Goal: Information Seeking & Learning: Learn about a topic

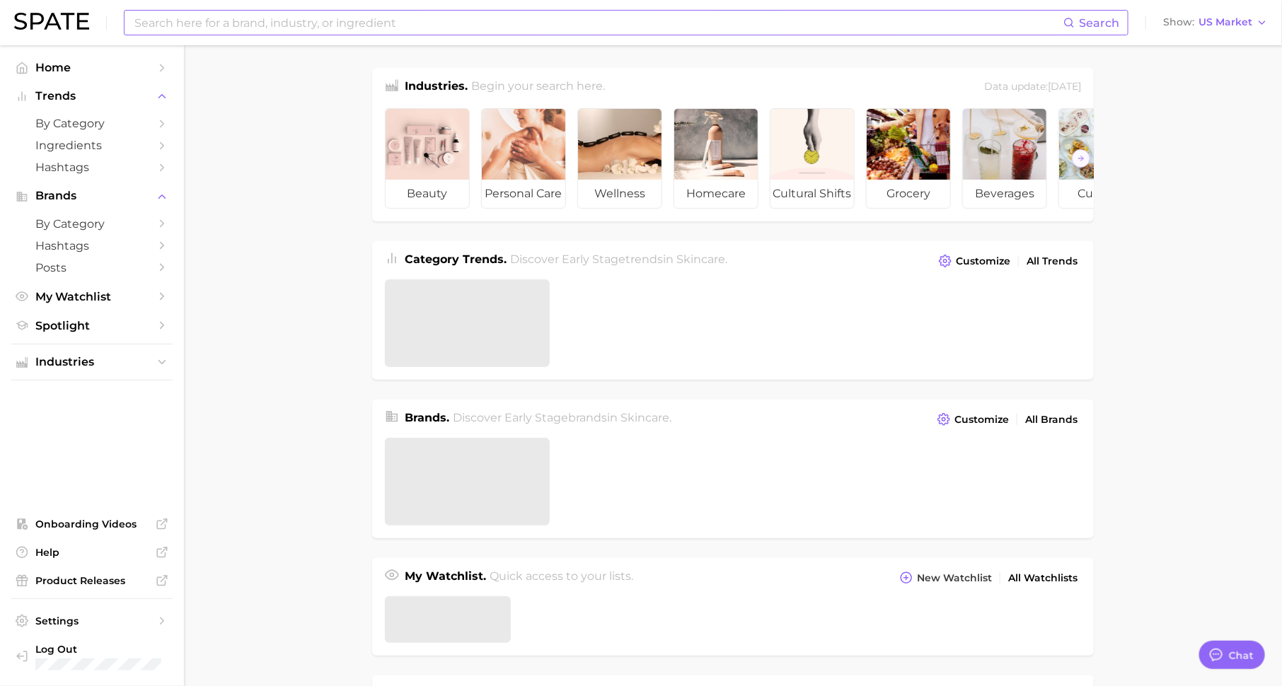
type textarea "x"
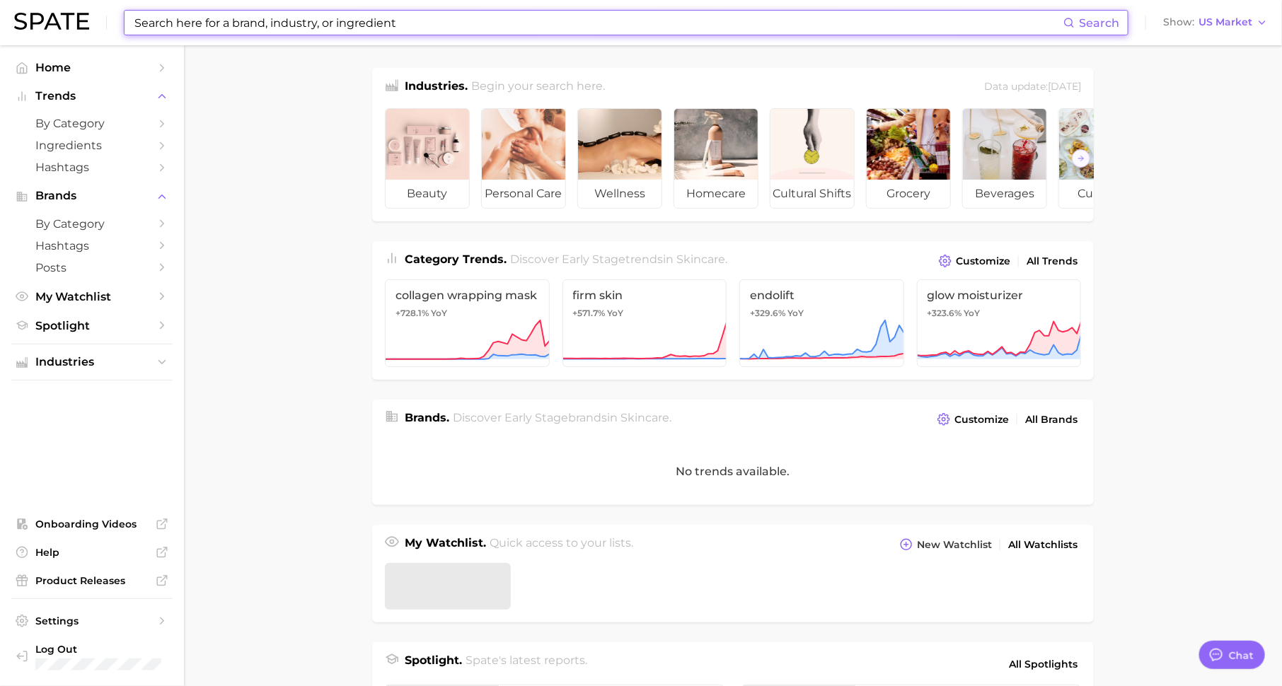
click at [286, 19] on input at bounding box center [598, 23] width 930 height 24
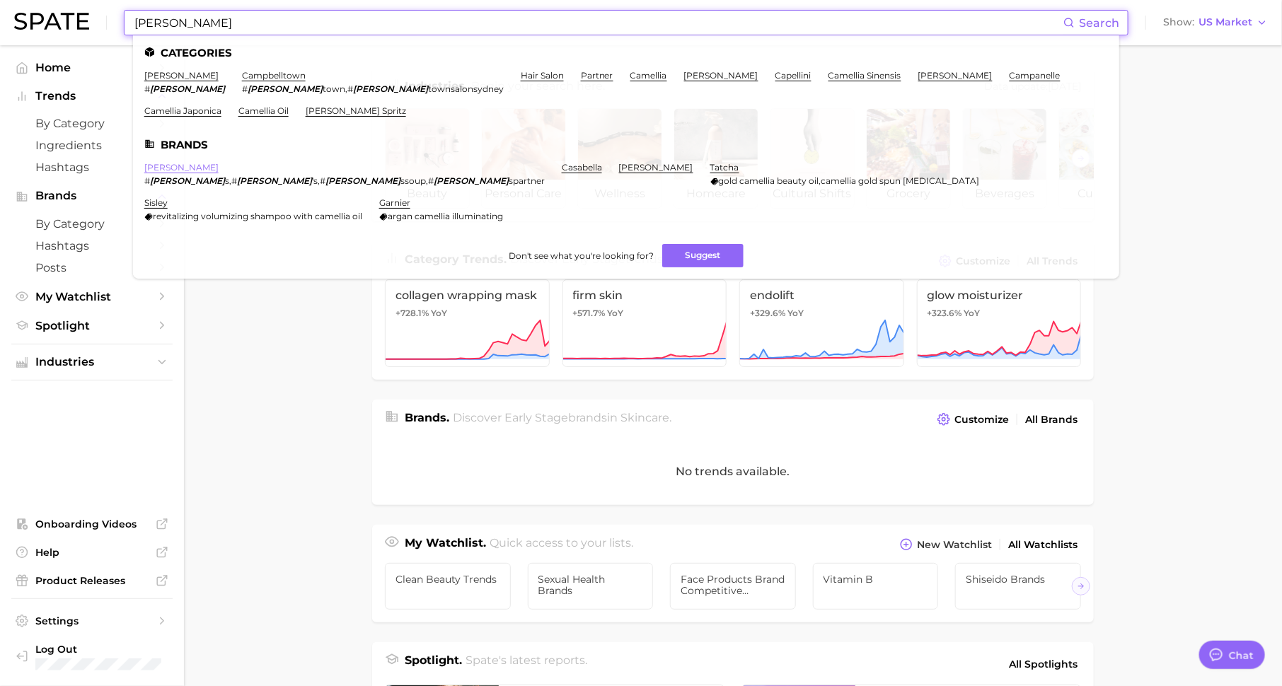
type input "[PERSON_NAME]"
click at [184, 166] on link "[PERSON_NAME]" at bounding box center [181, 167] width 74 height 11
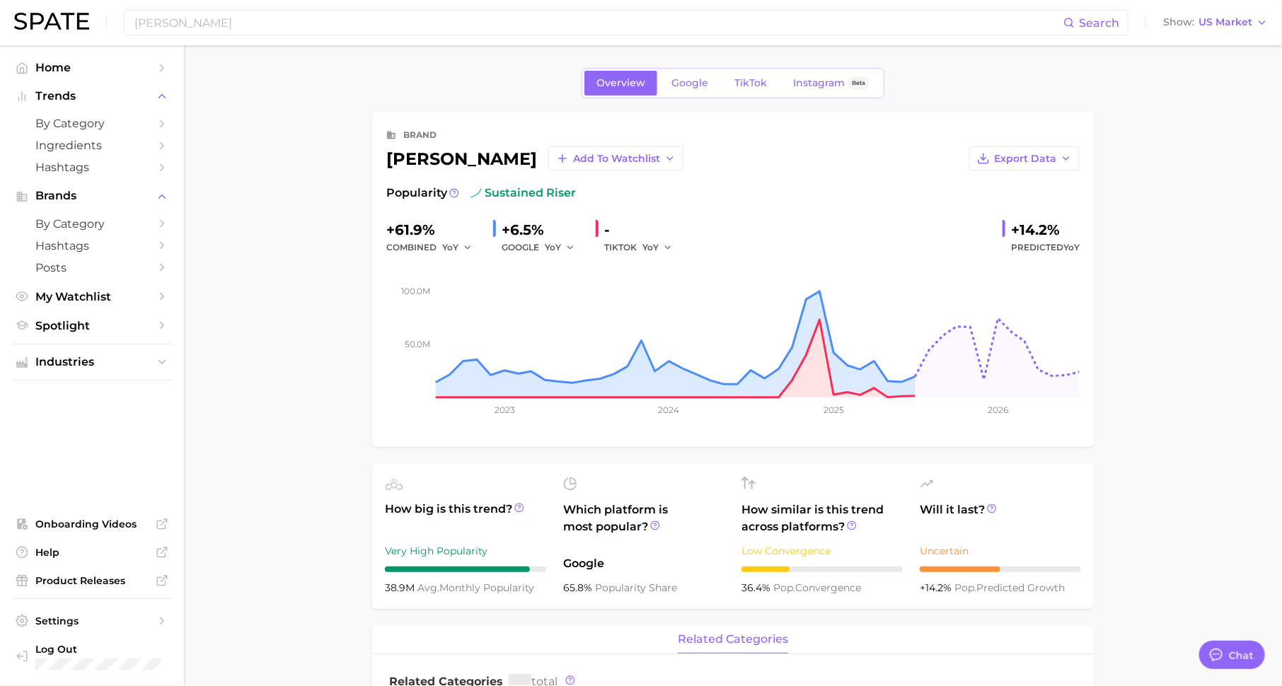
type textarea "x"
click at [756, 83] on span "TikTok" at bounding box center [750, 83] width 33 height 12
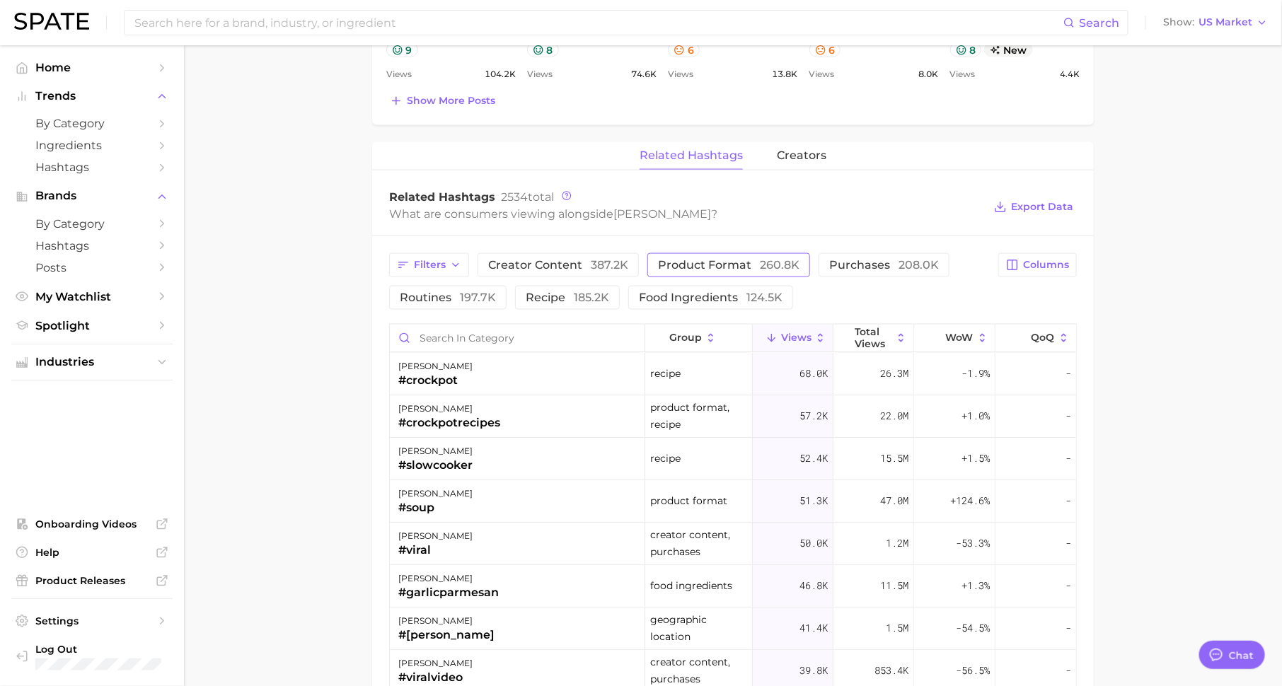
scroll to position [910, 0]
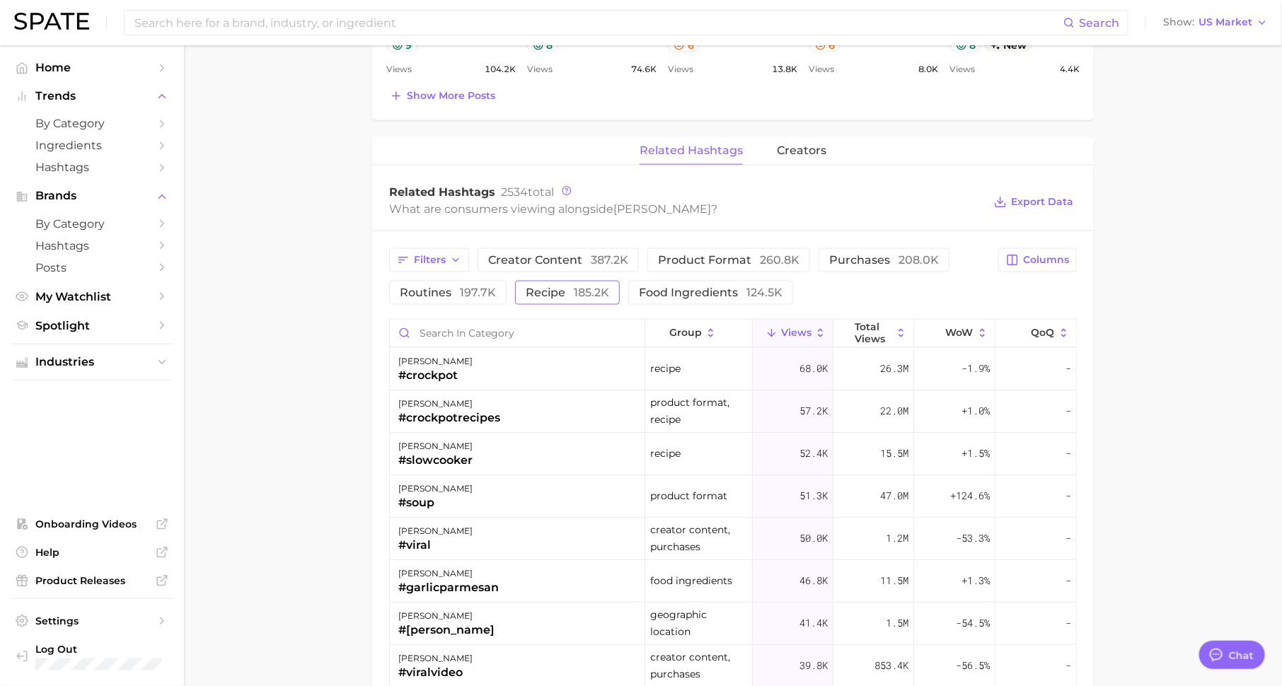
click at [600, 295] on button "recipe 185.2k" at bounding box center [567, 293] width 105 height 24
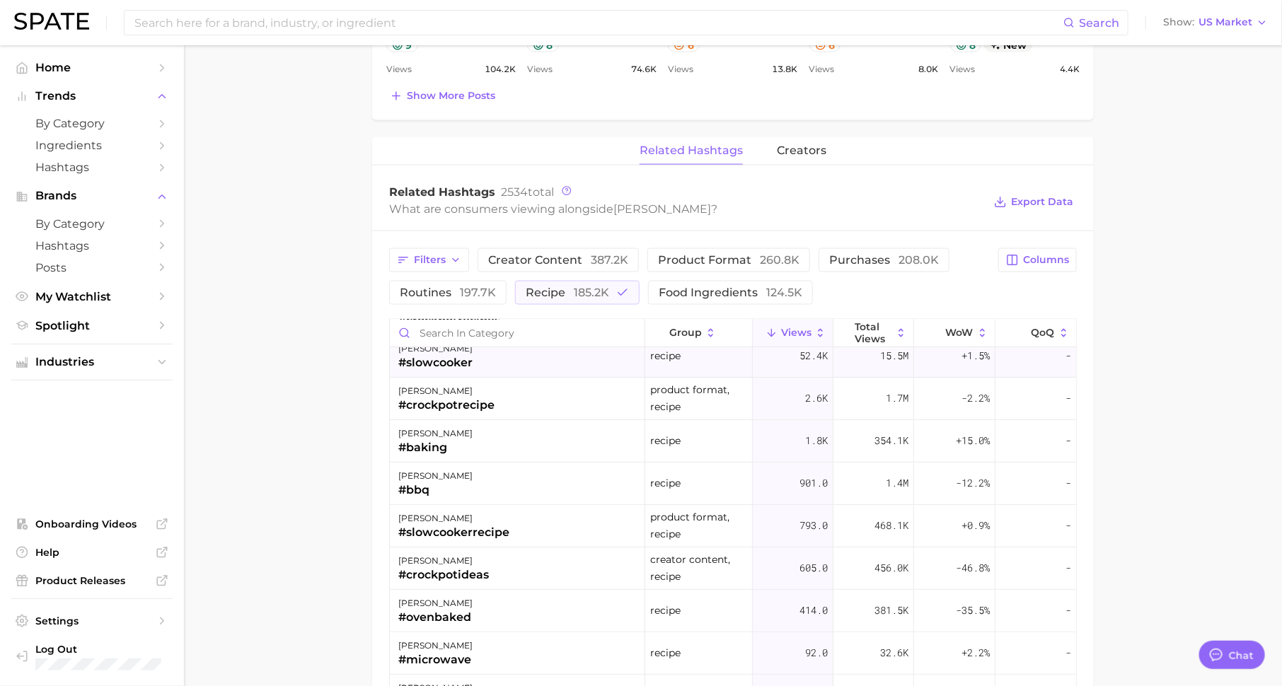
scroll to position [0, 0]
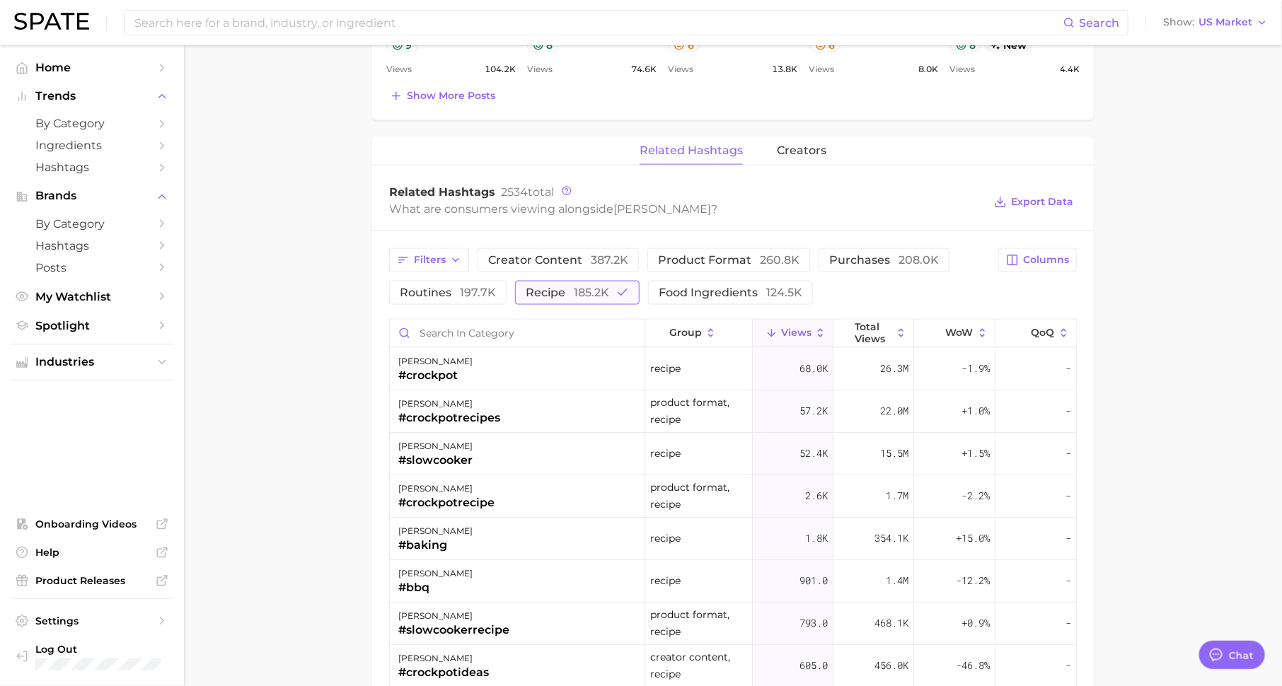
click at [598, 286] on span "185.2k" at bounding box center [591, 292] width 35 height 13
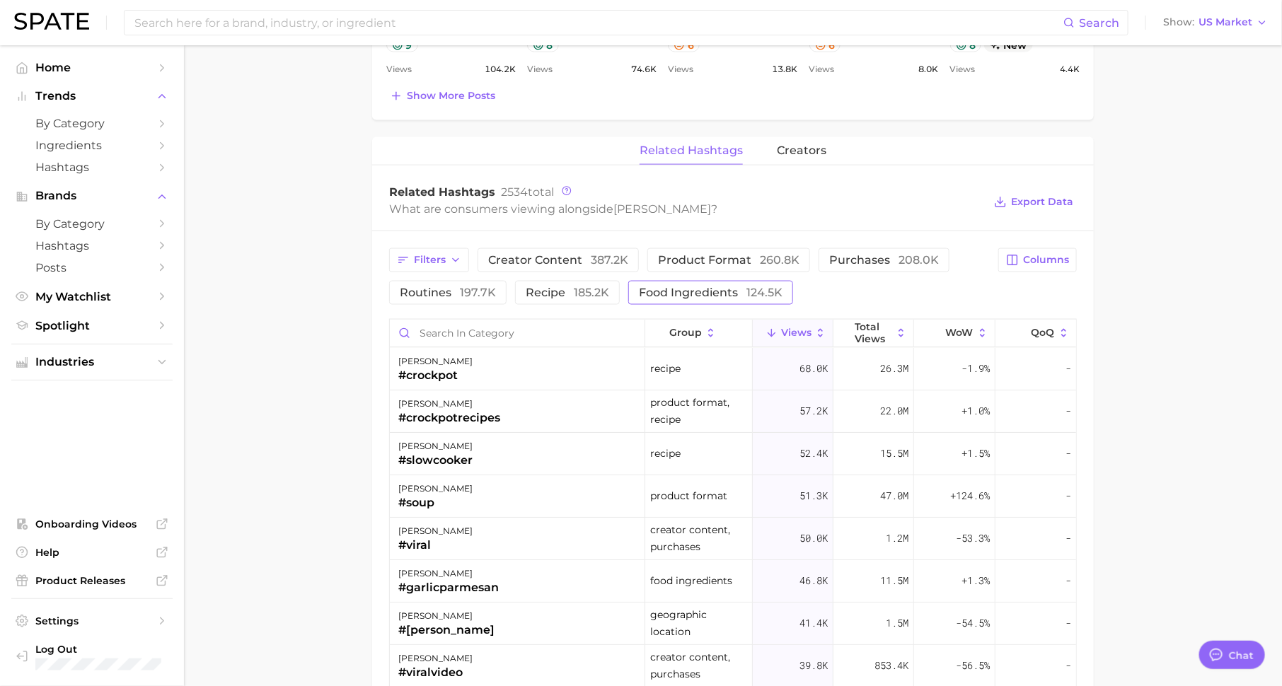
click at [678, 287] on span "food ingredients 124.5k" at bounding box center [711, 292] width 144 height 11
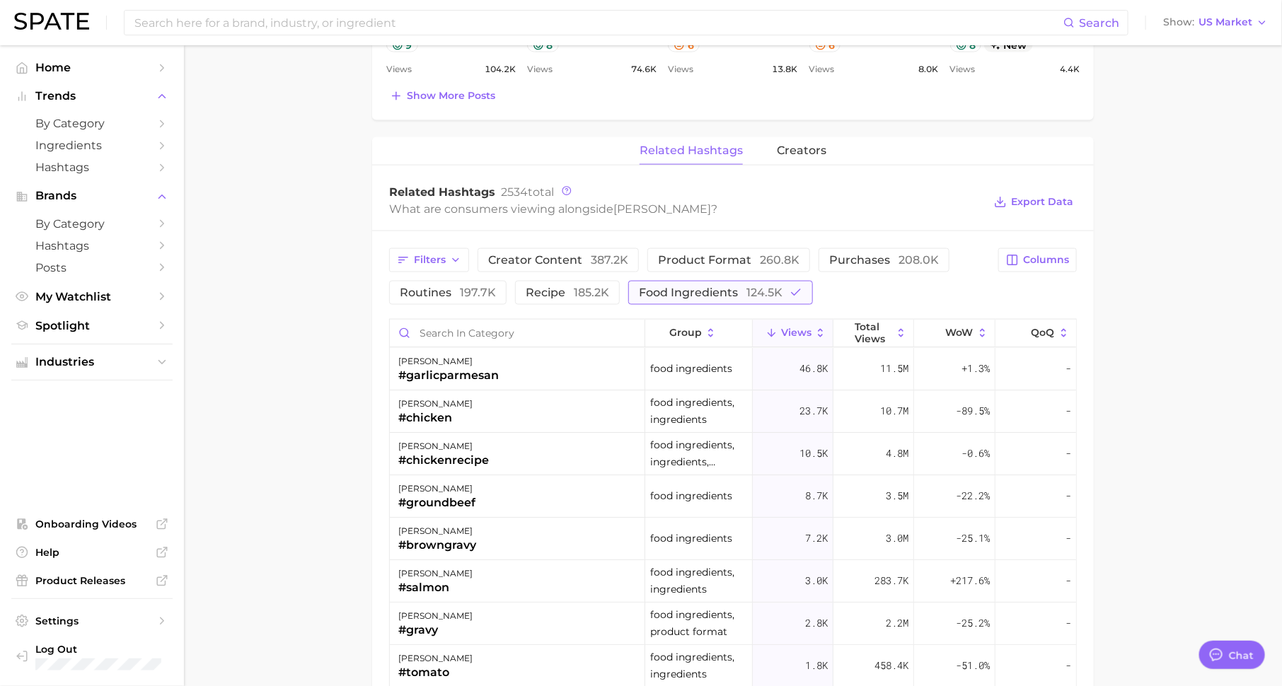
click at [678, 287] on span "food ingredients 124.5k" at bounding box center [711, 292] width 144 height 11
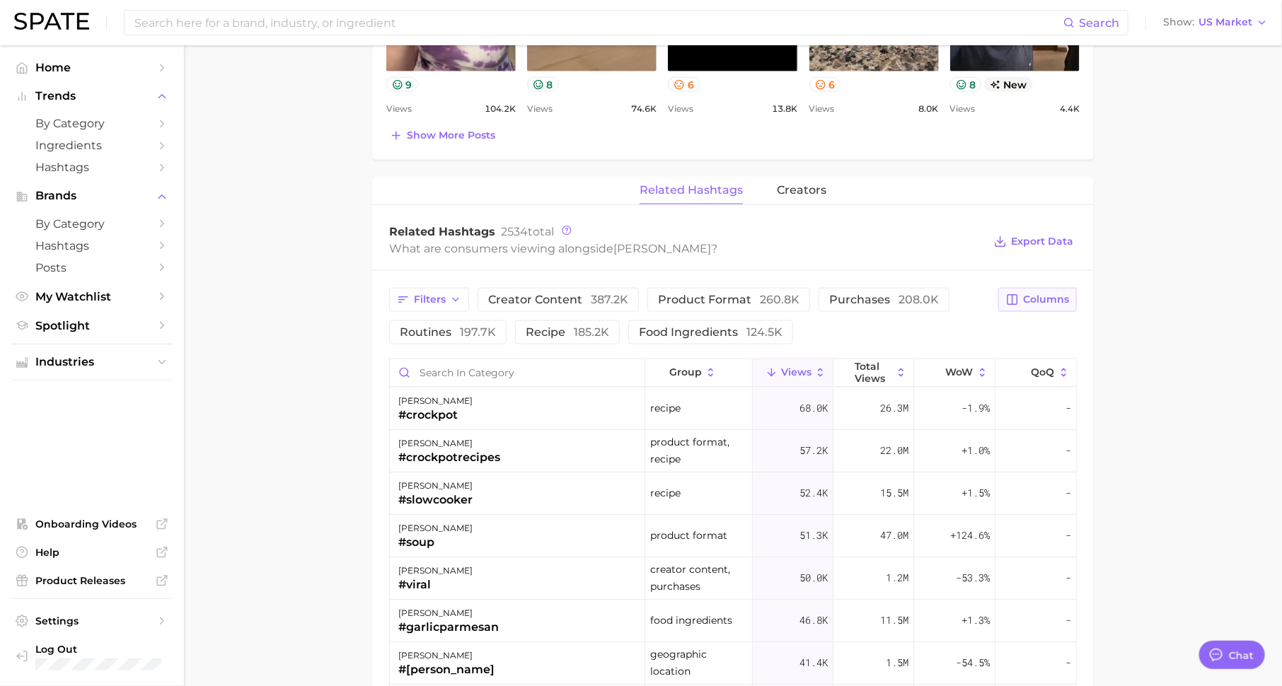
click at [1040, 296] on span "Columns" at bounding box center [1046, 300] width 46 height 12
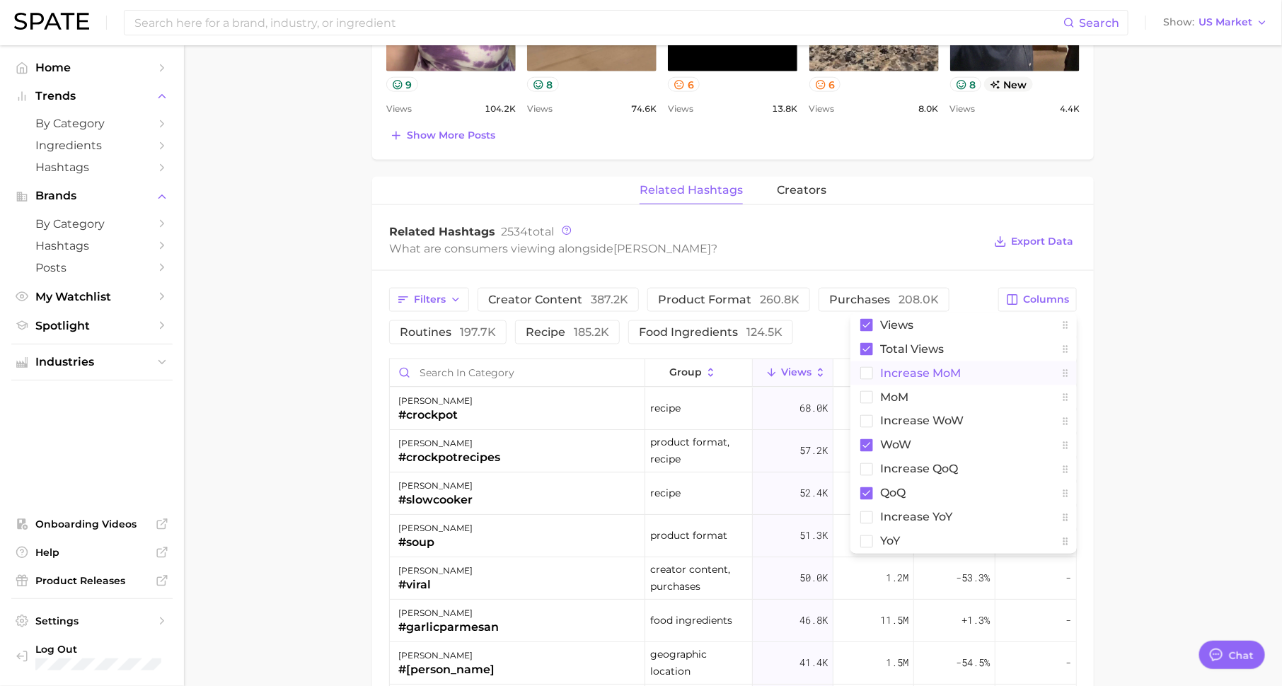
click at [973, 365] on button "increase MoM" at bounding box center [963, 373] width 226 height 24
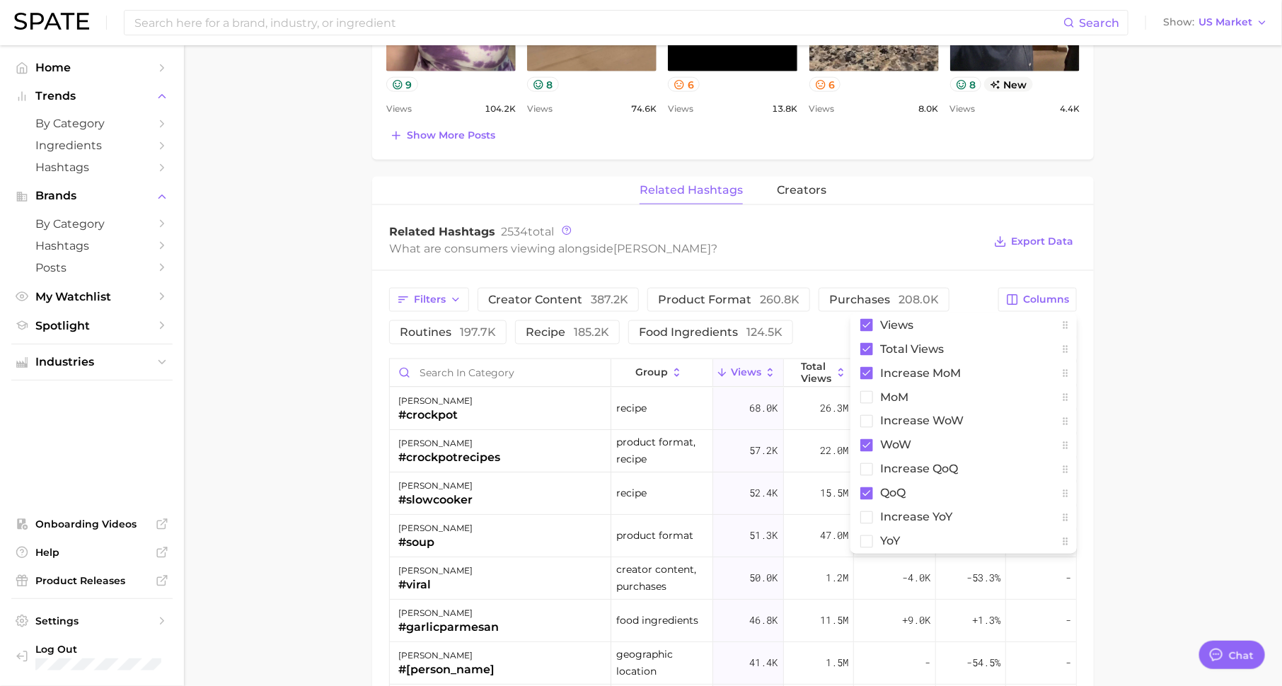
click at [1212, 389] on main "Overview Google TikTok Instagram Beta brand [PERSON_NAME] Add to Watchlist Expo…" at bounding box center [733, 154] width 1098 height 1958
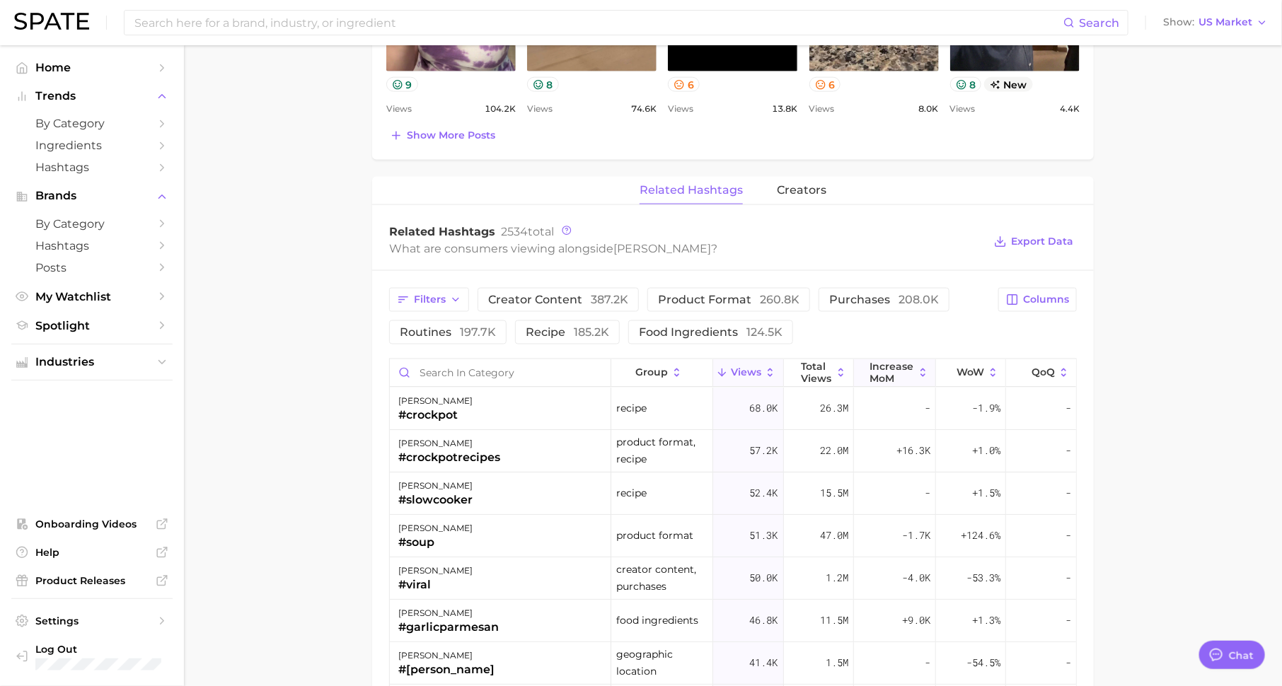
click at [898, 369] on span "increase MoM" at bounding box center [892, 372] width 44 height 23
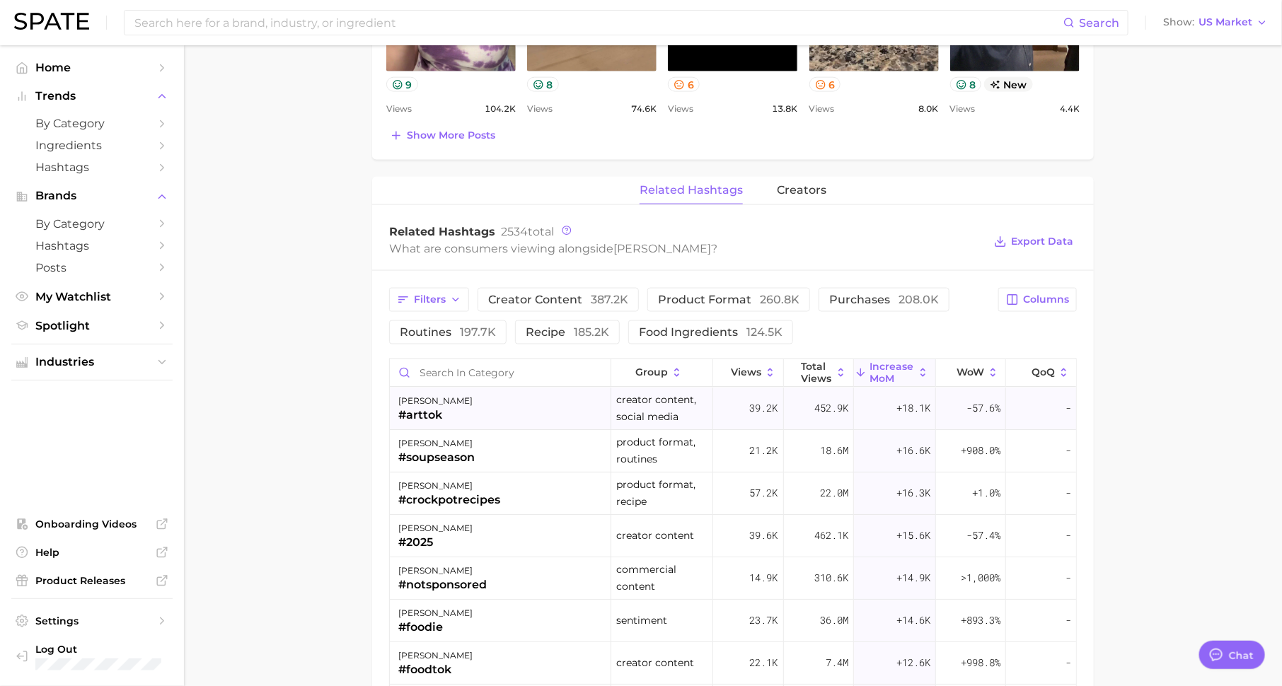
click at [506, 412] on div "[PERSON_NAME] #arttok" at bounding box center [500, 409] width 221 height 42
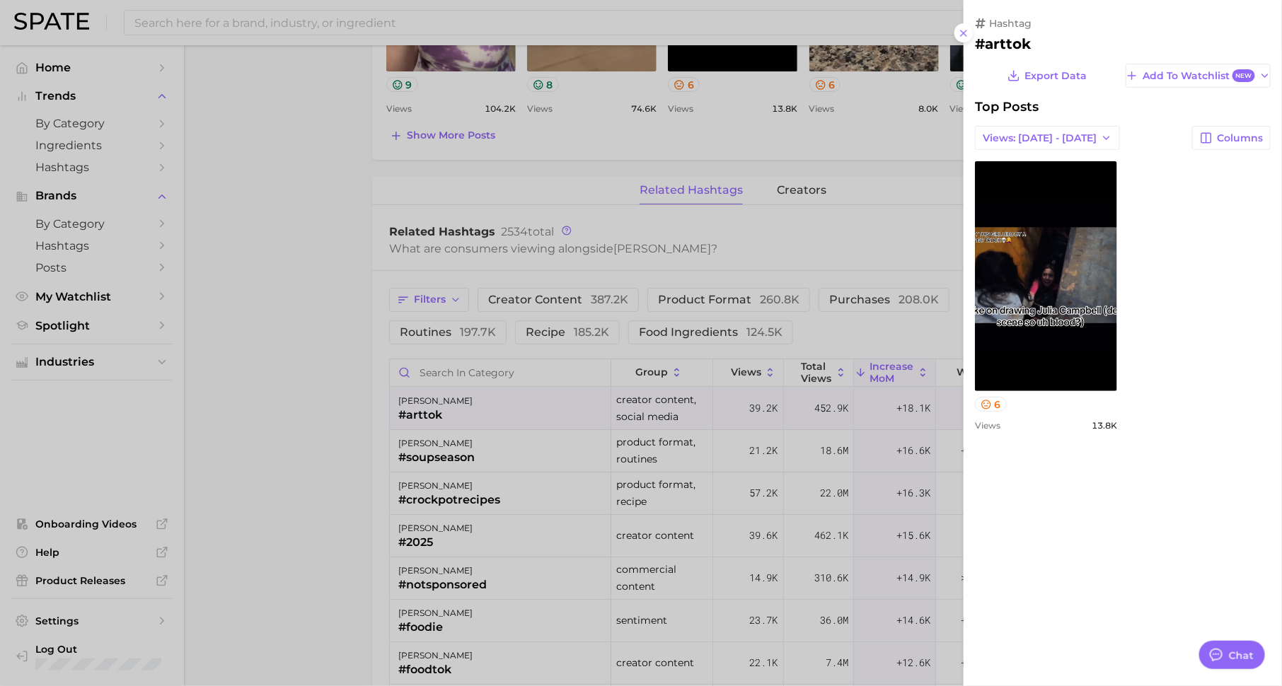
click at [506, 453] on div at bounding box center [641, 343] width 1282 height 686
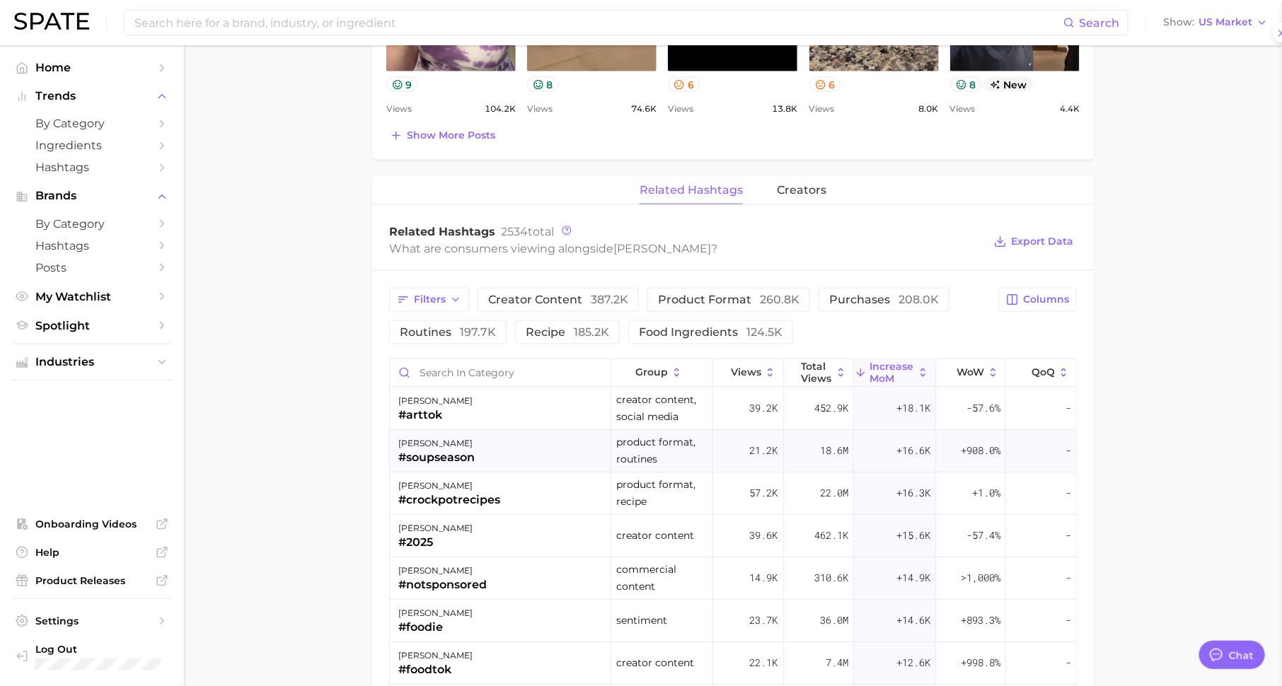
click at [496, 453] on div "[PERSON_NAME] #soupseason" at bounding box center [500, 451] width 221 height 42
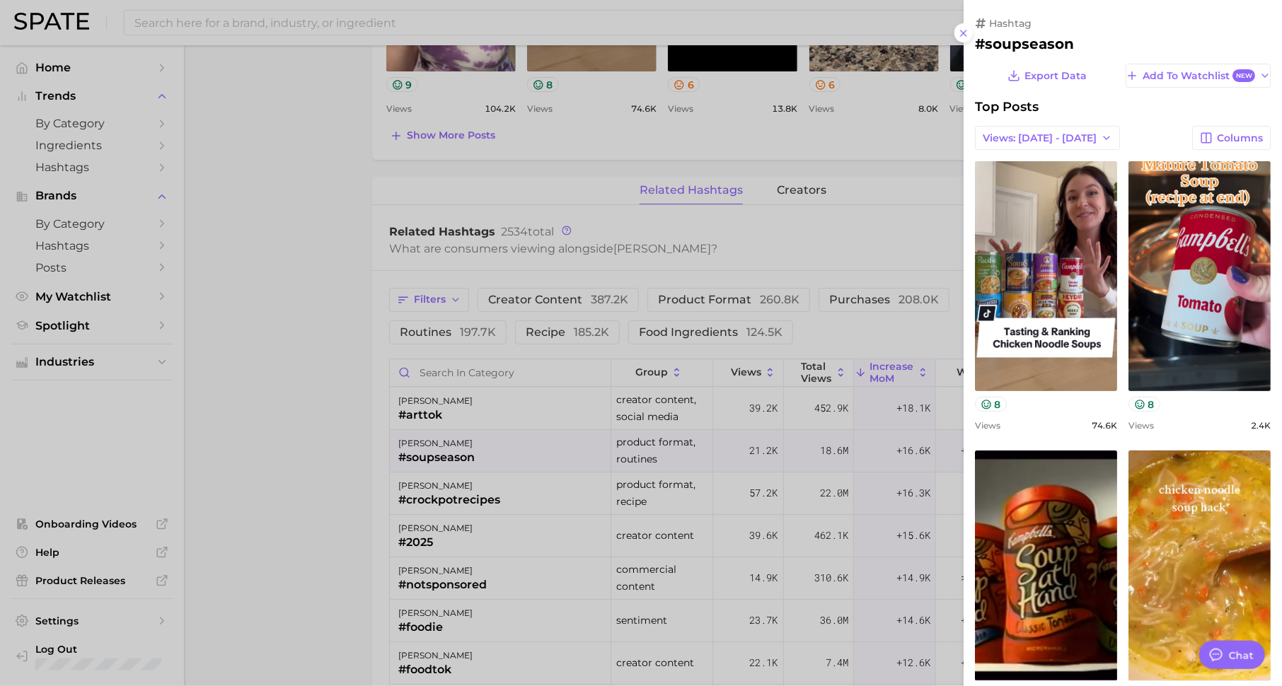
click at [501, 501] on div at bounding box center [641, 343] width 1282 height 686
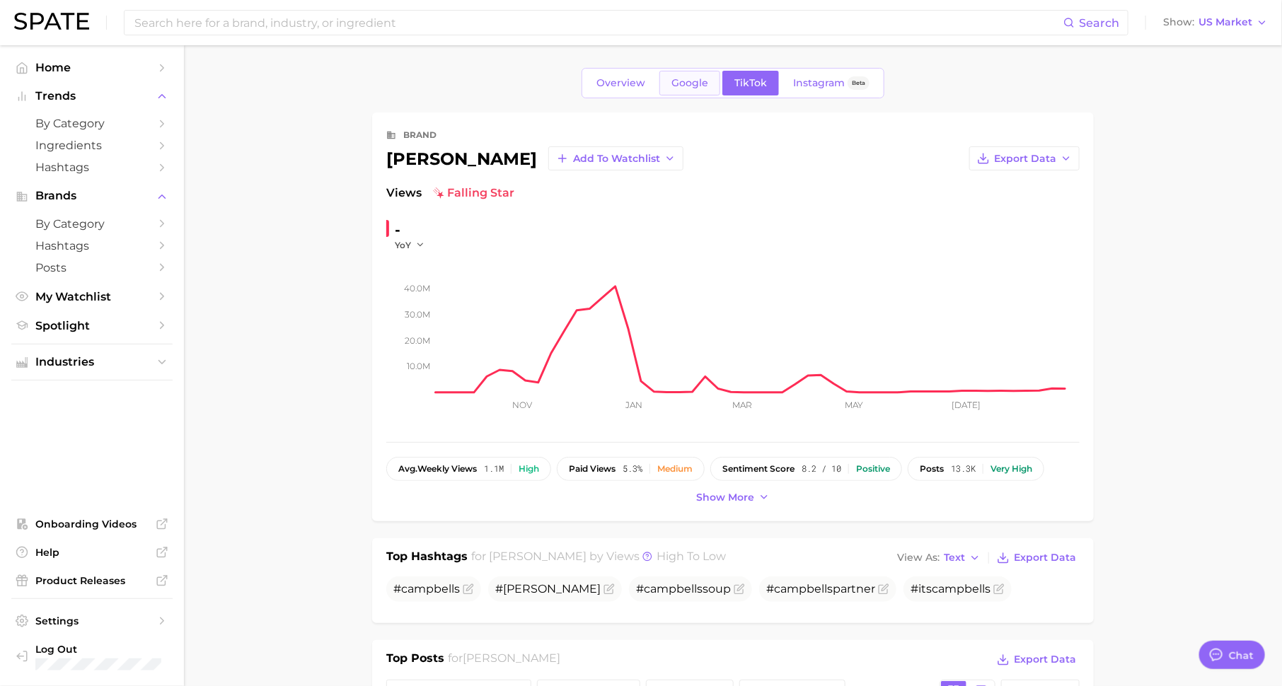
click at [695, 79] on span "Google" at bounding box center [689, 83] width 37 height 12
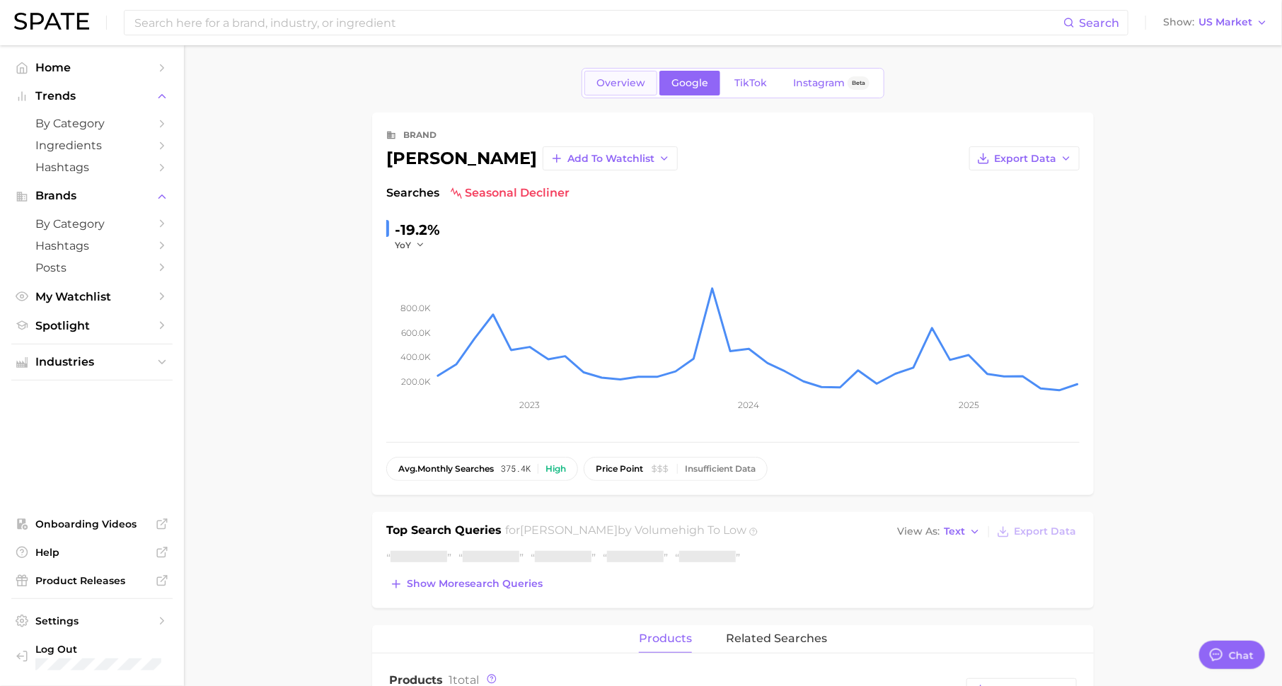
click at [627, 79] on span "Overview" at bounding box center [620, 83] width 49 height 12
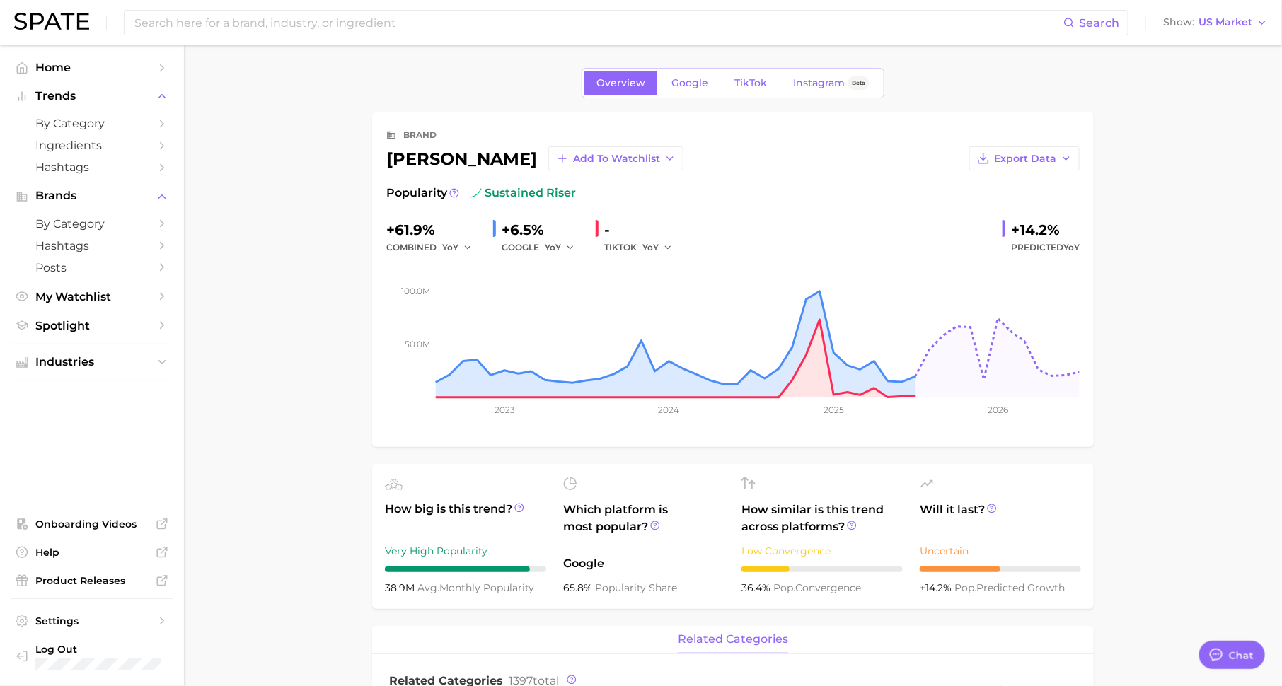
click at [822, 69] on div "Overview Google TikTok Instagram Beta" at bounding box center [732, 83] width 303 height 30
click at [822, 75] on link "Instagram Beta" at bounding box center [831, 83] width 100 height 25
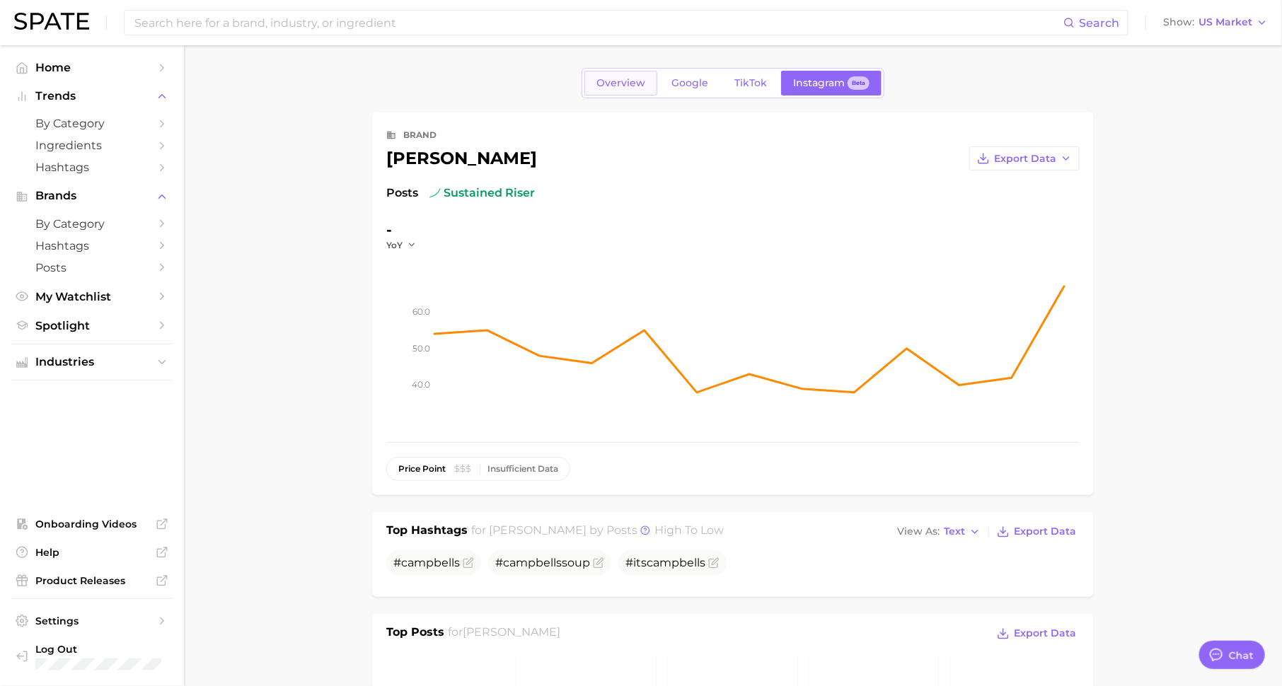
click at [632, 88] on link "Overview" at bounding box center [620, 83] width 73 height 25
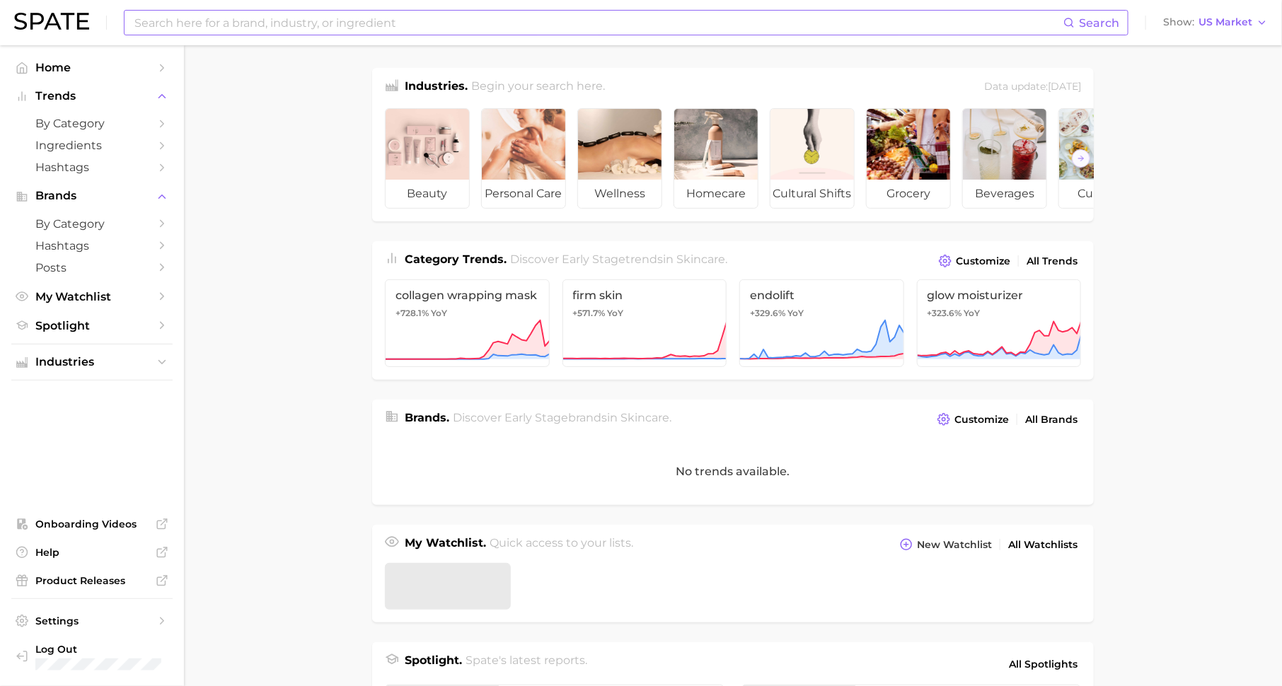
click at [454, 22] on input at bounding box center [598, 23] width 930 height 24
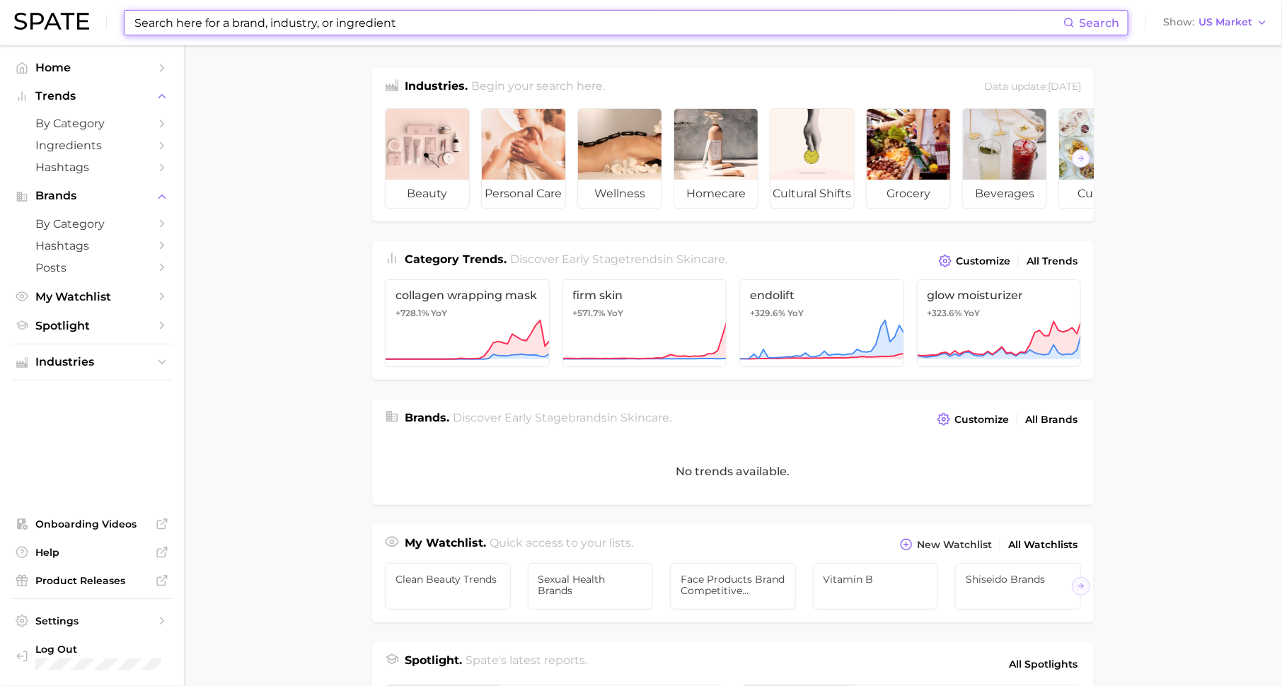
click at [397, 34] on input at bounding box center [598, 23] width 930 height 24
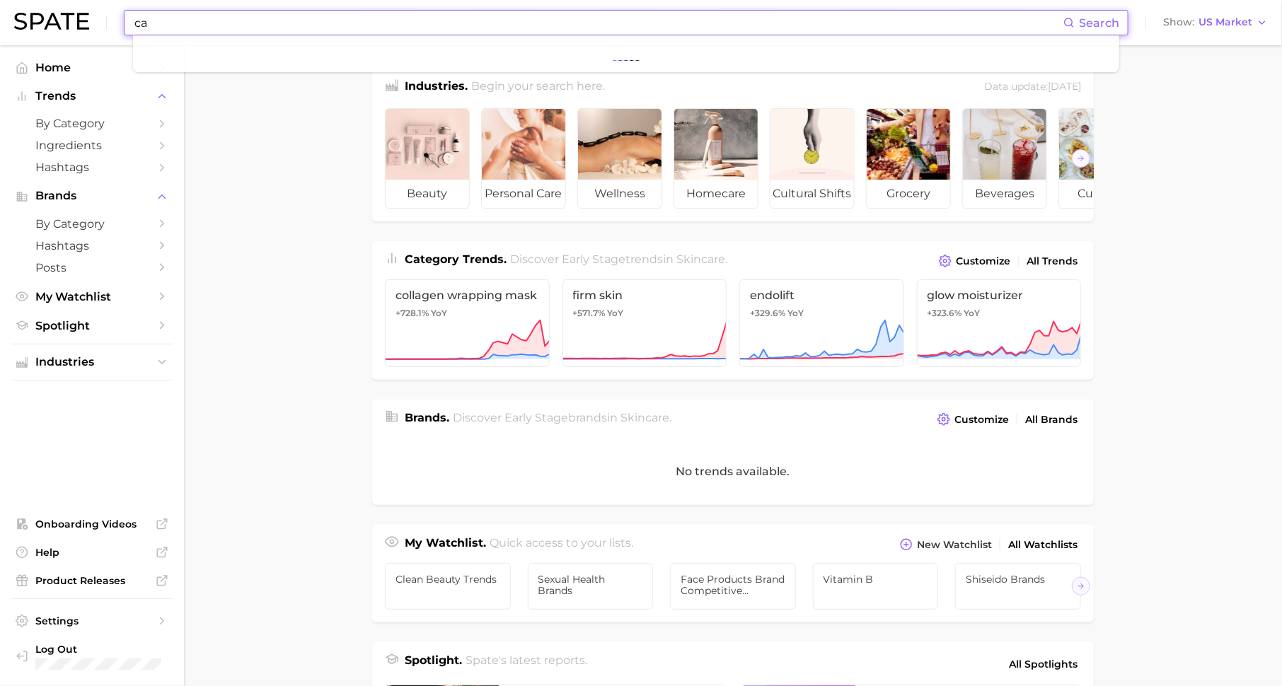
type input "cam"
type textarea "x"
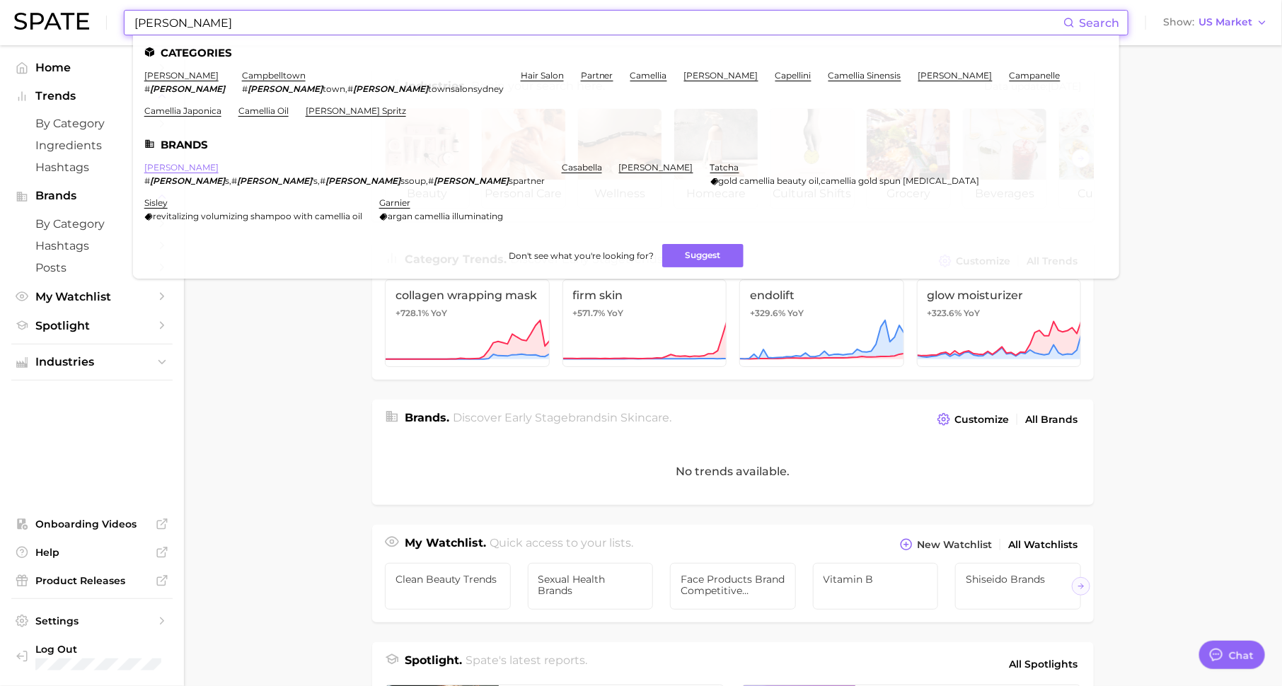
type input "[PERSON_NAME]"
click at [178, 172] on link "[PERSON_NAME]" at bounding box center [181, 167] width 74 height 11
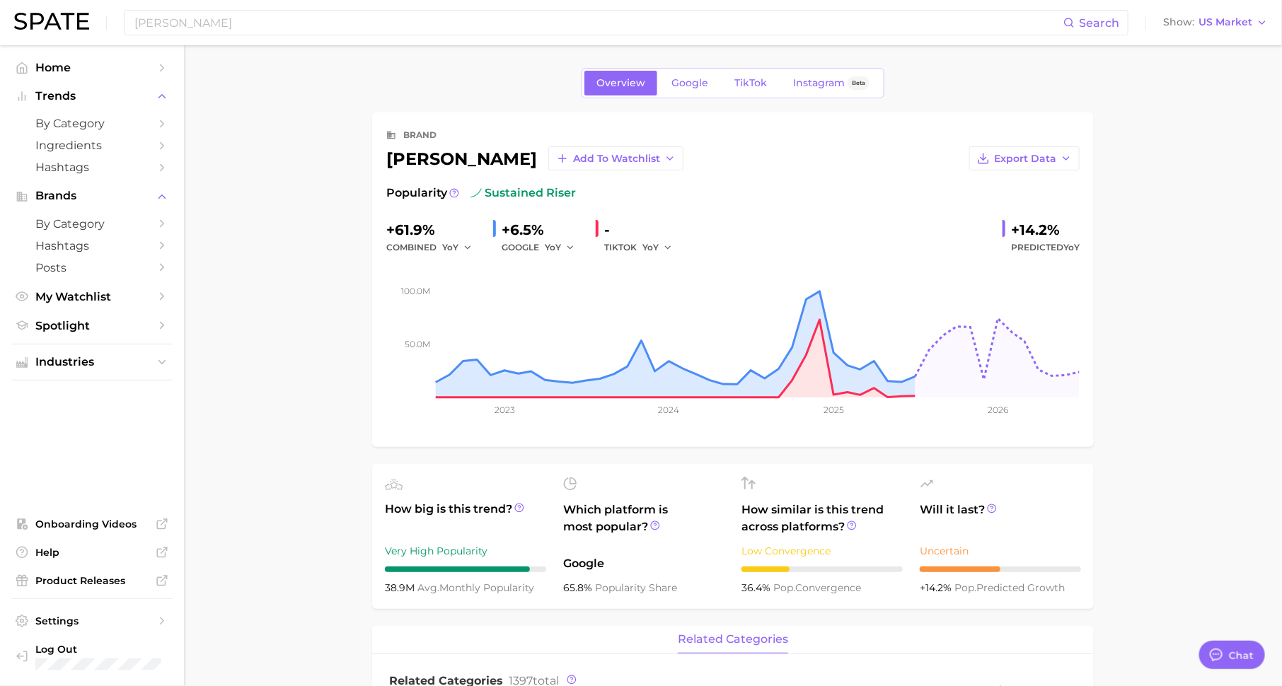
type textarea "x"
click at [748, 83] on span "TikTok" at bounding box center [750, 83] width 33 height 12
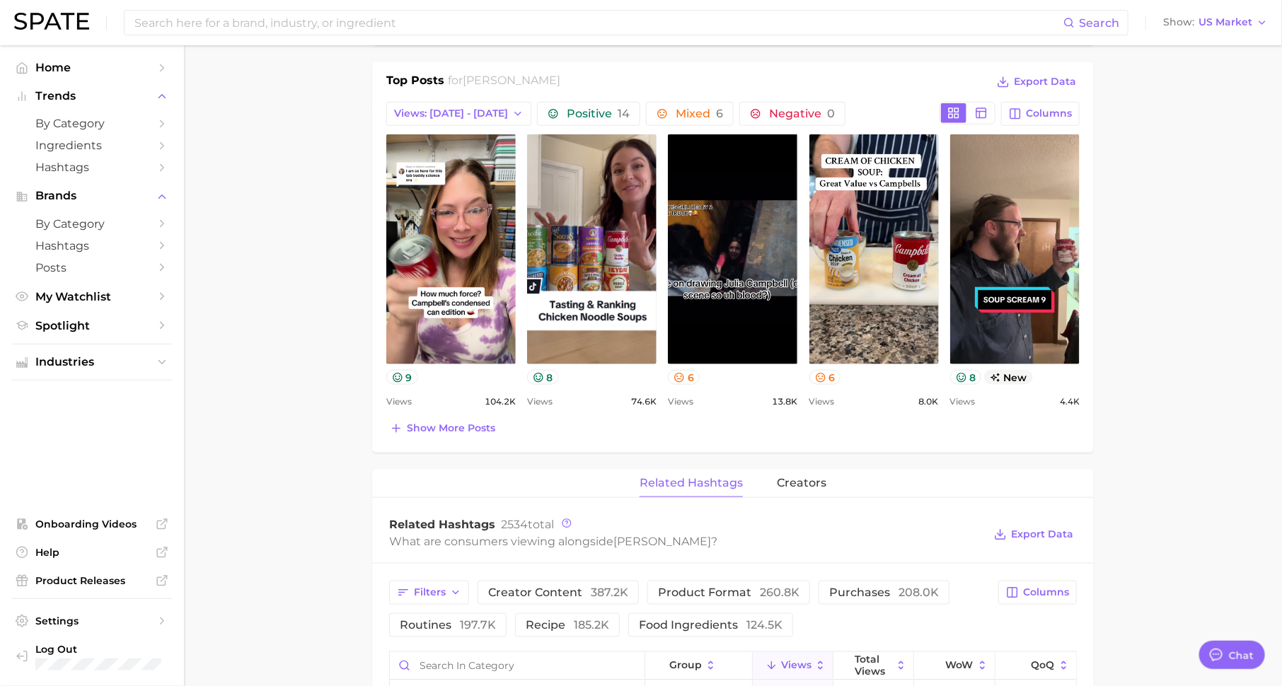
scroll to position [549, 0]
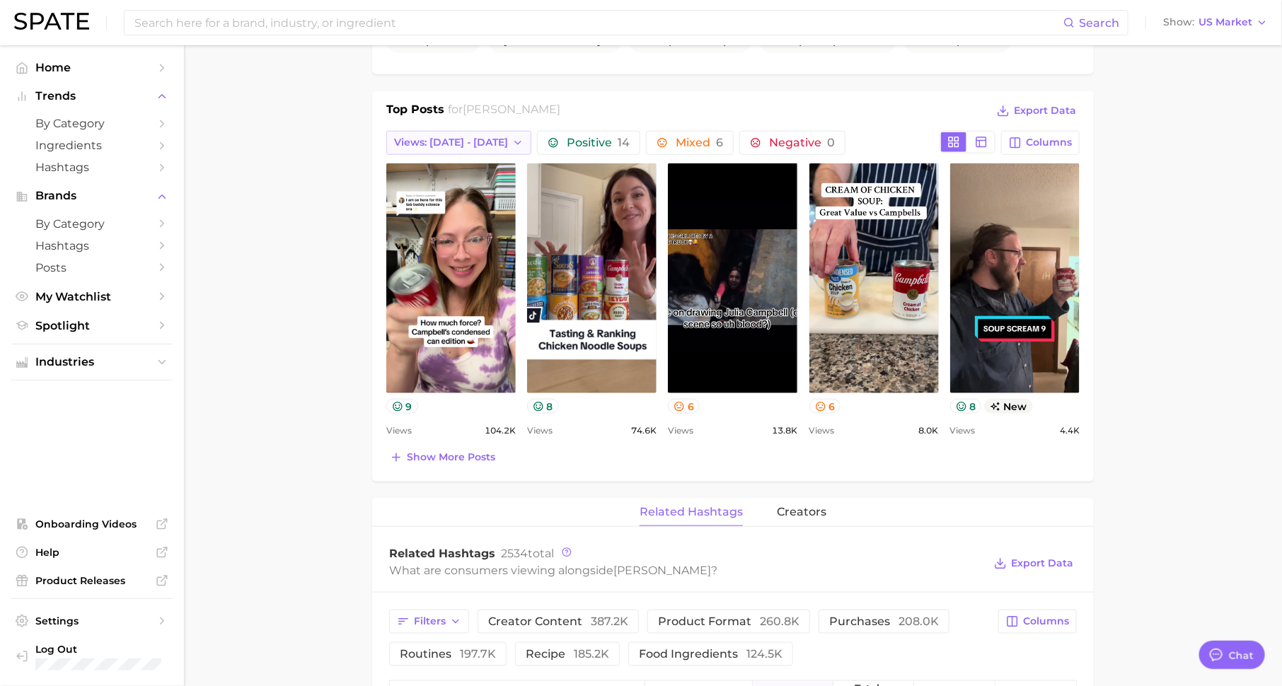
click at [482, 142] on span "Views: [DATE] - [DATE]" at bounding box center [451, 143] width 114 height 12
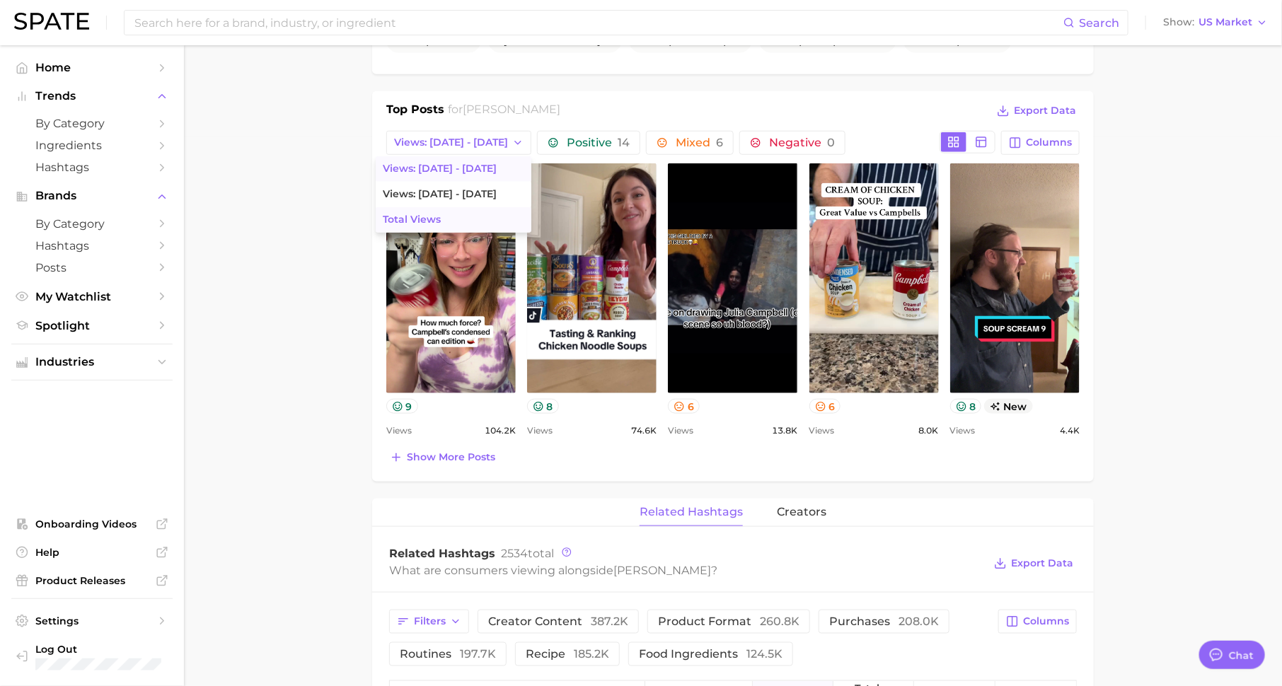
click at [466, 219] on button "Total Views" at bounding box center [454, 219] width 156 height 25
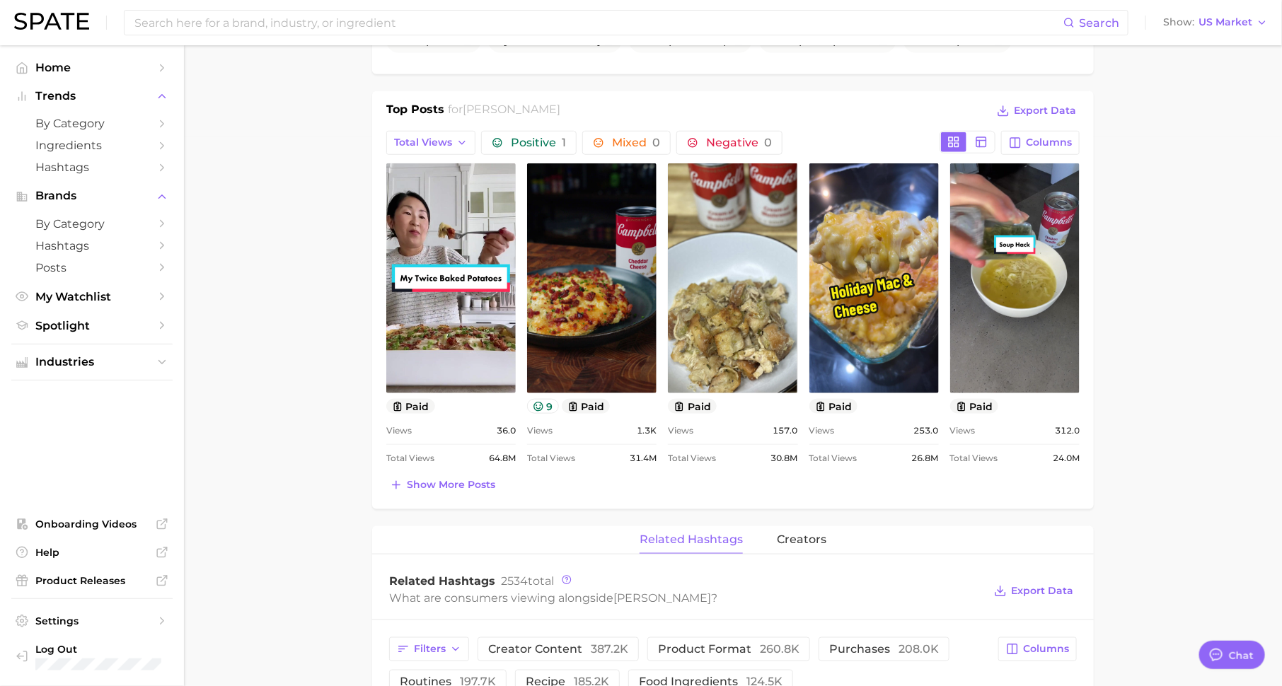
scroll to position [0, 0]
click at [439, 480] on span "Show more posts" at bounding box center [451, 485] width 88 height 12
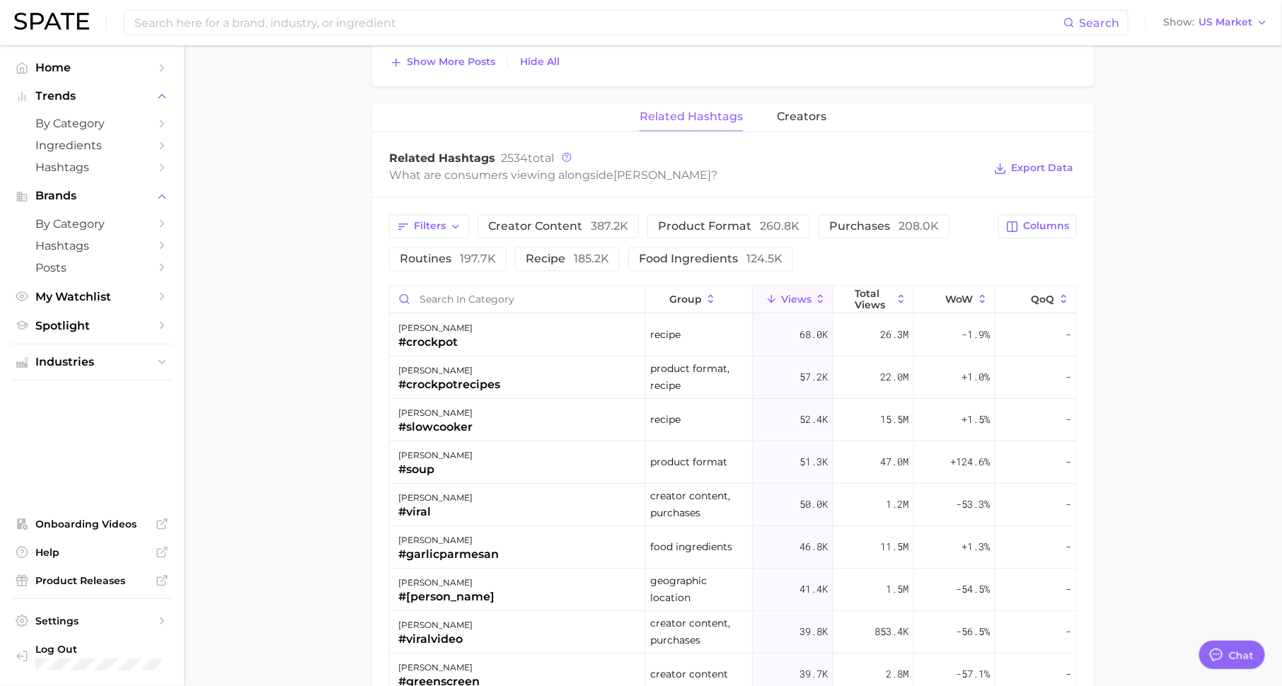
scroll to position [1296, 0]
click at [1035, 219] on span "Columns" at bounding box center [1046, 225] width 46 height 12
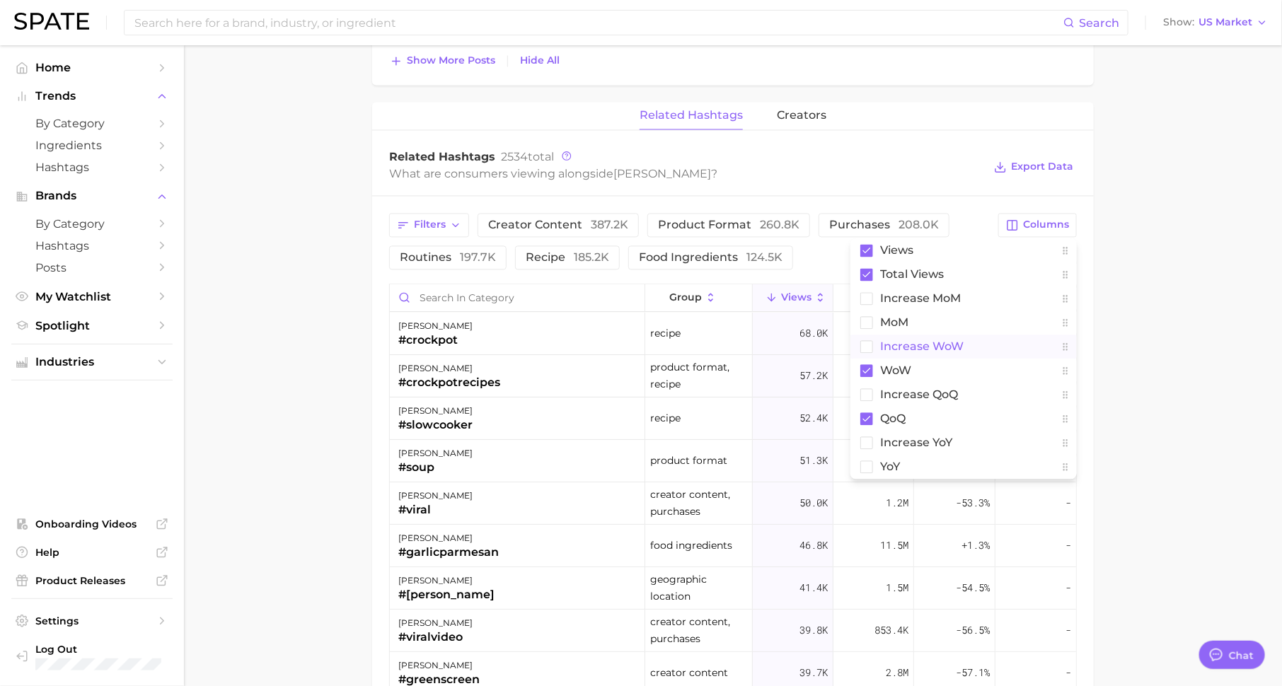
click at [974, 352] on button "Increase WoW" at bounding box center [963, 347] width 226 height 24
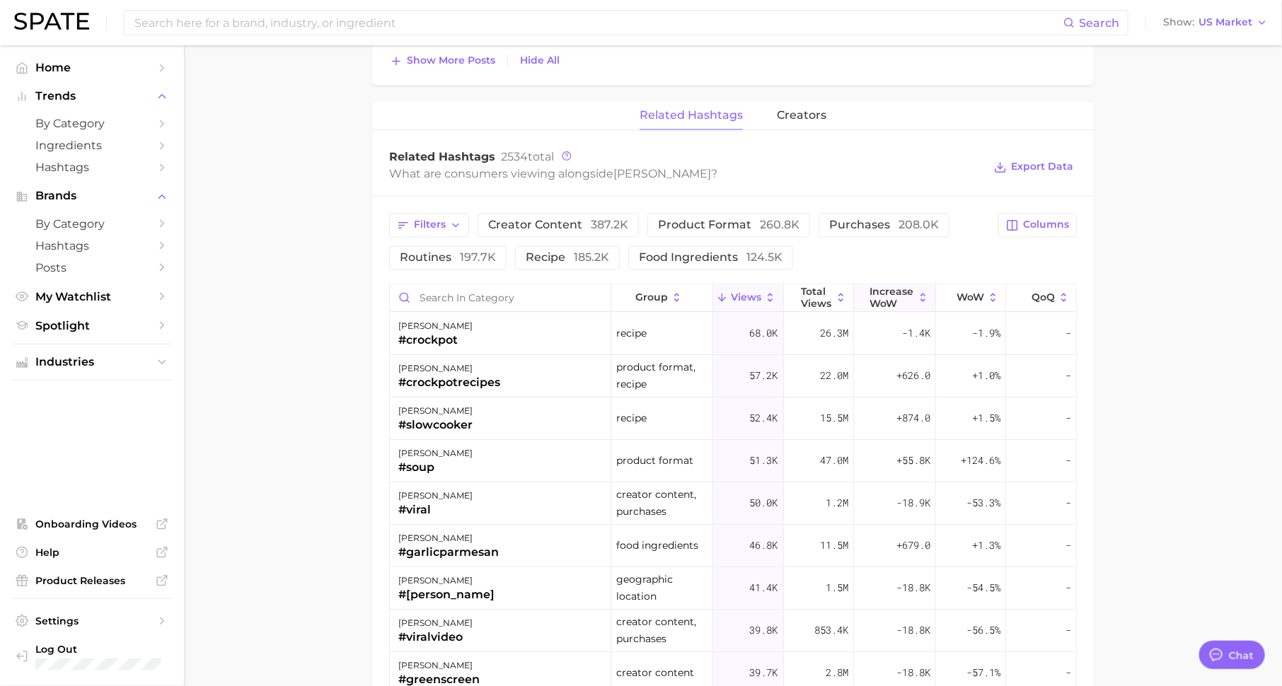
click at [891, 286] on span "Increase WoW" at bounding box center [892, 297] width 44 height 23
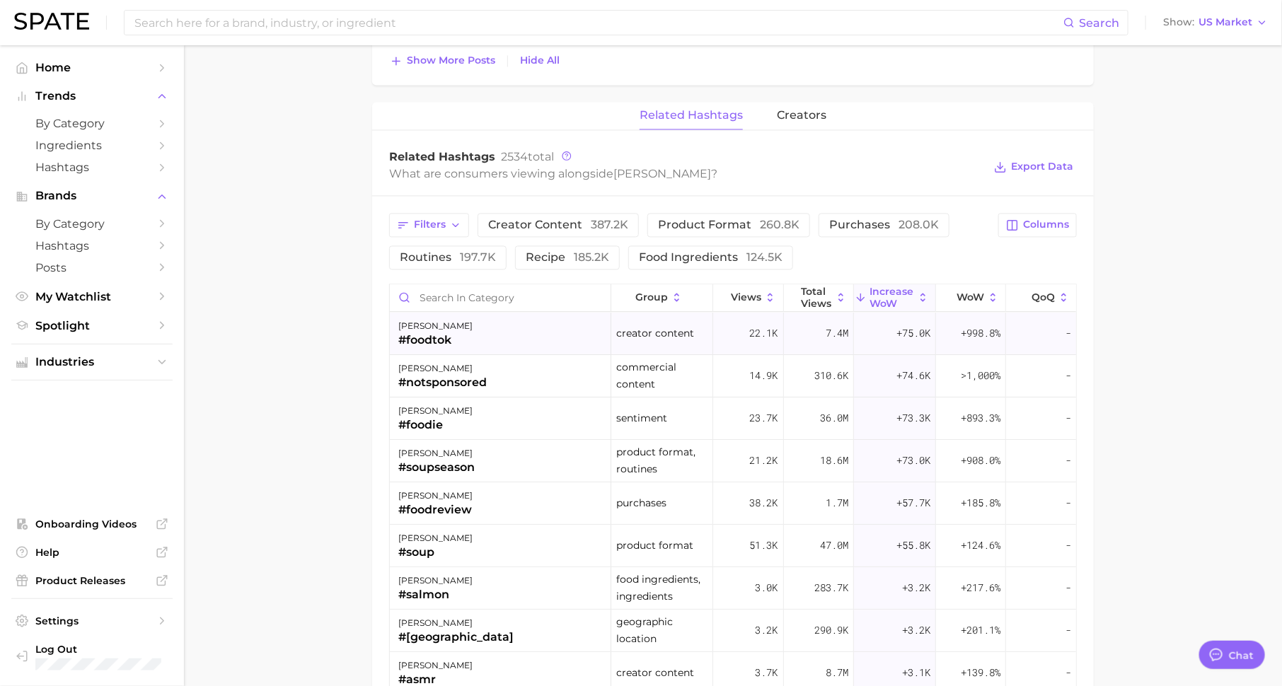
click at [525, 336] on div "campbell's #foodtok" at bounding box center [500, 334] width 221 height 42
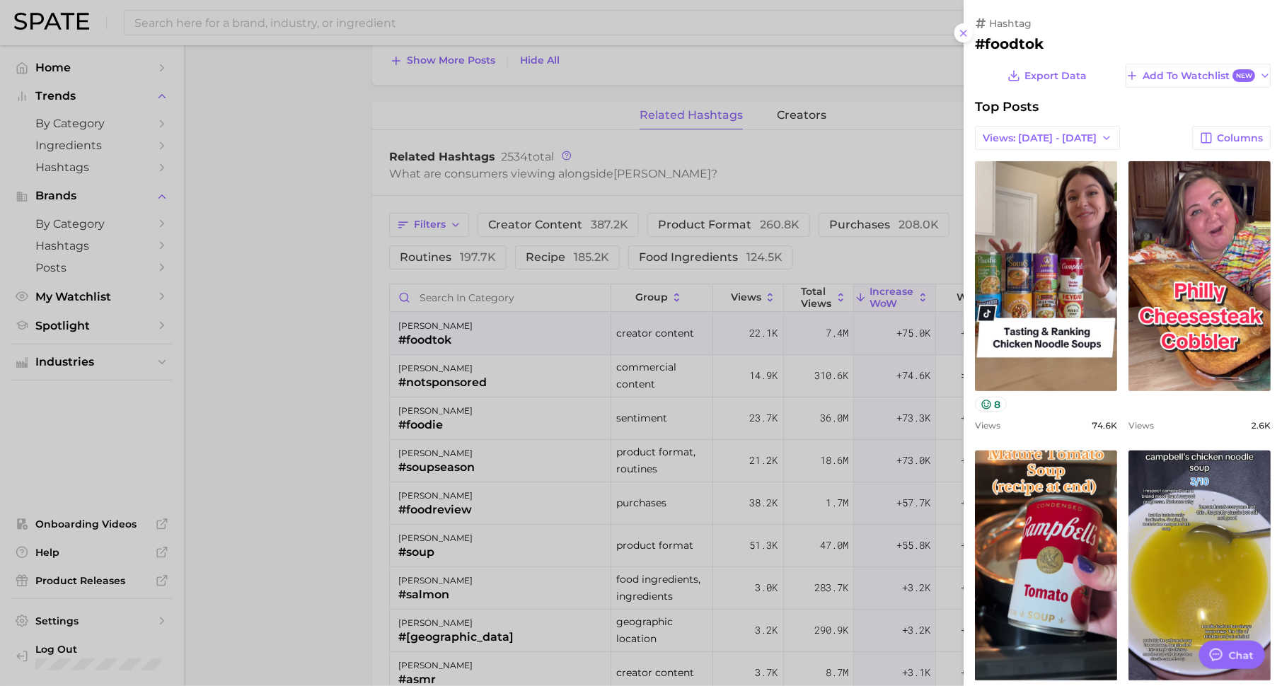
scroll to position [0, 0]
click at [521, 356] on div at bounding box center [641, 343] width 1282 height 686
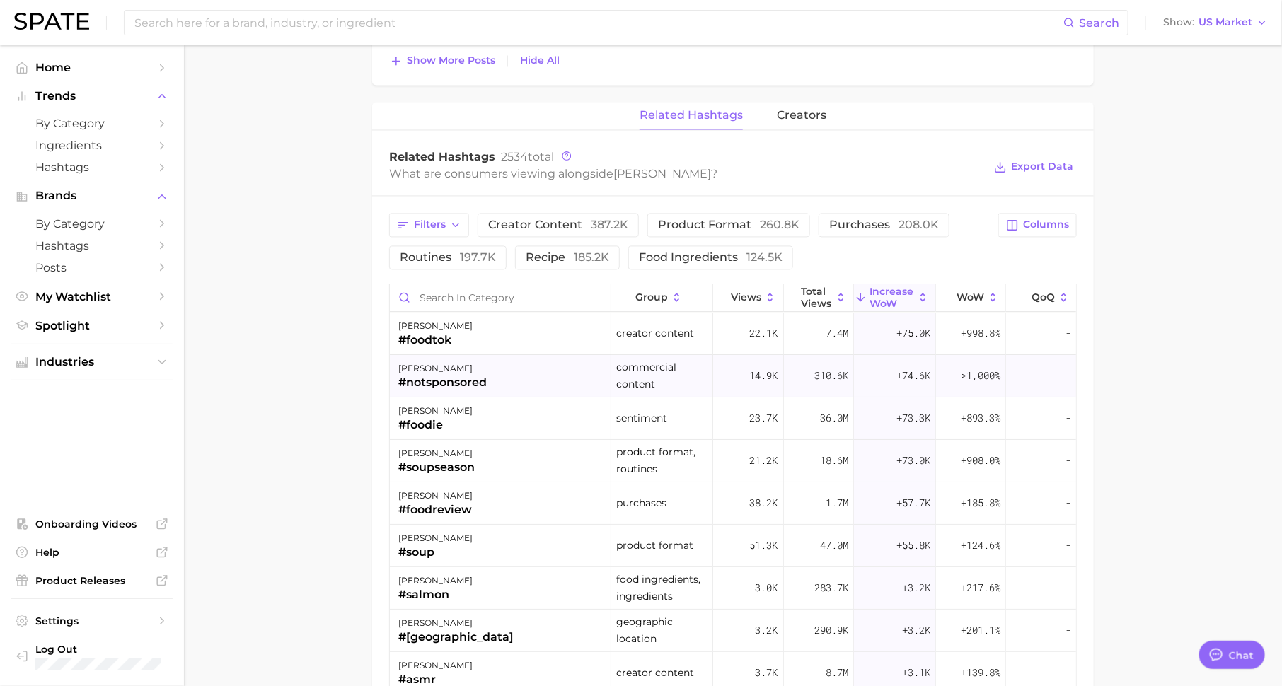
click at [503, 368] on div "campbell's #notsponsored" at bounding box center [500, 376] width 221 height 42
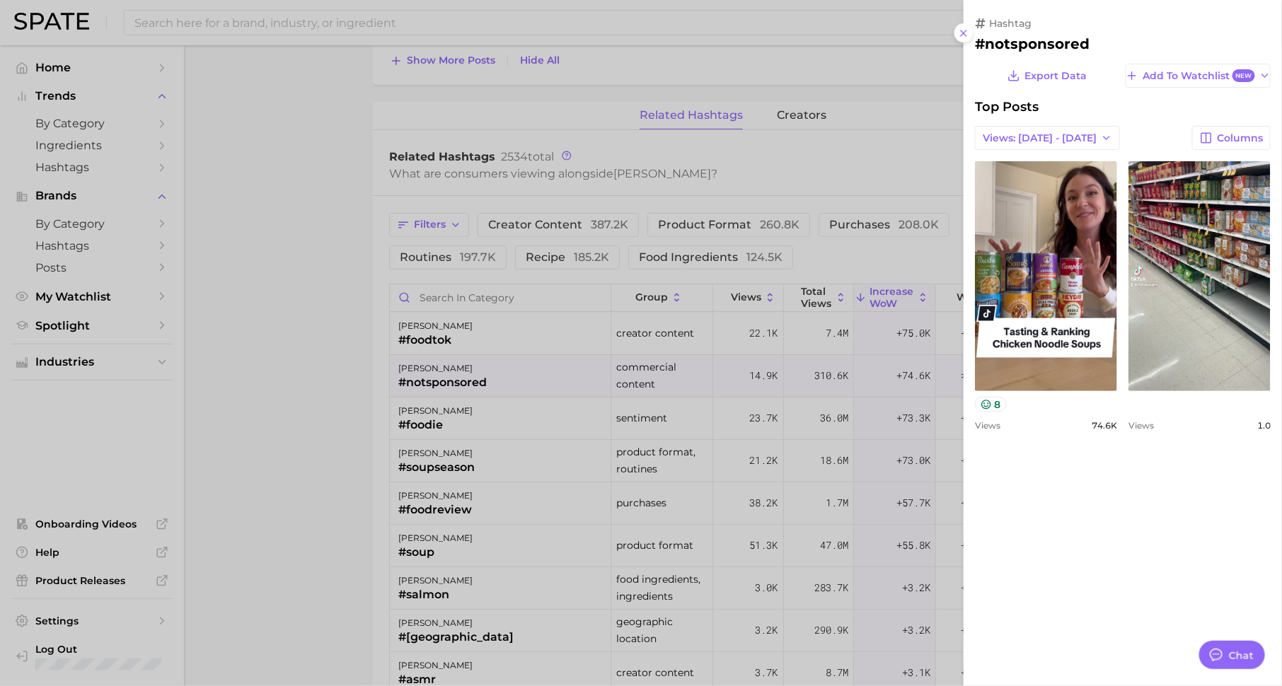
click at [504, 406] on div at bounding box center [641, 343] width 1282 height 686
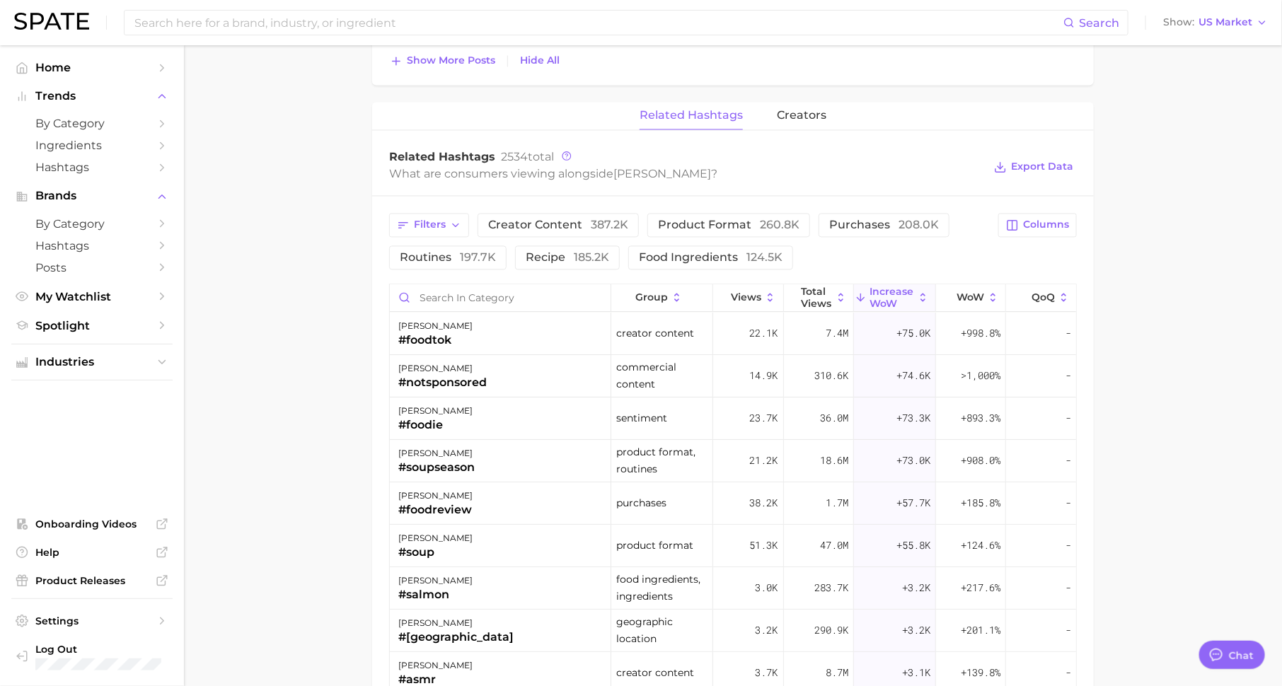
click at [495, 434] on div "campbell's #foodie" at bounding box center [500, 418] width 221 height 42
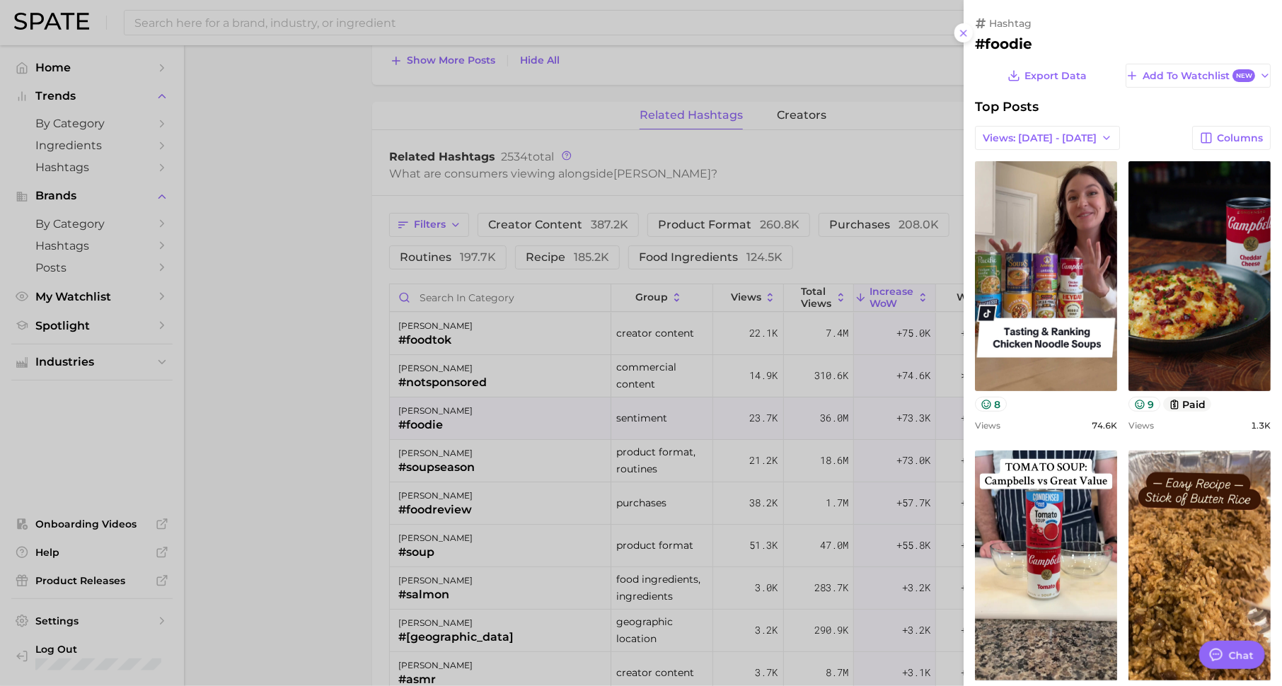
click at [496, 461] on div at bounding box center [641, 343] width 1282 height 686
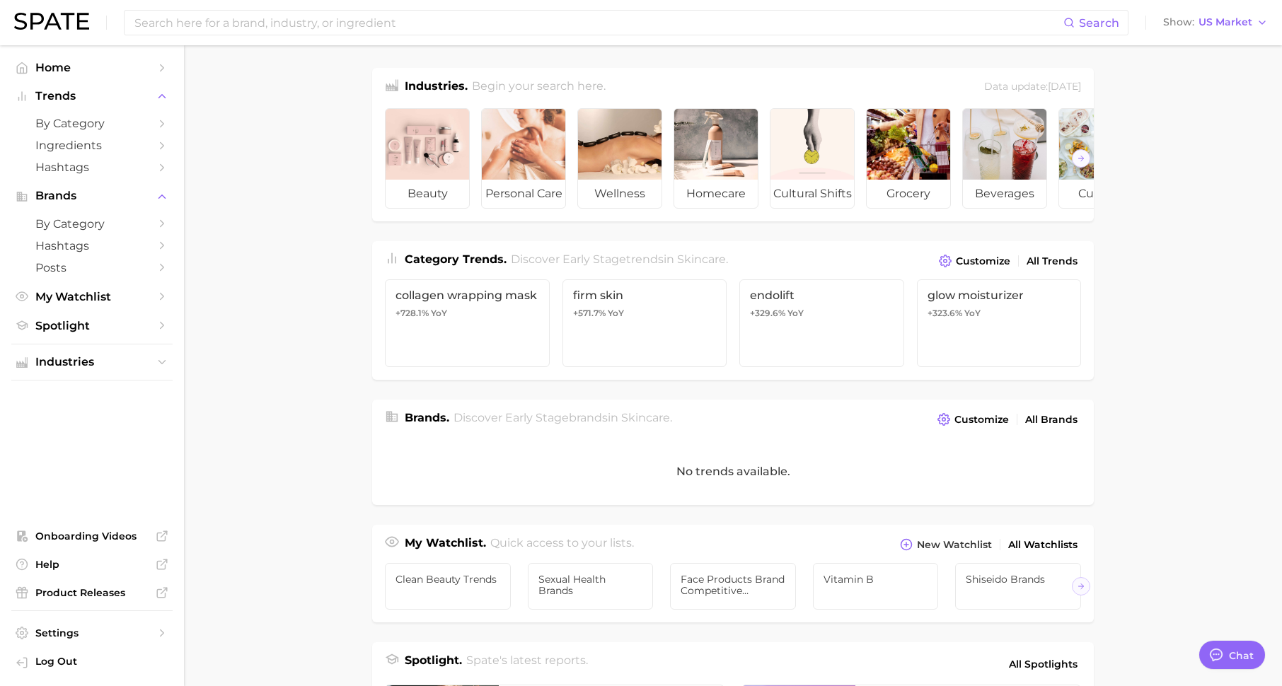
type textarea "x"
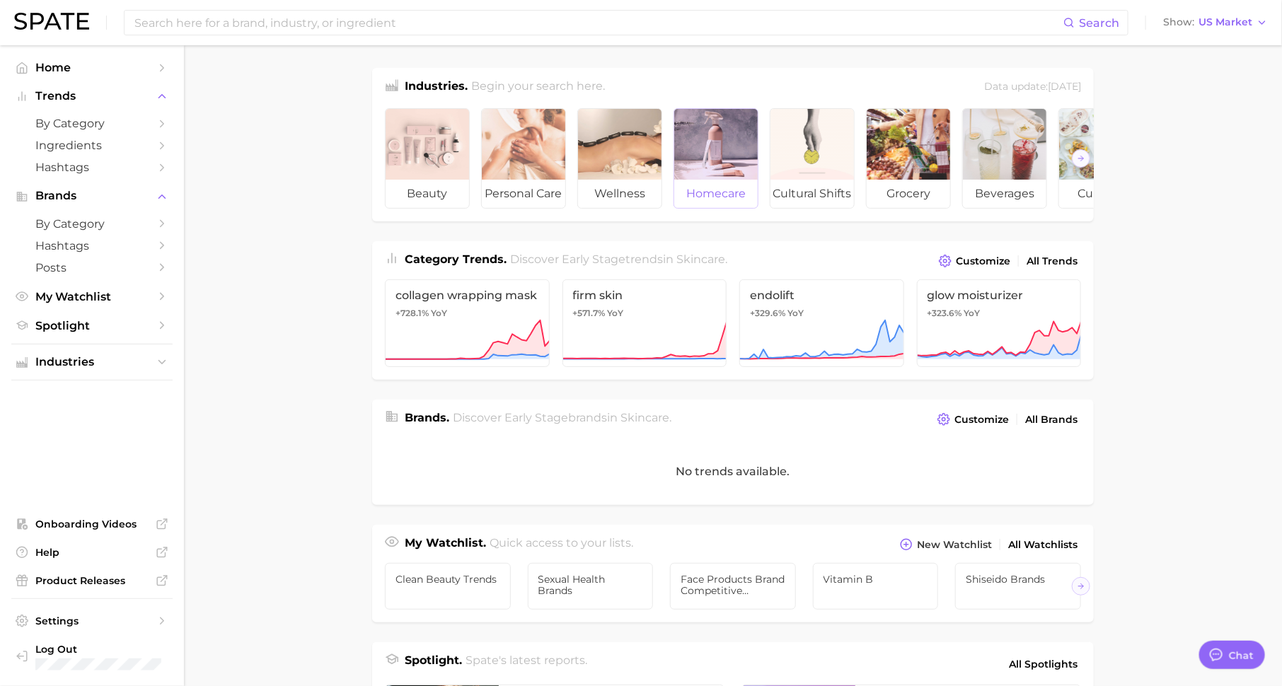
scroll to position [18, 0]
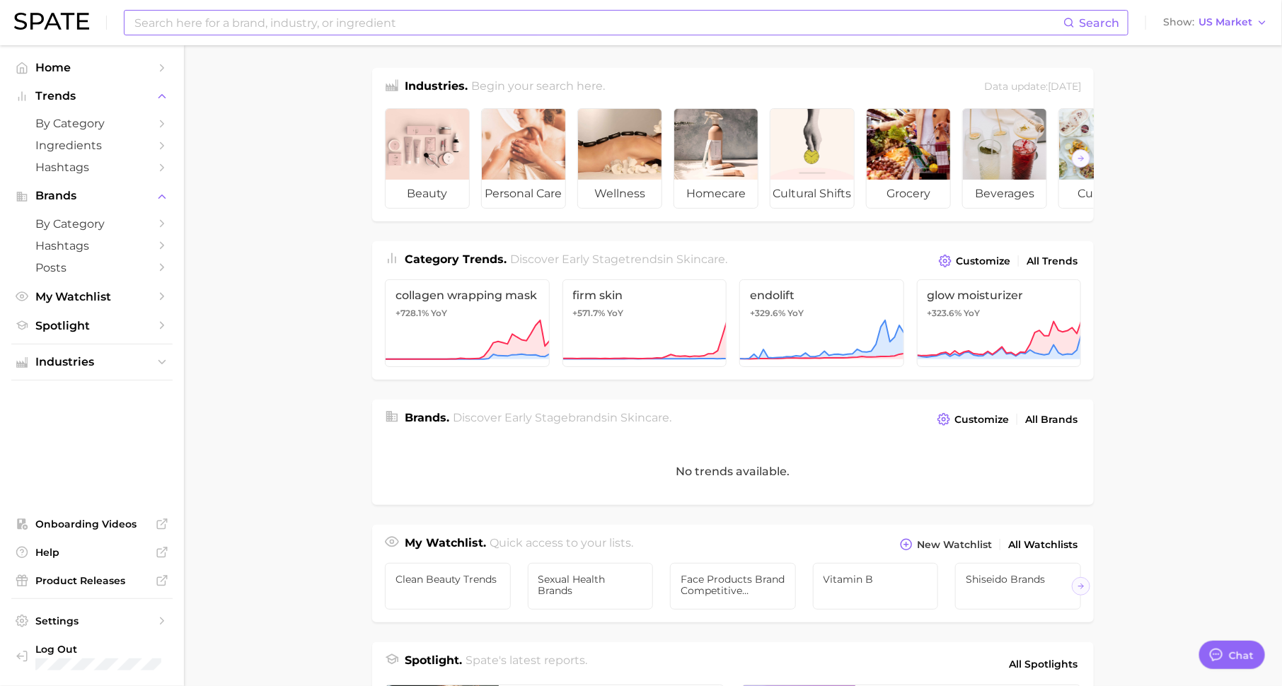
click at [435, 16] on input at bounding box center [598, 23] width 930 height 24
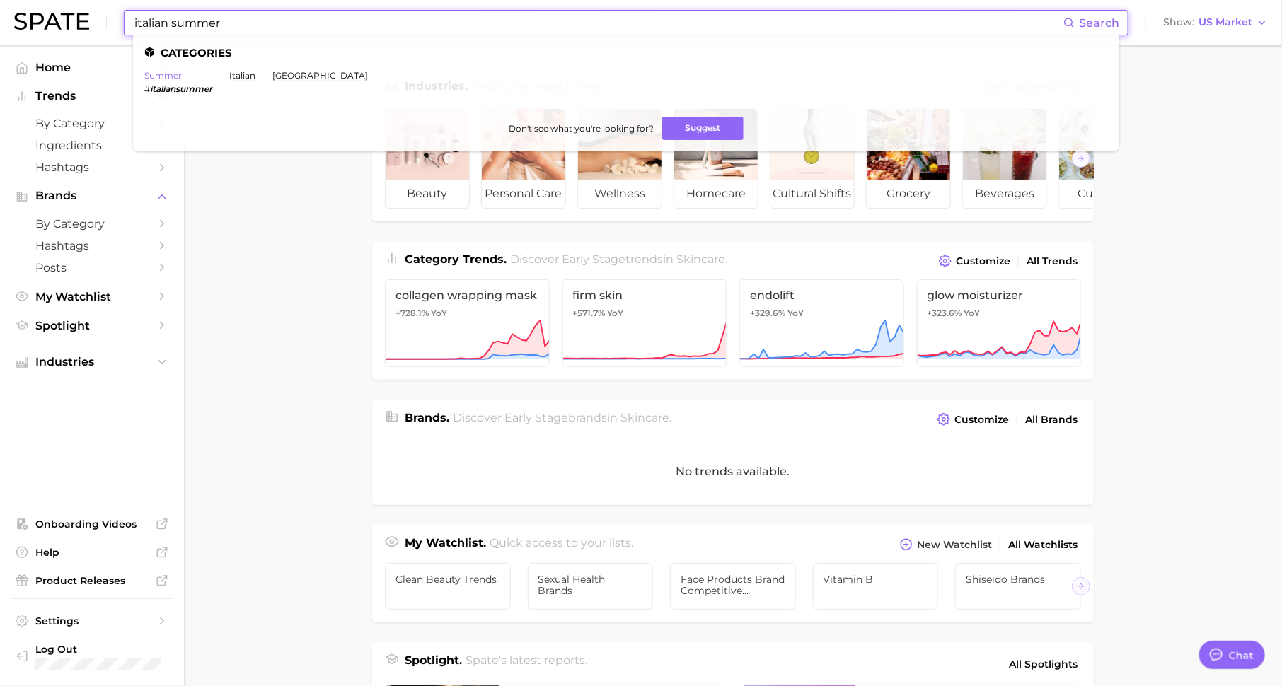
type input "italian summer"
click at [171, 75] on link "summer" at bounding box center [162, 75] width 37 height 11
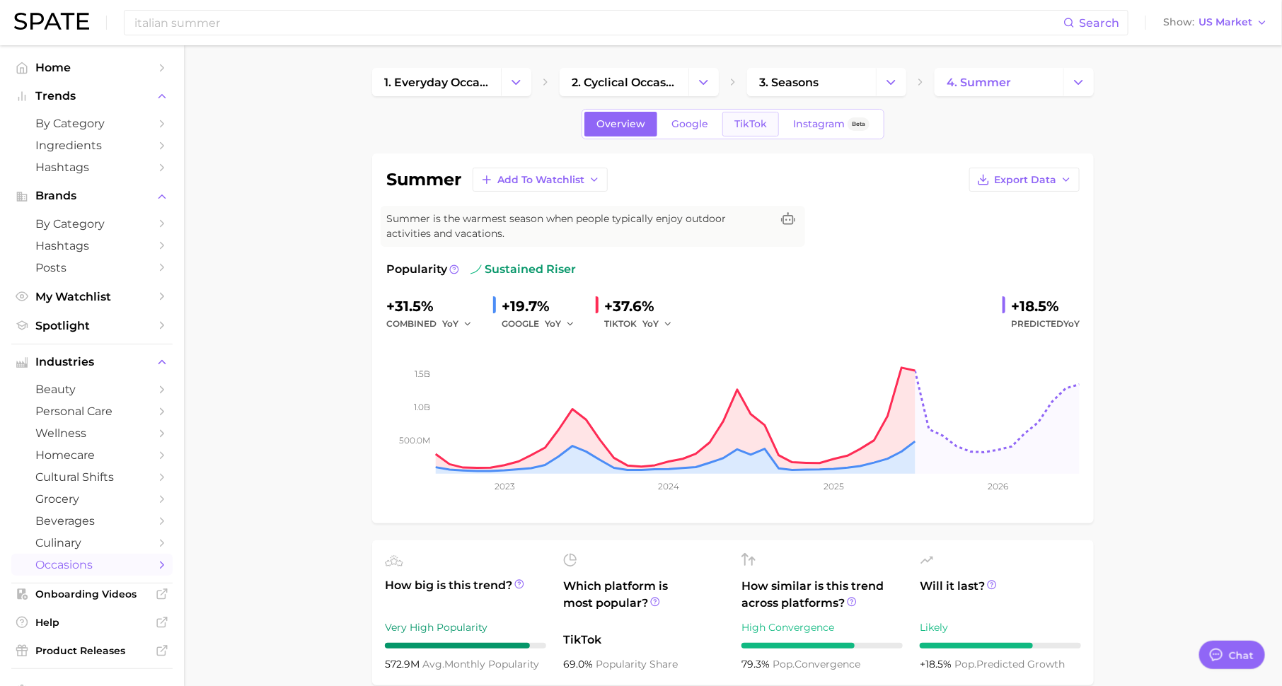
click at [756, 118] on span "TikTok" at bounding box center [750, 124] width 33 height 12
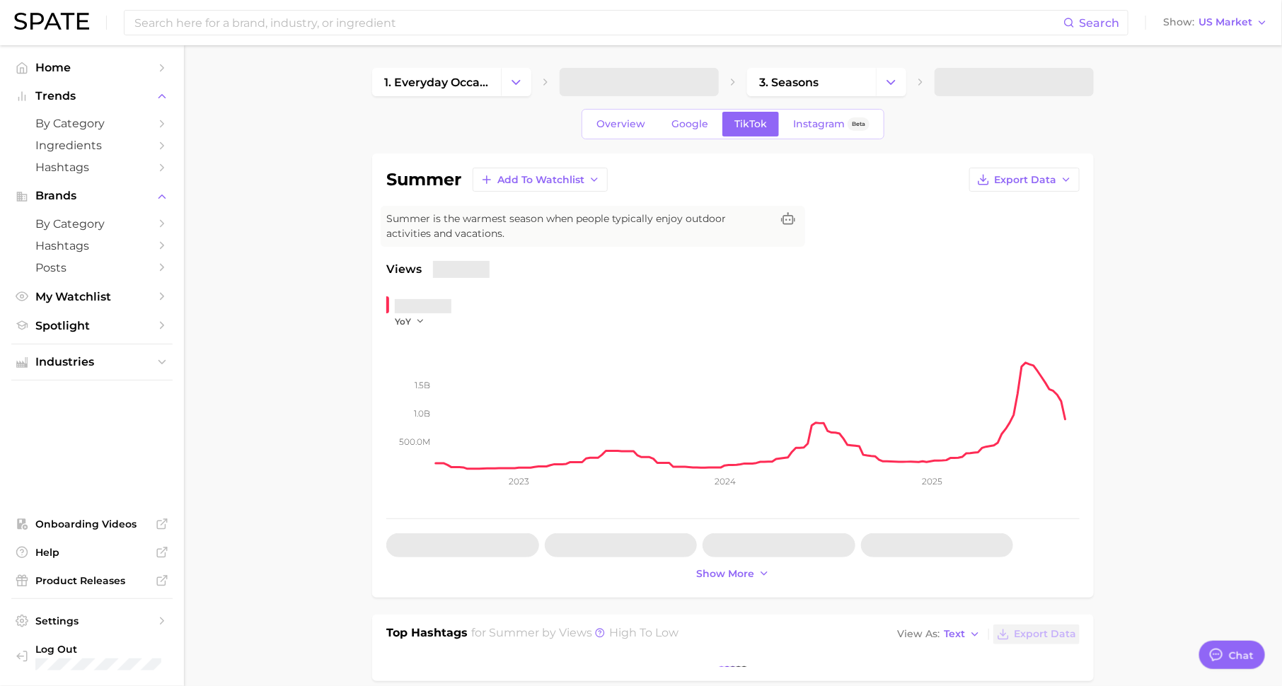
type textarea "x"
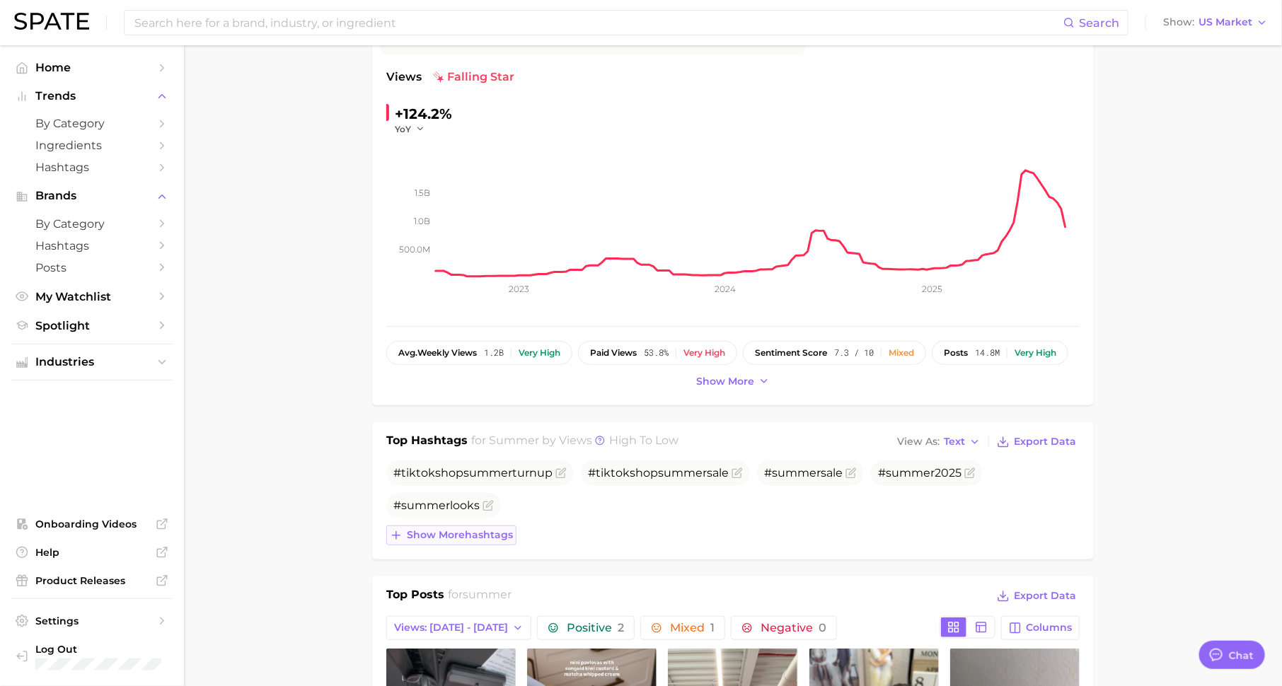
click at [474, 533] on span "Show more hashtags" at bounding box center [460, 535] width 106 height 12
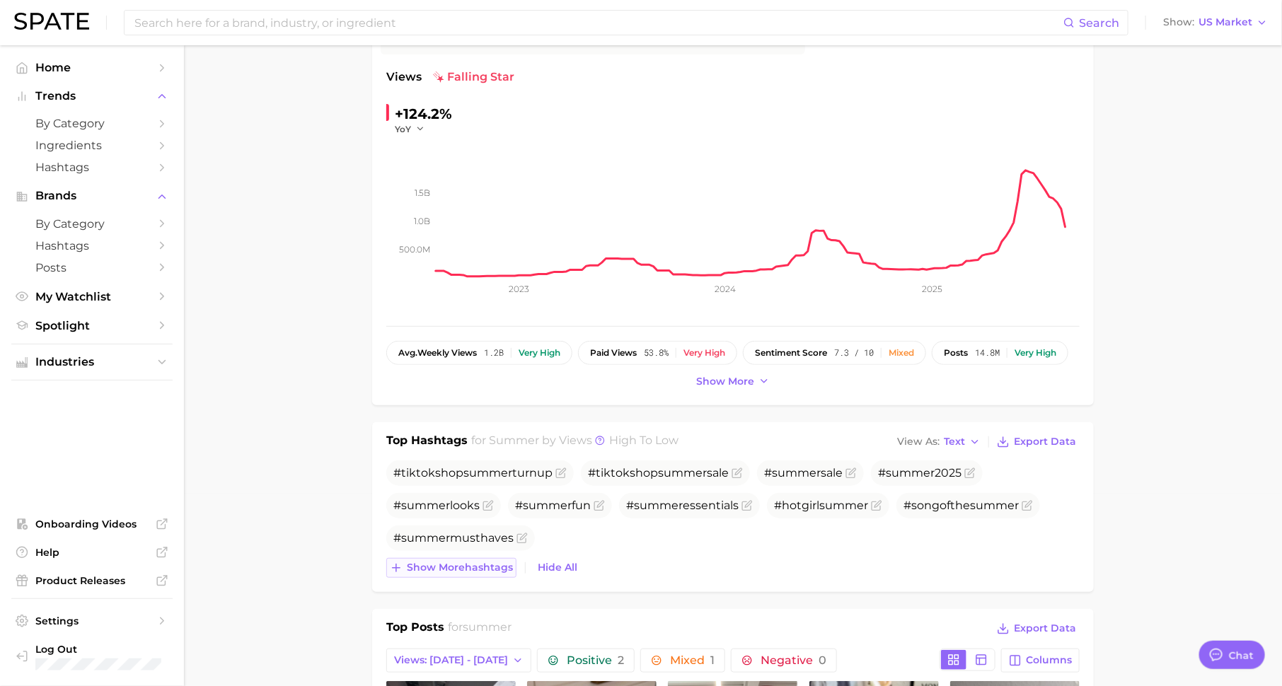
click at [474, 569] on span "Show more hashtags" at bounding box center [460, 568] width 106 height 12
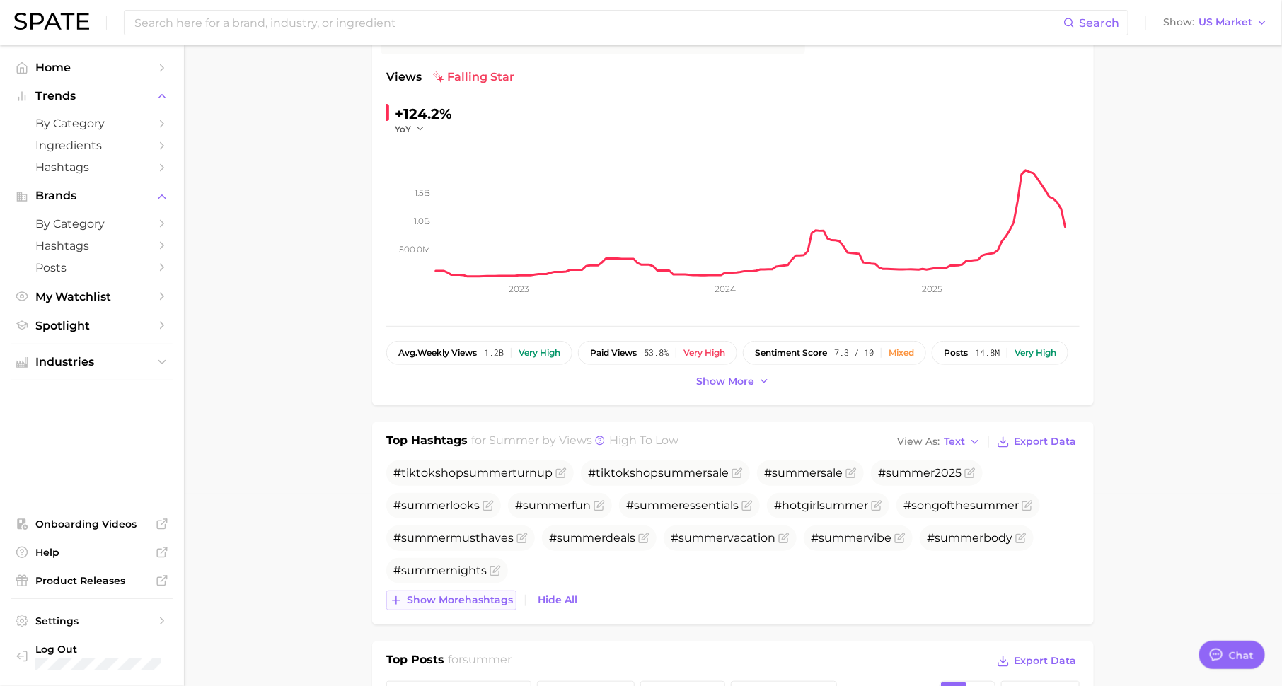
click at [473, 598] on span "Show more hashtags" at bounding box center [460, 600] width 106 height 12
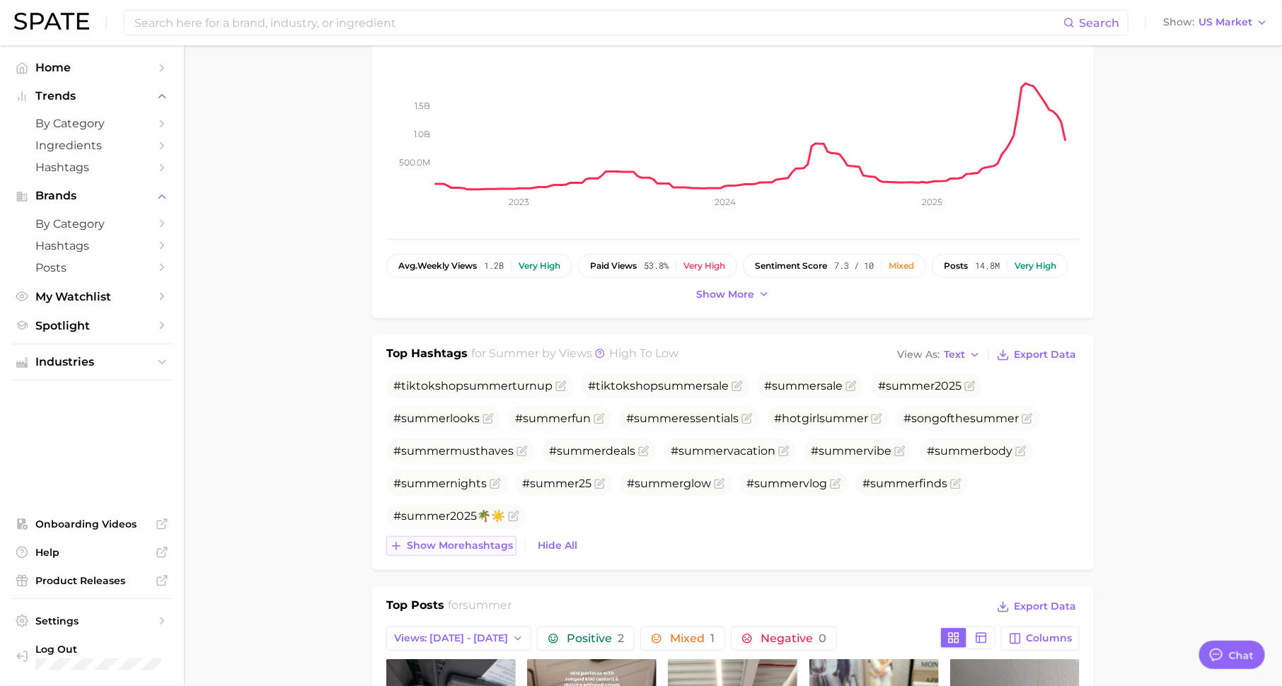
scroll to position [280, 0]
click at [476, 542] on span "Show more hashtags" at bounding box center [460, 545] width 106 height 12
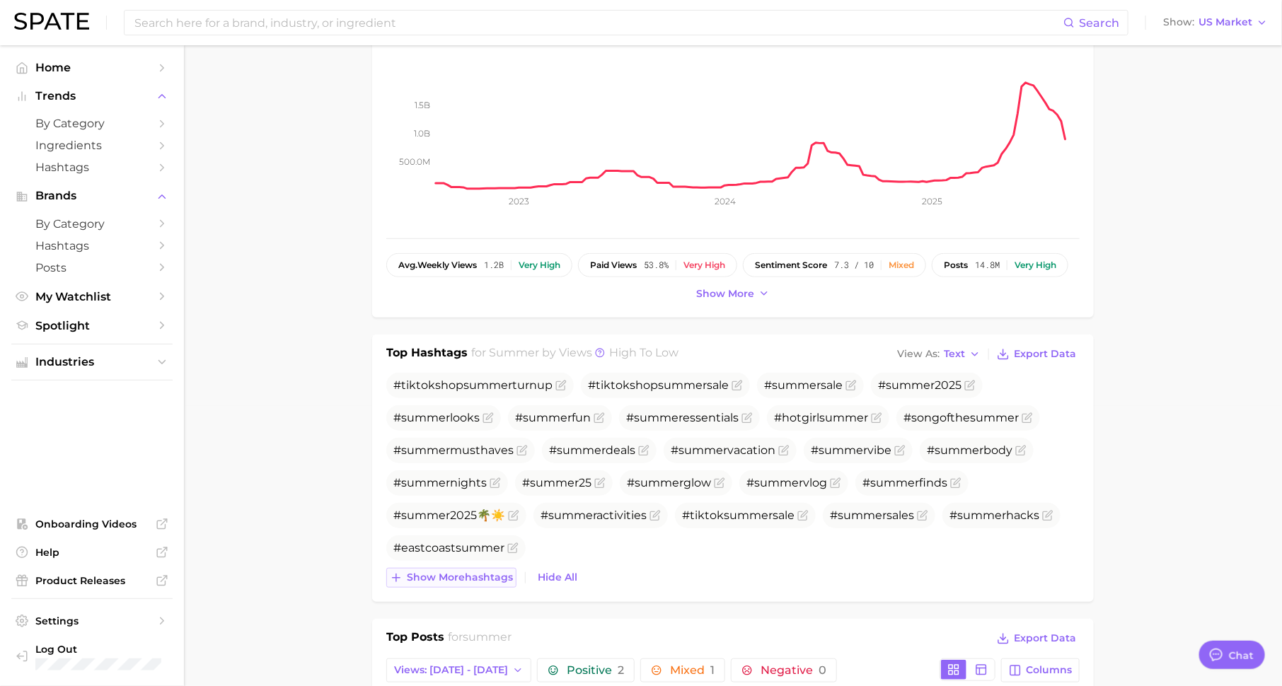
click at [470, 583] on button "Show more hashtags" at bounding box center [451, 578] width 130 height 20
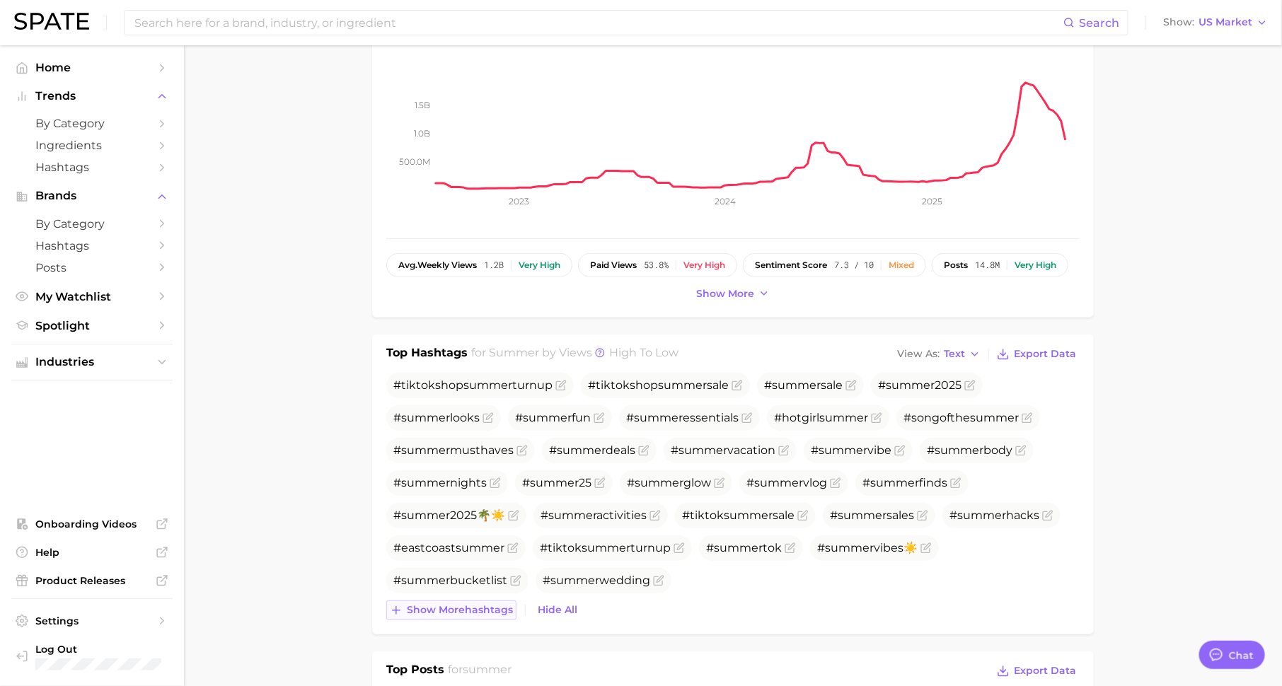
click at [465, 604] on span "Show more hashtags" at bounding box center [460, 610] width 106 height 12
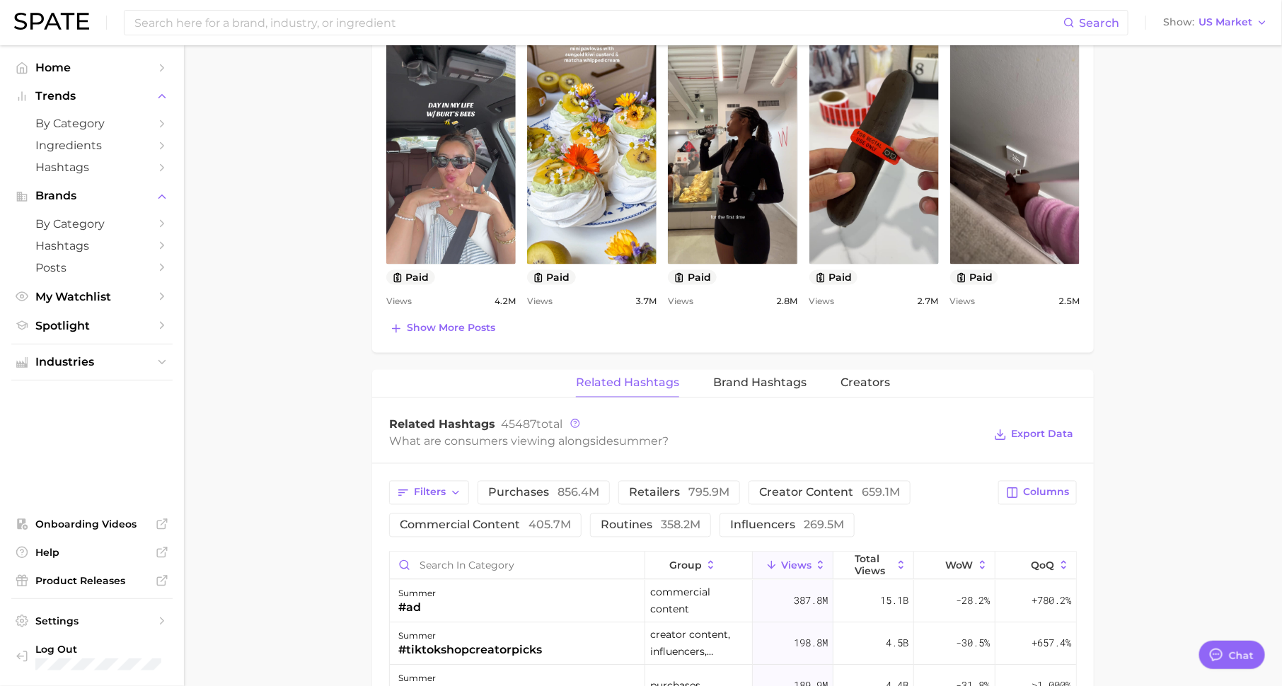
scroll to position [907, 0]
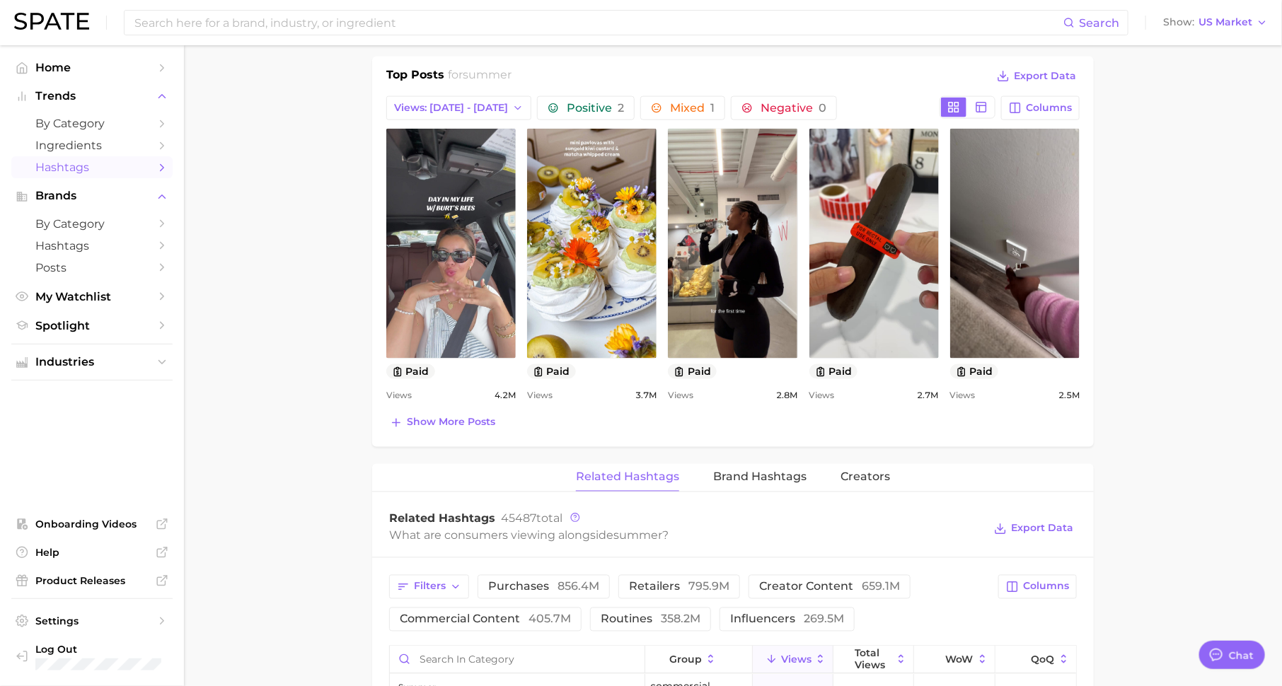
click at [115, 171] on span "Hashtags" at bounding box center [91, 167] width 113 height 13
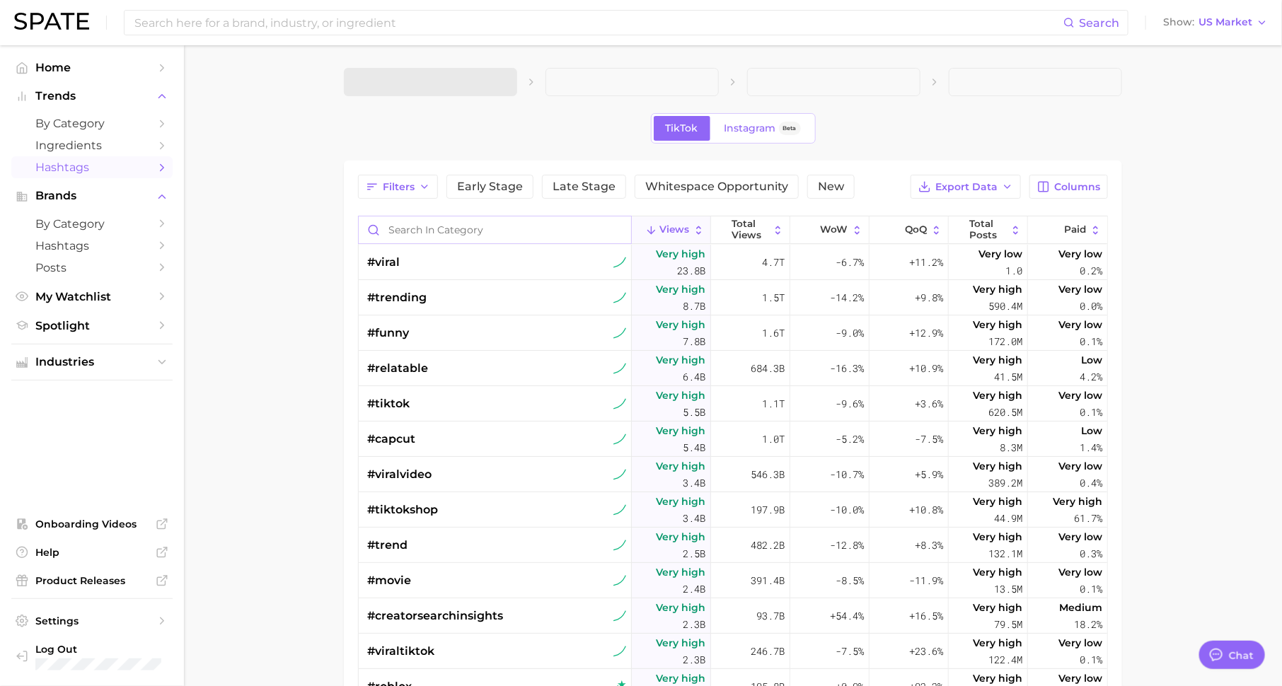
click at [422, 234] on input "Search in category" at bounding box center [495, 229] width 272 height 27
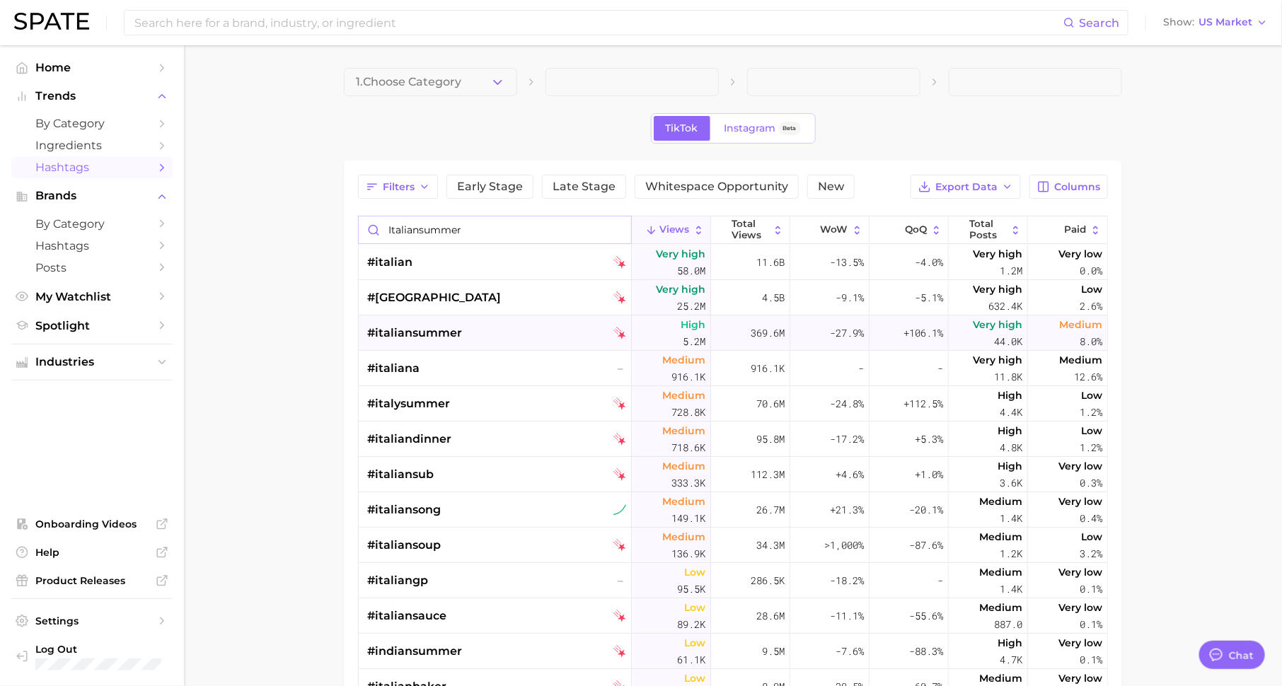
type input "italiansummer"
click at [430, 327] on span "#italiansummer" at bounding box center [414, 333] width 95 height 17
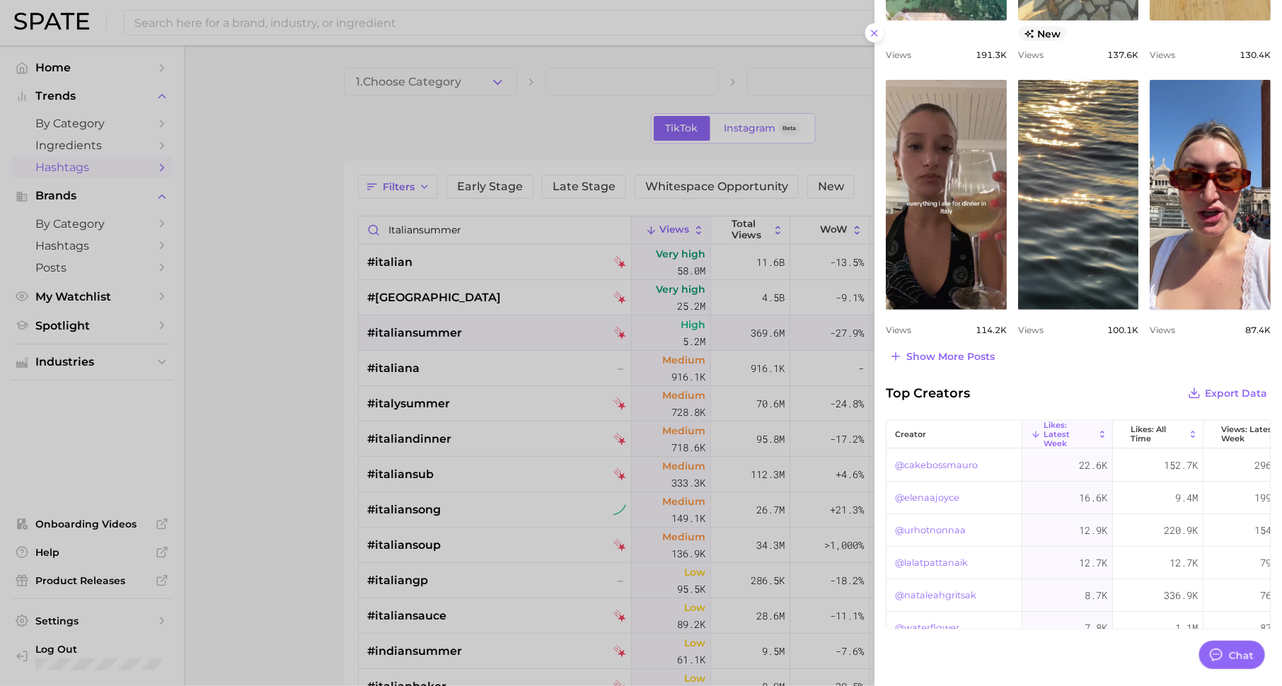
scroll to position [612, 0]
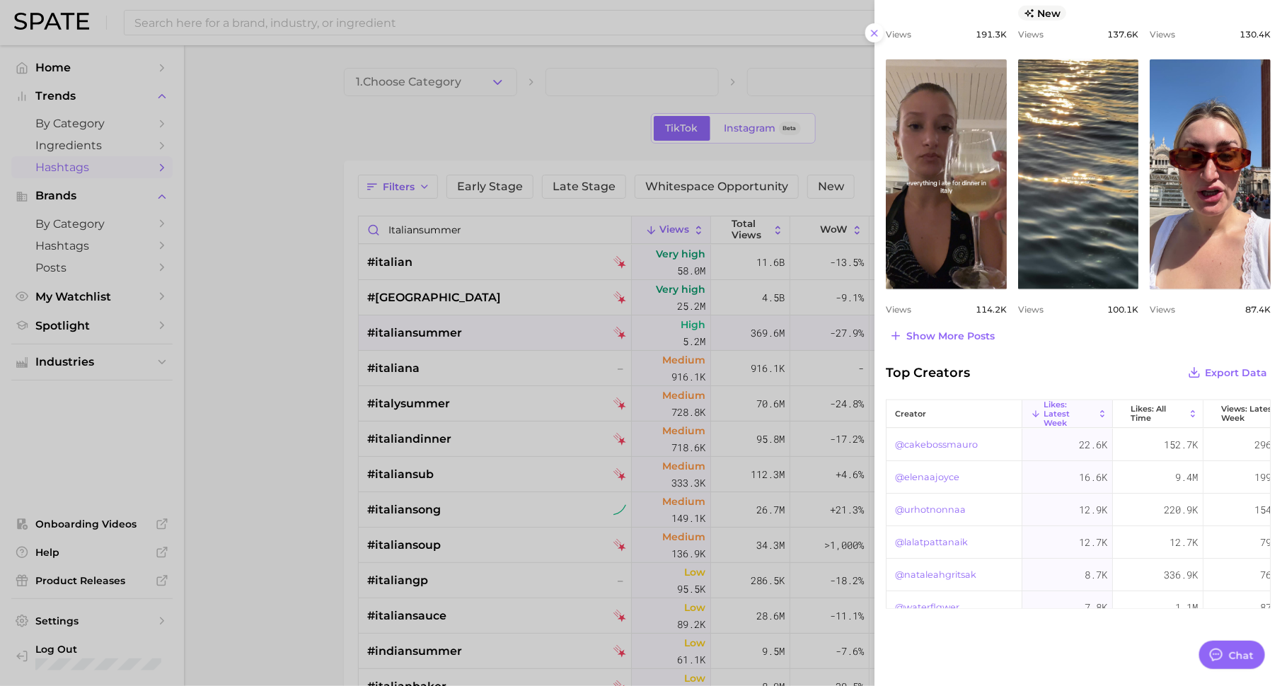
click at [228, 23] on div at bounding box center [641, 343] width 1282 height 686
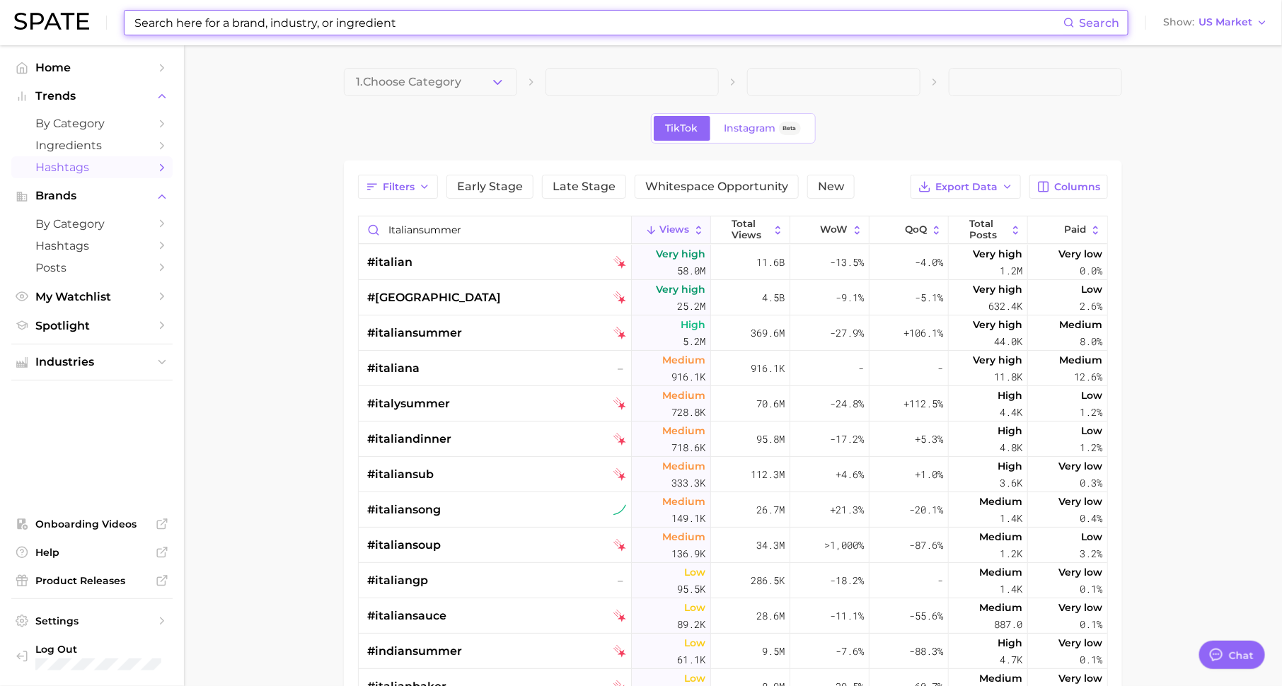
click at [272, 23] on input at bounding box center [598, 23] width 930 height 24
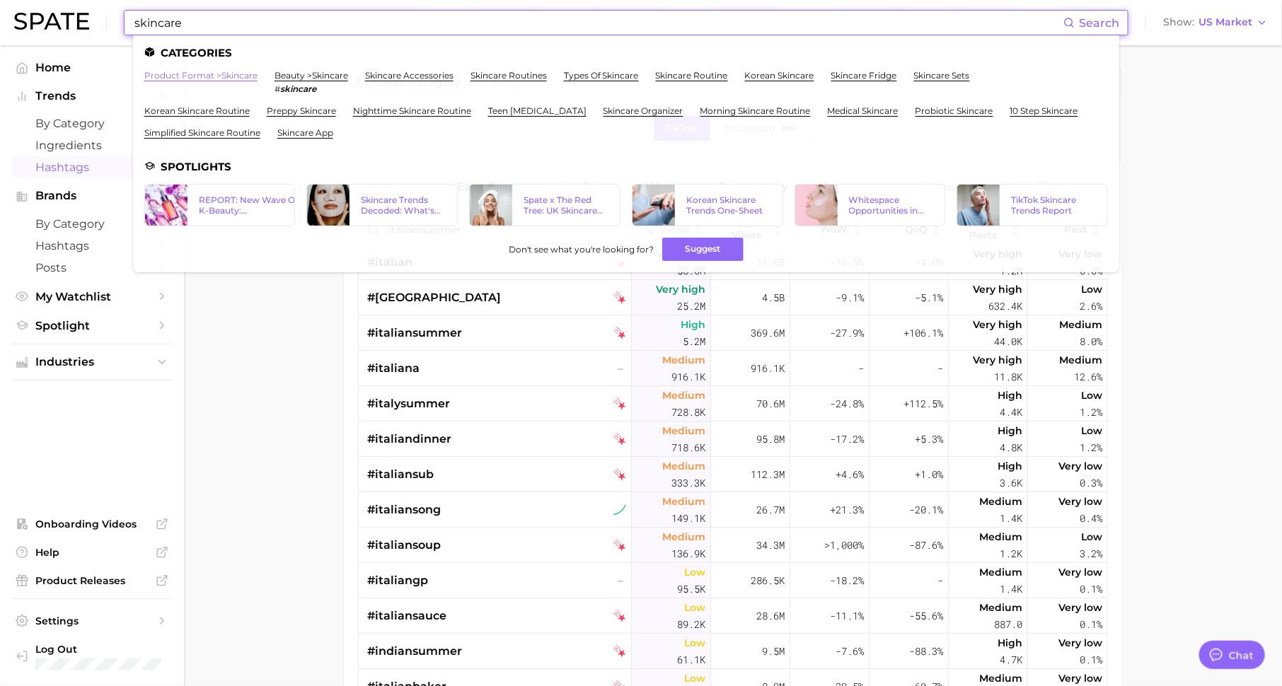
type input "skincare"
click at [234, 74] on link "product format > skincare" at bounding box center [200, 75] width 113 height 11
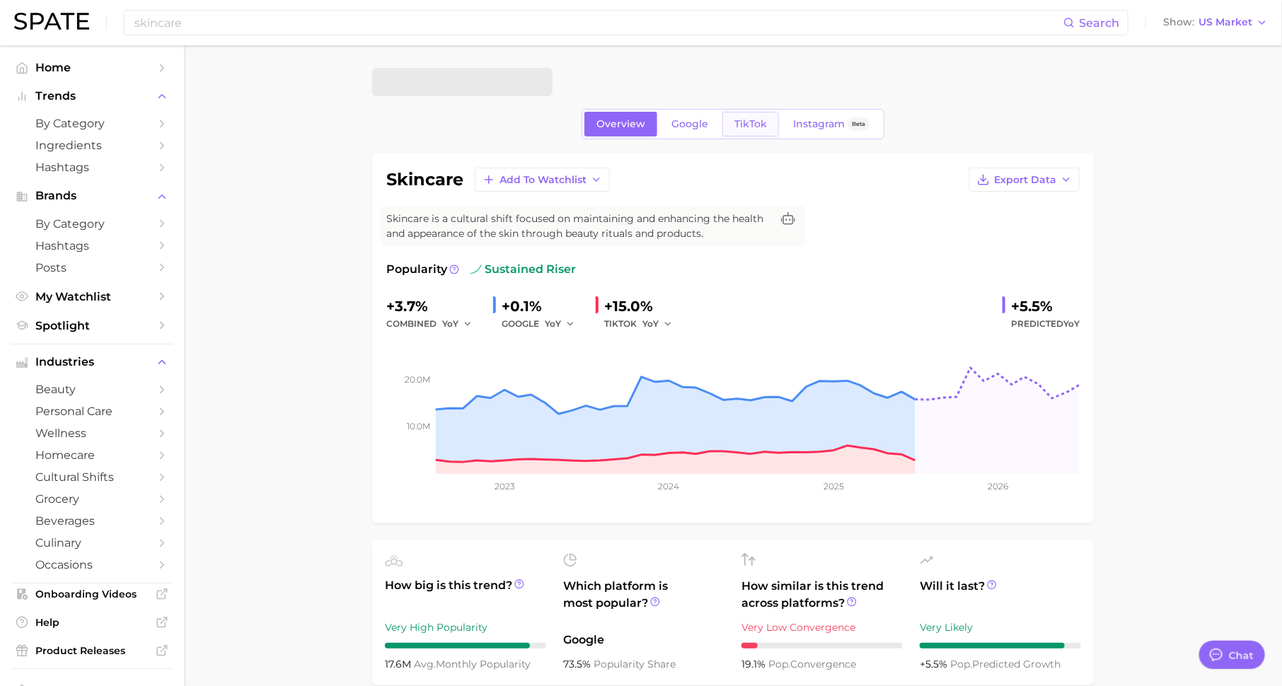
click at [747, 115] on link "TikTok" at bounding box center [750, 124] width 57 height 25
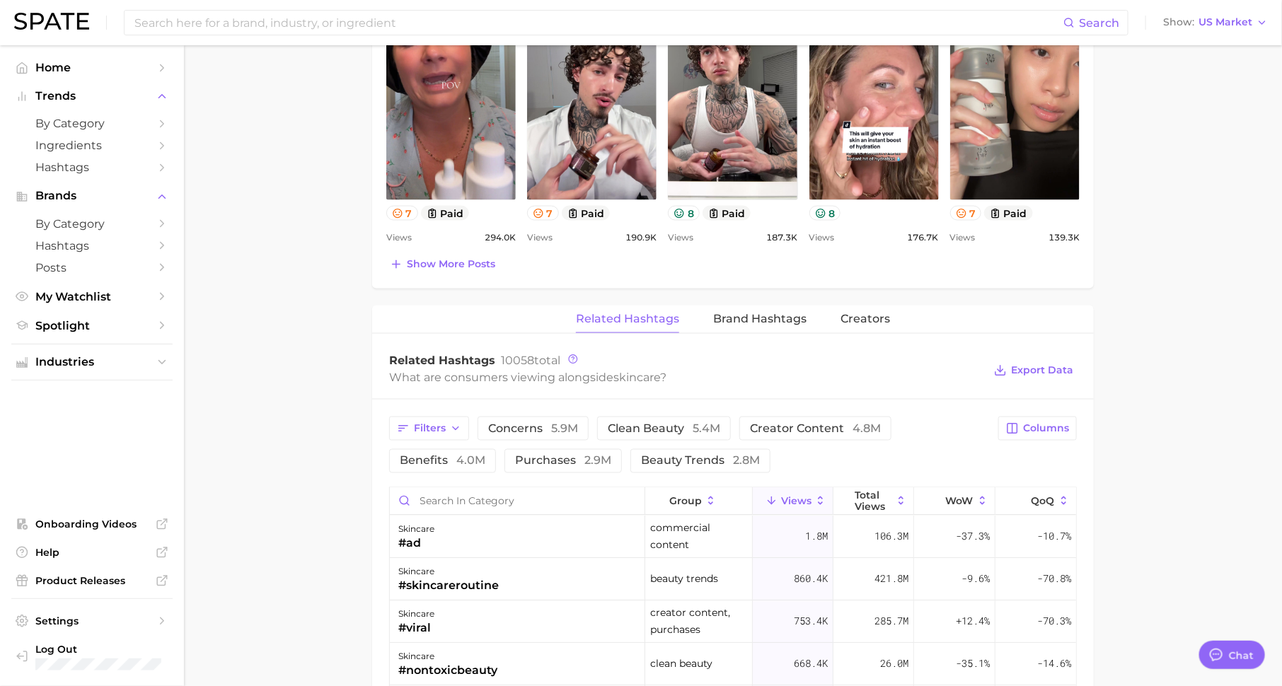
scroll to position [840, 0]
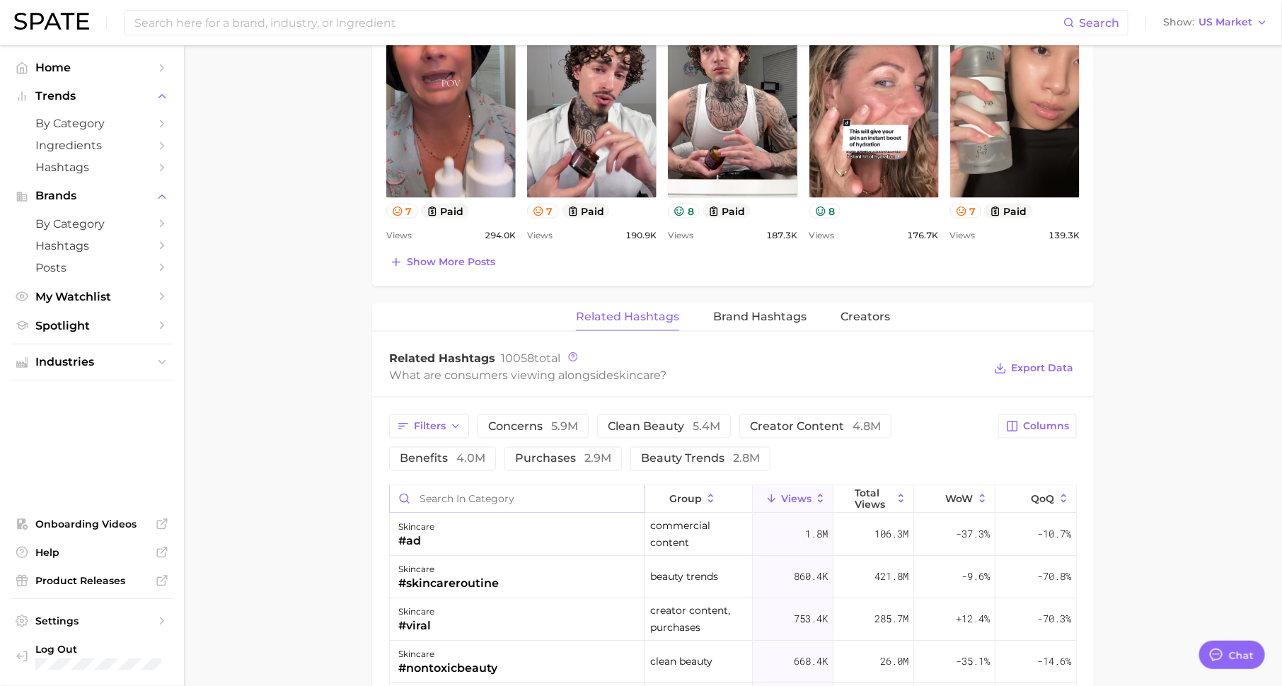
click at [567, 495] on input "Search in category" at bounding box center [517, 499] width 255 height 27
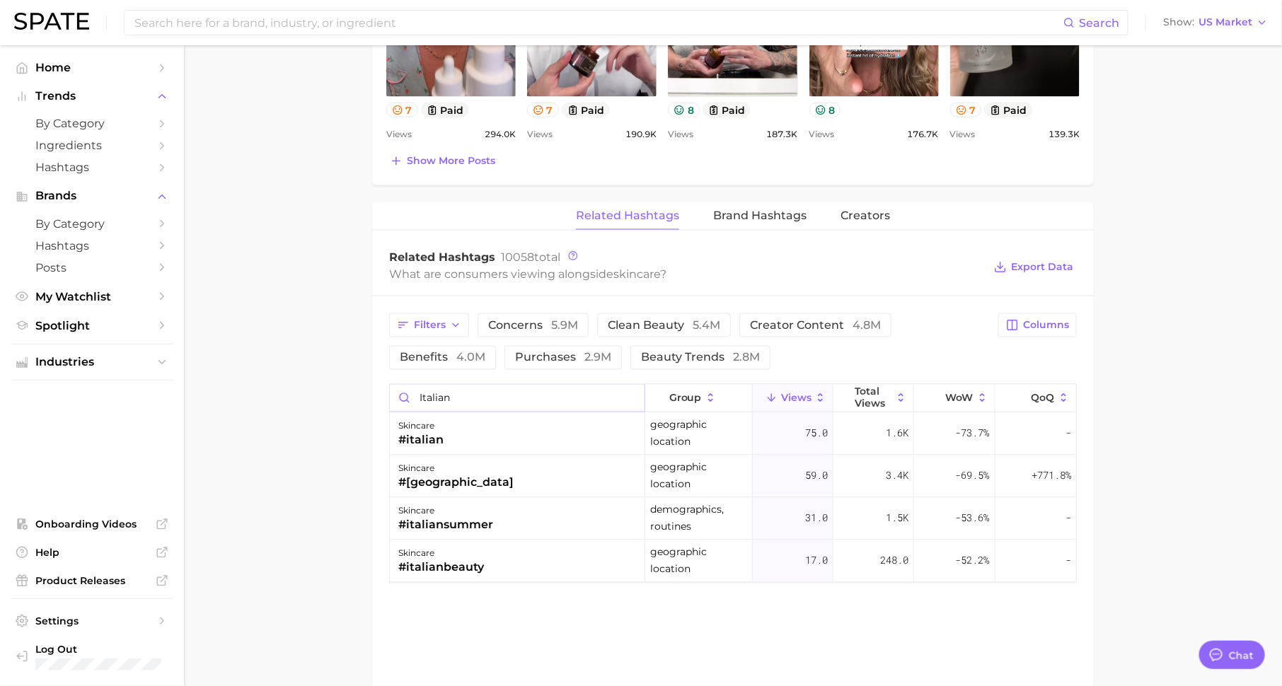
scroll to position [1015, 0]
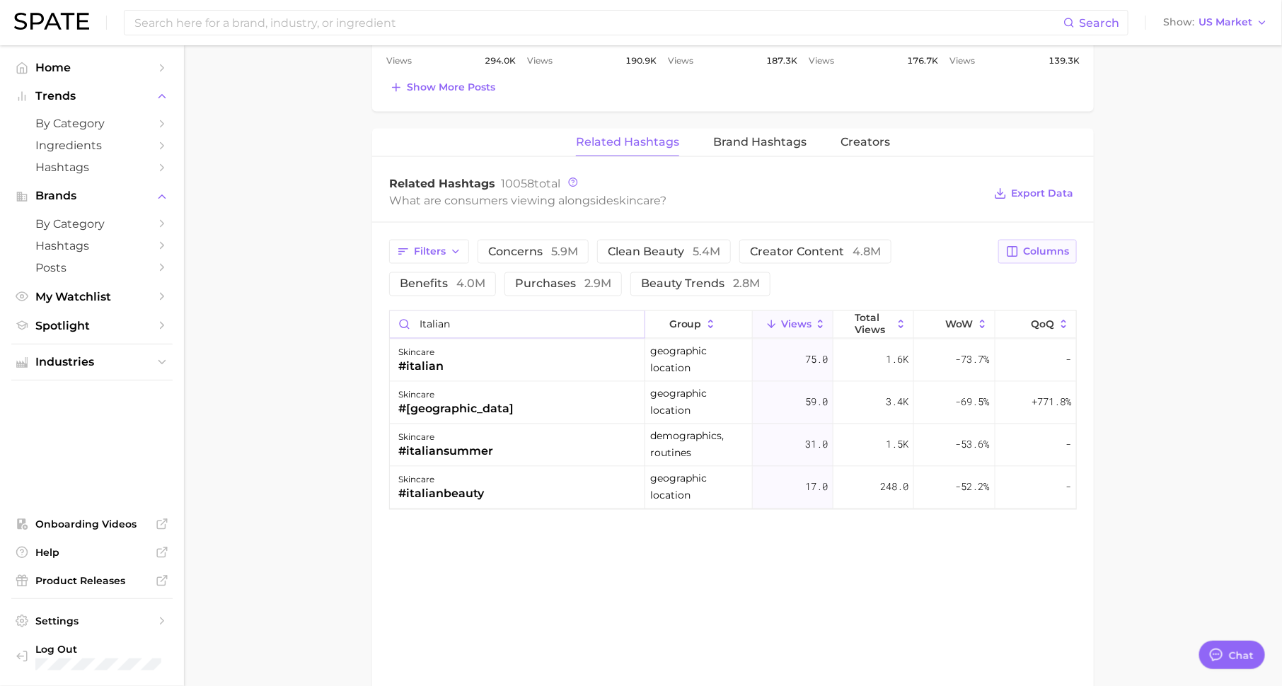
type input "italian"
click at [1051, 245] on span "Columns" at bounding box center [1046, 251] width 46 height 12
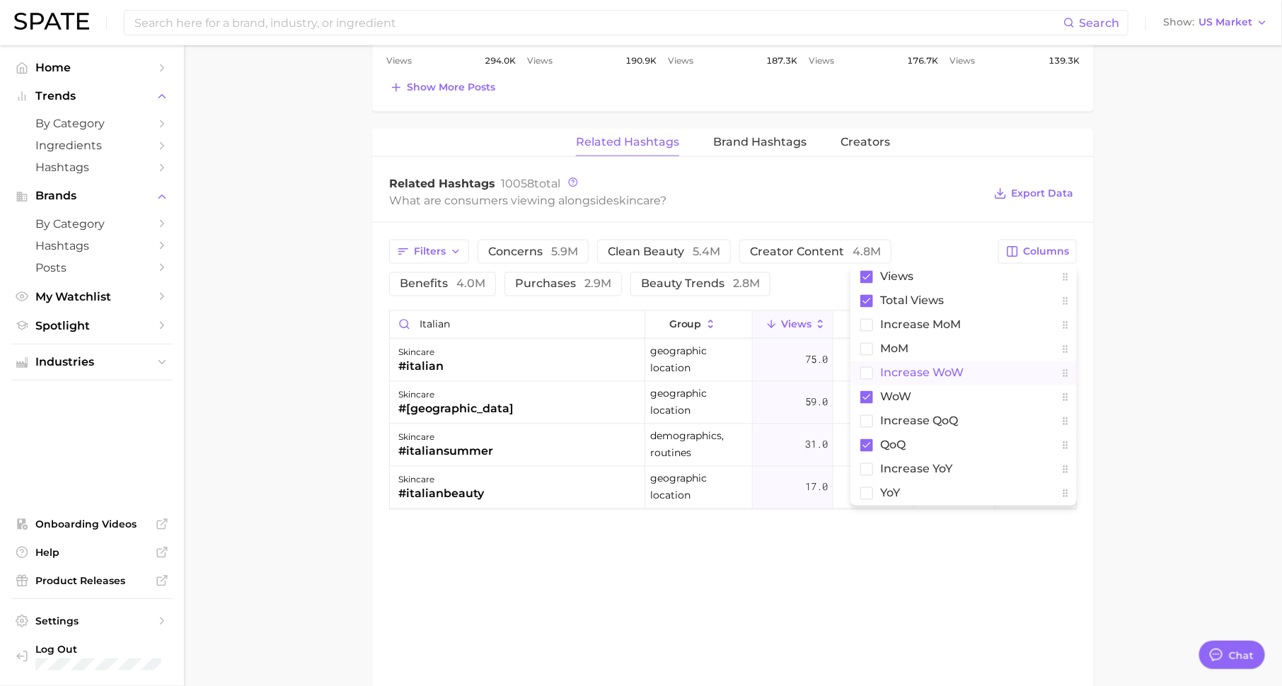
click at [942, 367] on span "Increase WoW" at bounding box center [921, 373] width 83 height 12
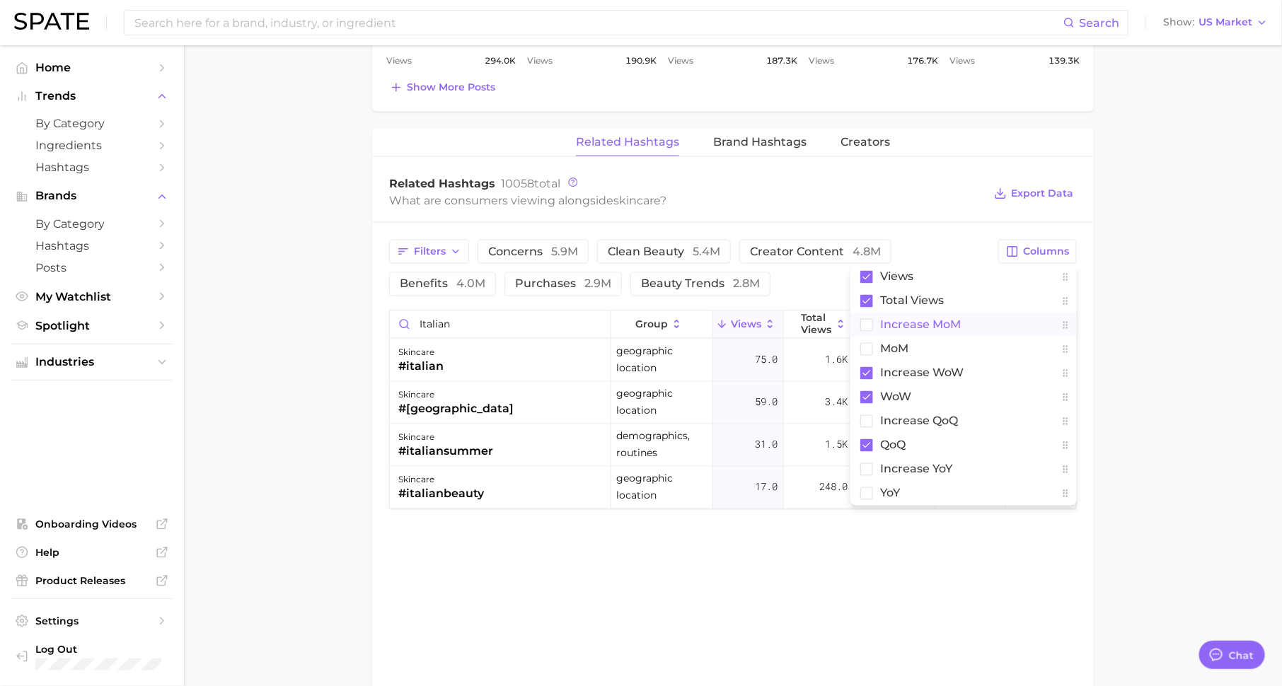
click at [943, 319] on span "increase MoM" at bounding box center [920, 325] width 81 height 12
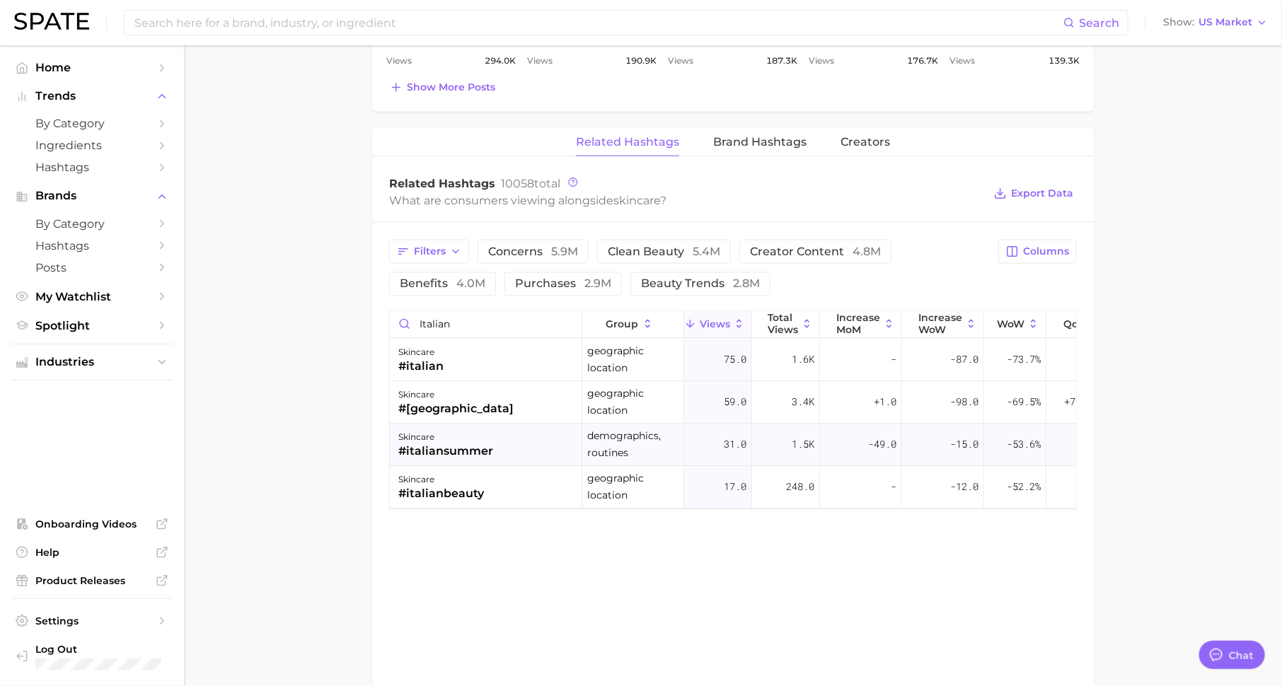
click at [475, 446] on div "#italiansummer" at bounding box center [445, 451] width 95 height 17
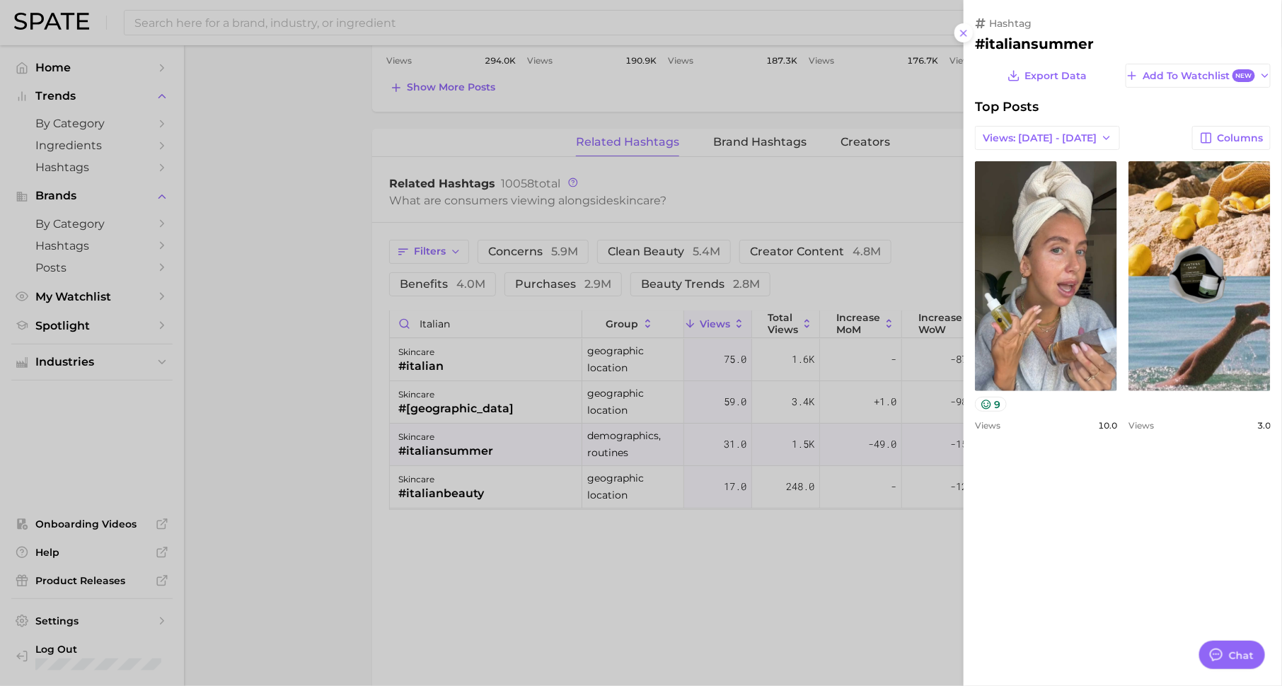
scroll to position [0, 0]
click at [736, 535] on div at bounding box center [641, 343] width 1282 height 686
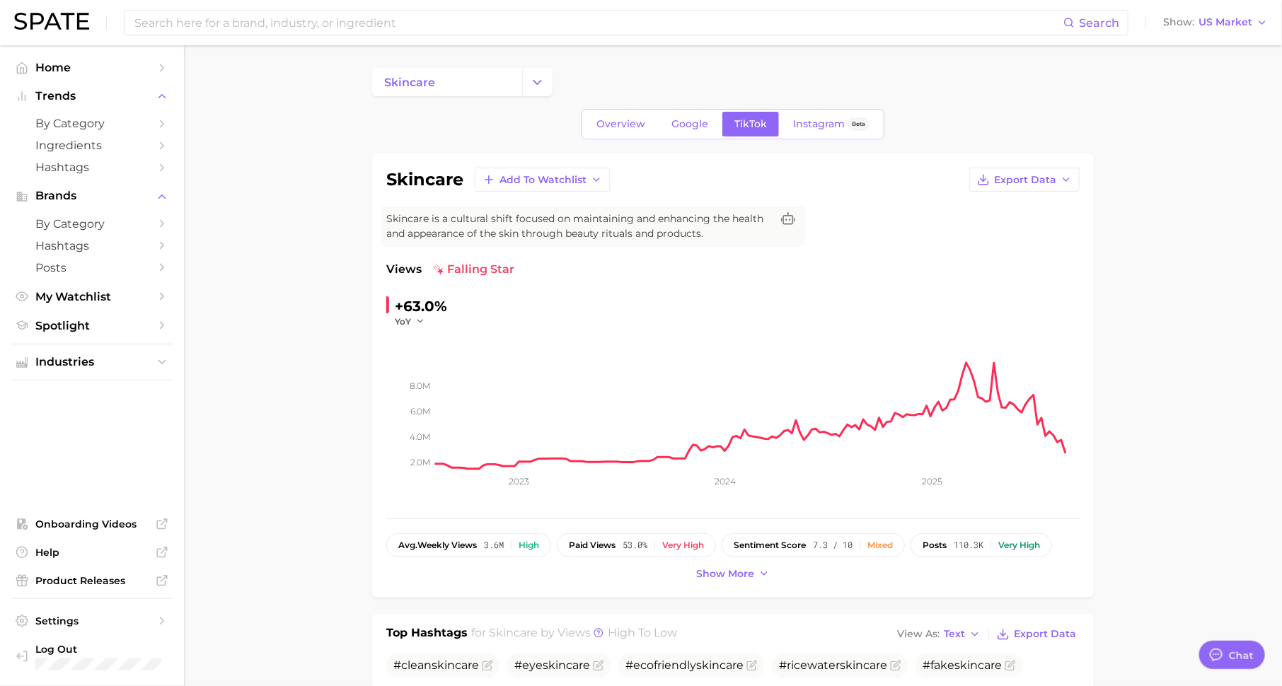
click at [103, 373] on li "Industries" at bounding box center [91, 362] width 161 height 21
click at [115, 359] on span "Industries" at bounding box center [91, 362] width 113 height 13
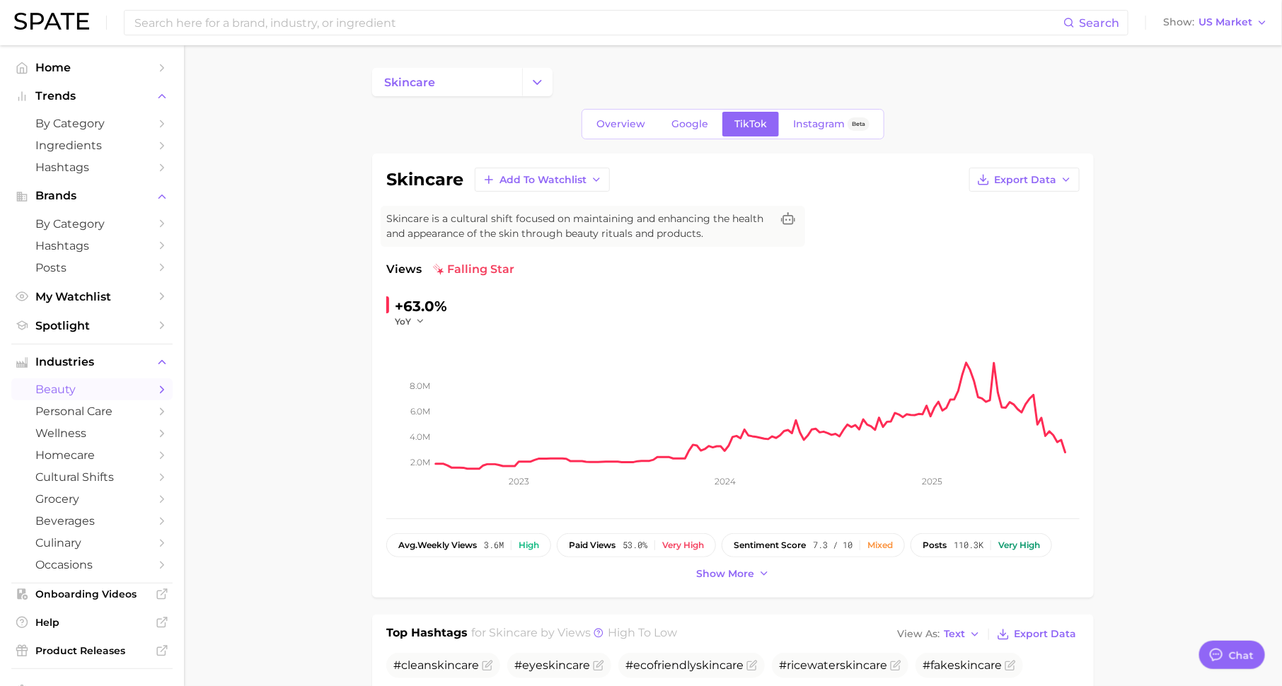
click at [122, 391] on span "beauty" at bounding box center [91, 389] width 113 height 13
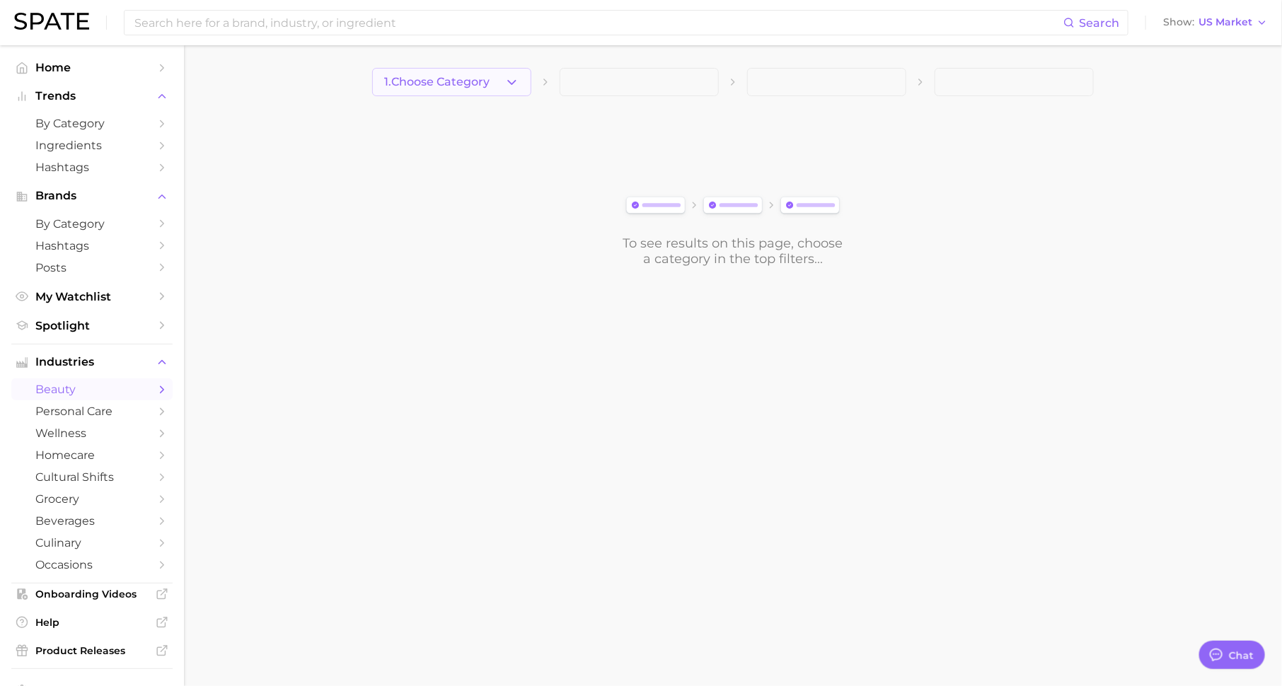
click at [499, 81] on button "1. Choose Category" at bounding box center [451, 82] width 159 height 28
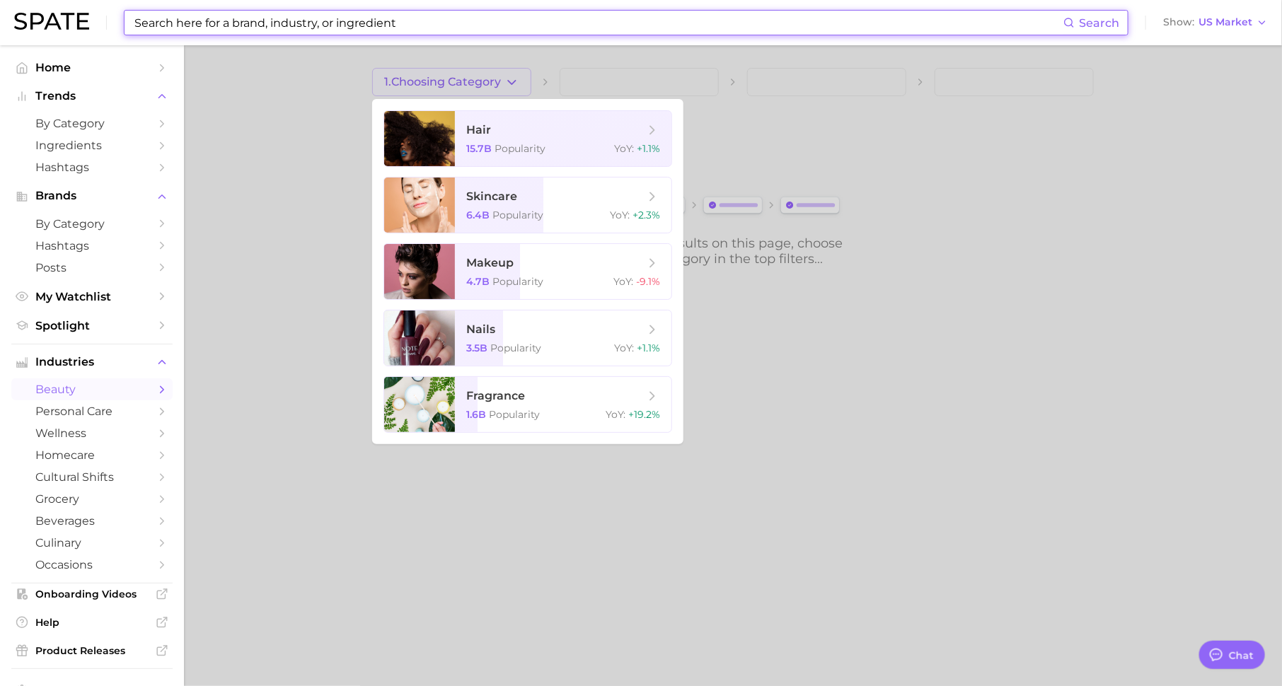
click at [358, 27] on input at bounding box center [598, 23] width 930 height 24
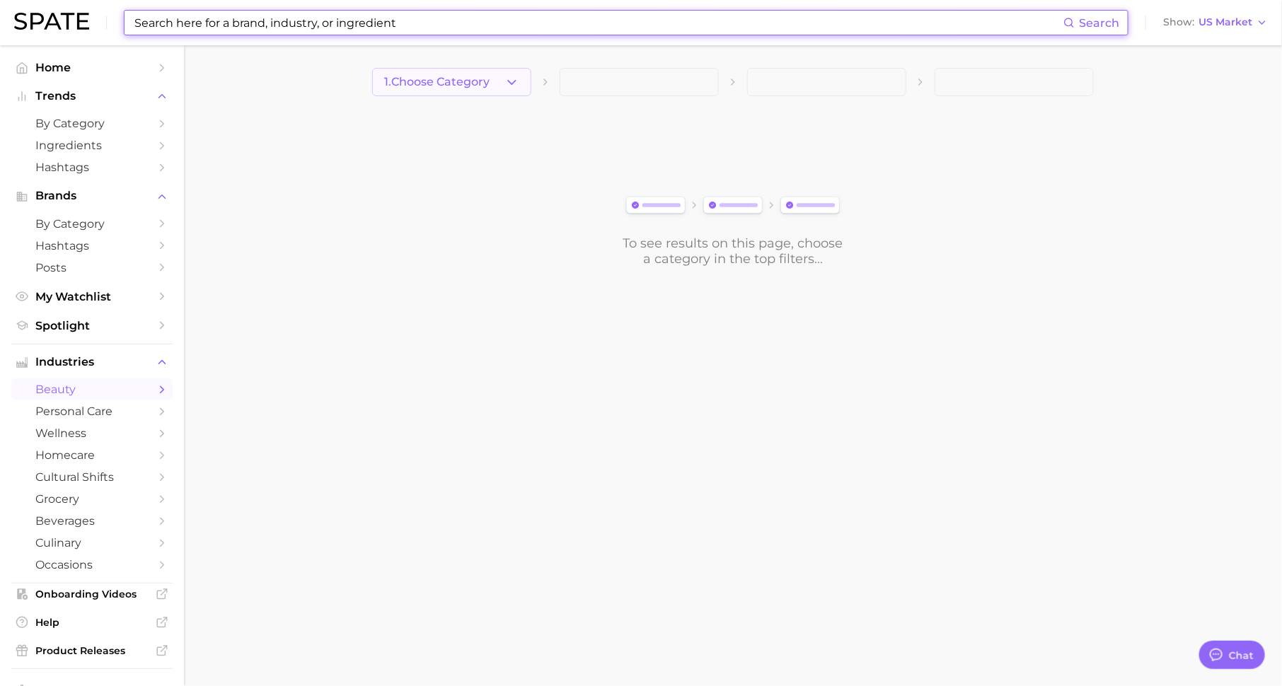
click at [431, 86] on span "1. Choose Category" at bounding box center [436, 82] width 105 height 13
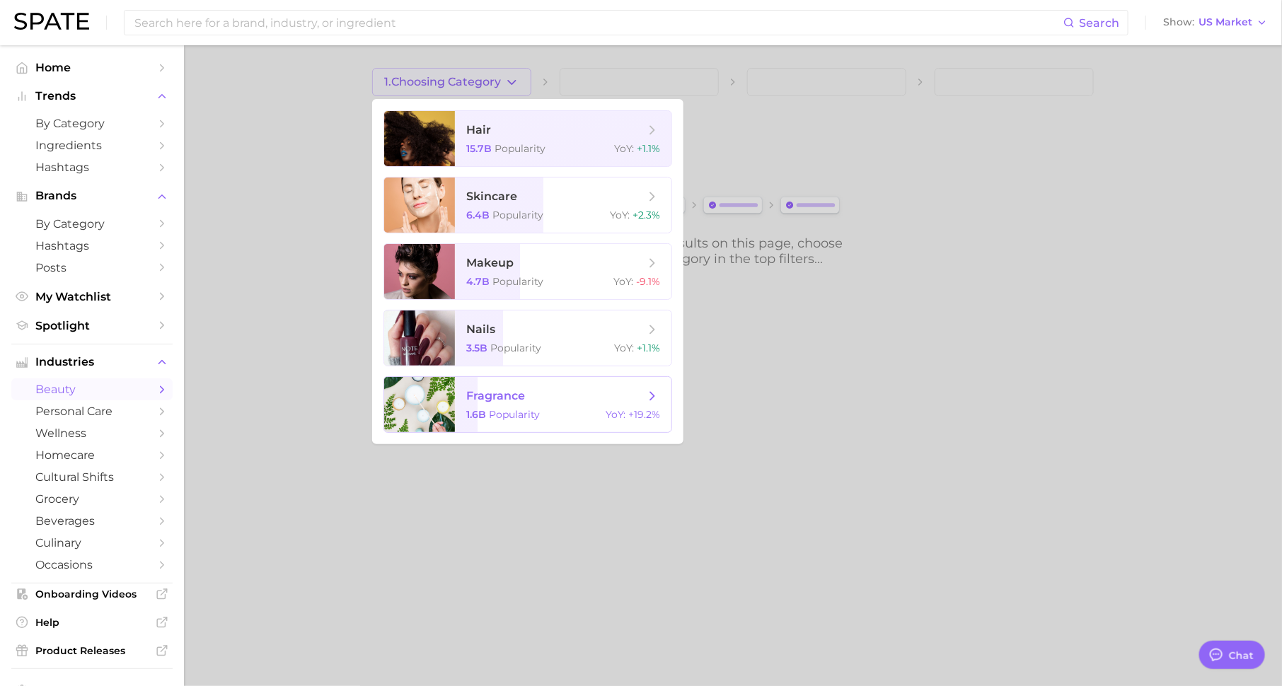
click at [506, 415] on span "Popularity" at bounding box center [514, 414] width 51 height 13
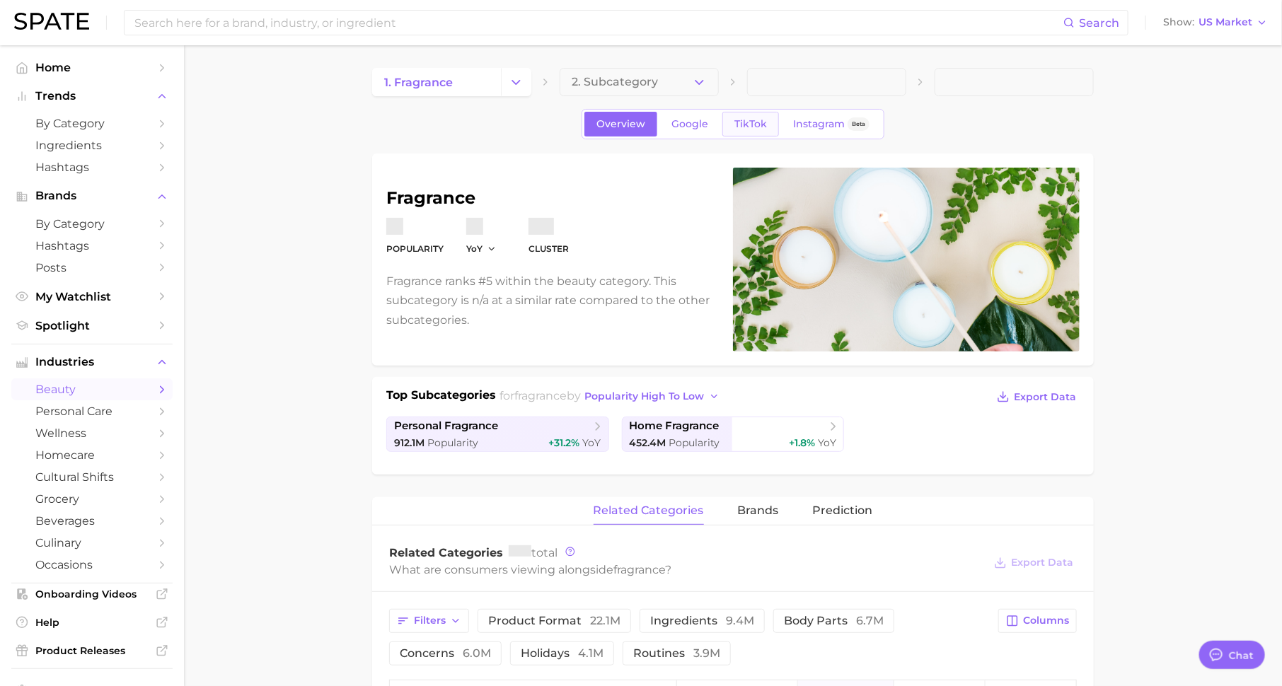
click at [755, 127] on span "TikTok" at bounding box center [750, 124] width 33 height 12
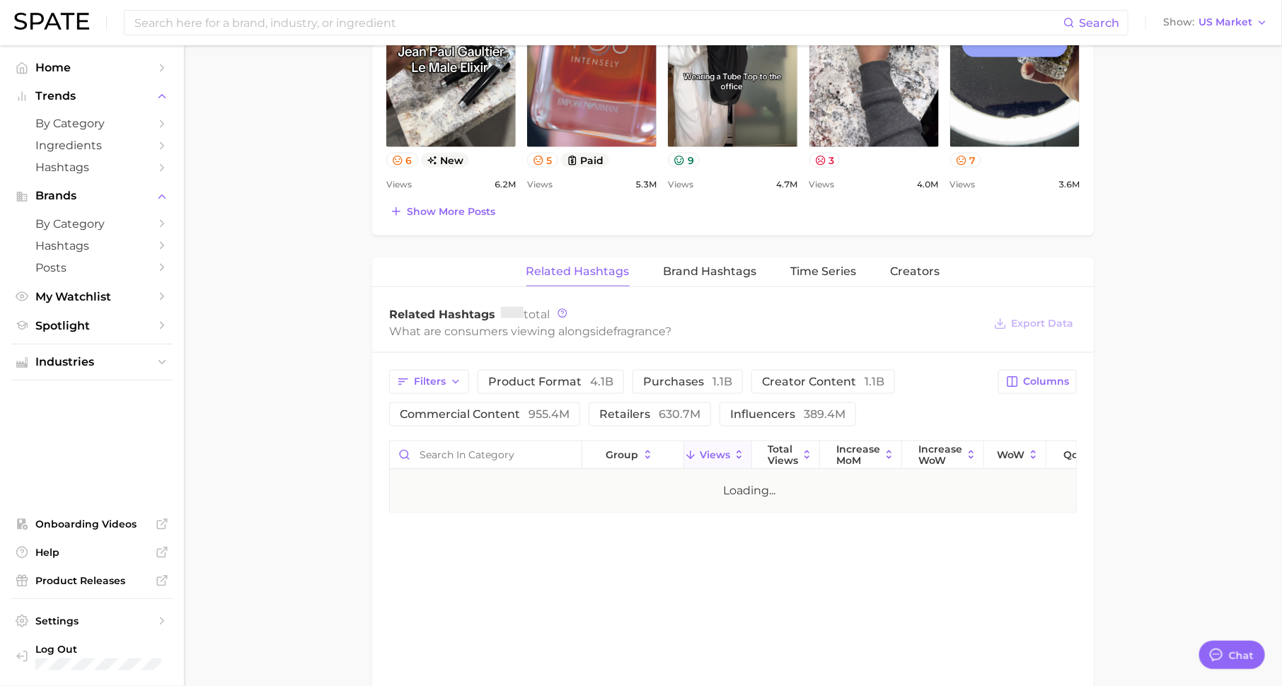
scroll to position [756, 0]
click at [549, 451] on input "Search in category" at bounding box center [486, 455] width 192 height 27
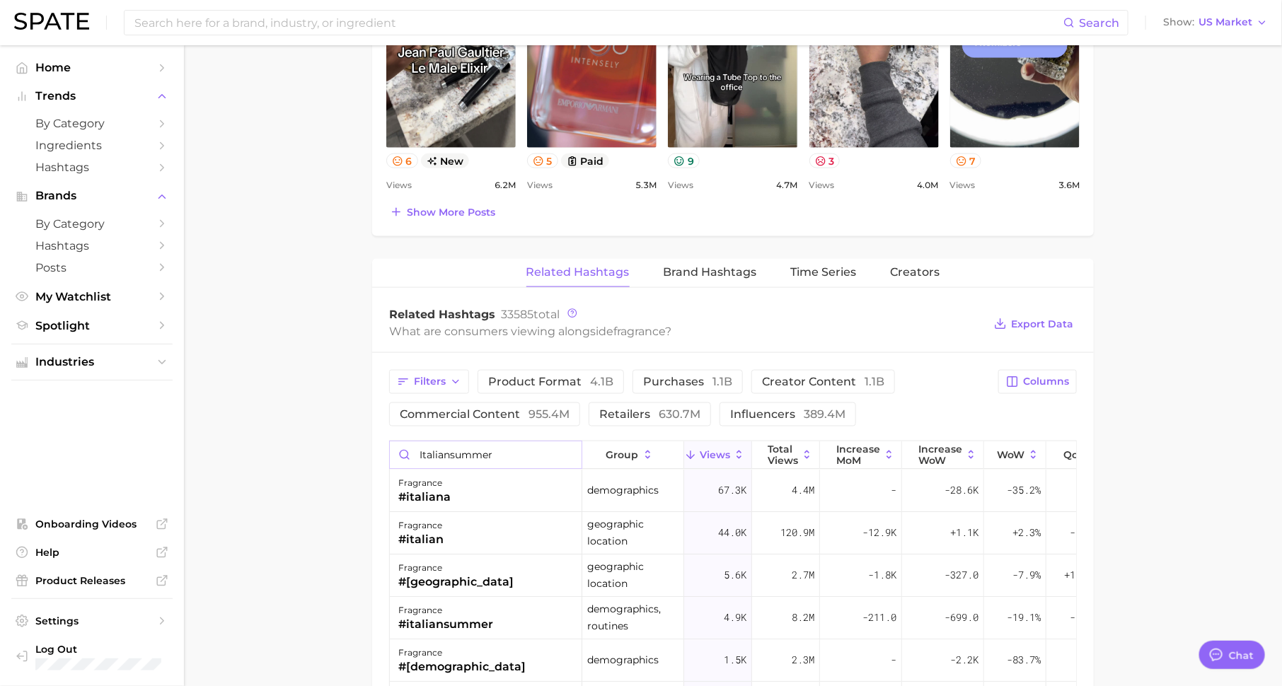
scroll to position [837, 0]
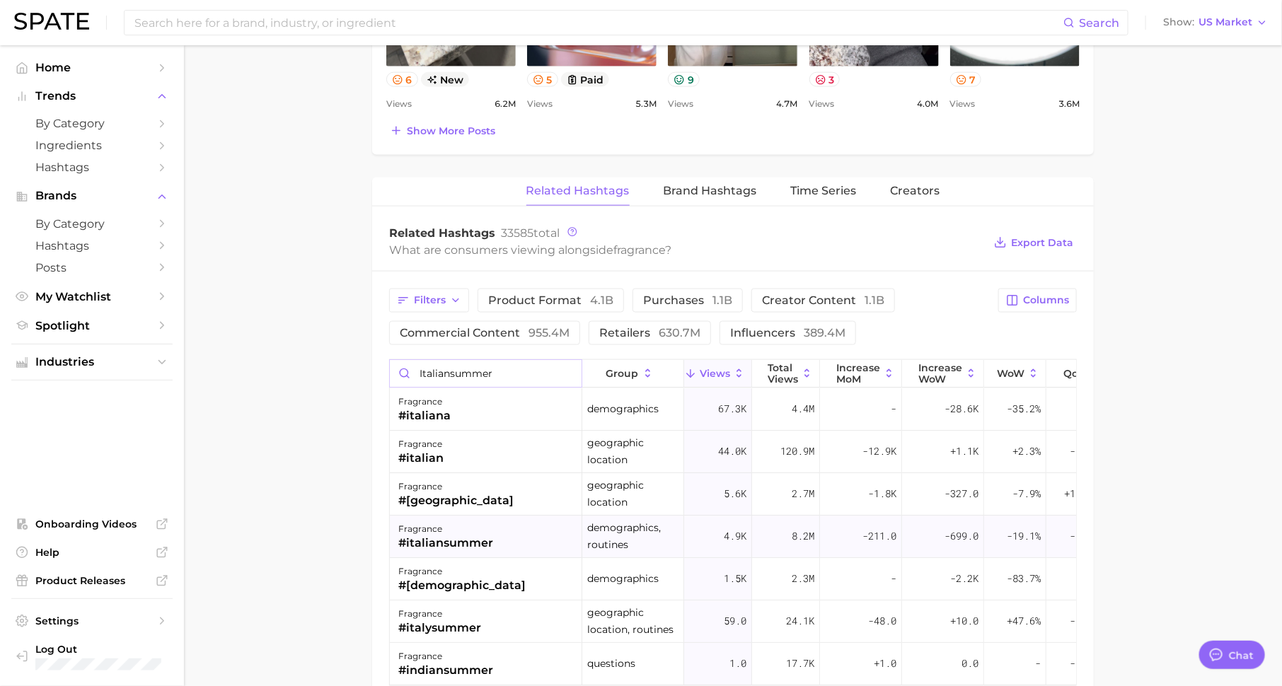
type input "italiansummer"
click at [711, 533] on div "4.9k" at bounding box center [718, 537] width 68 height 42
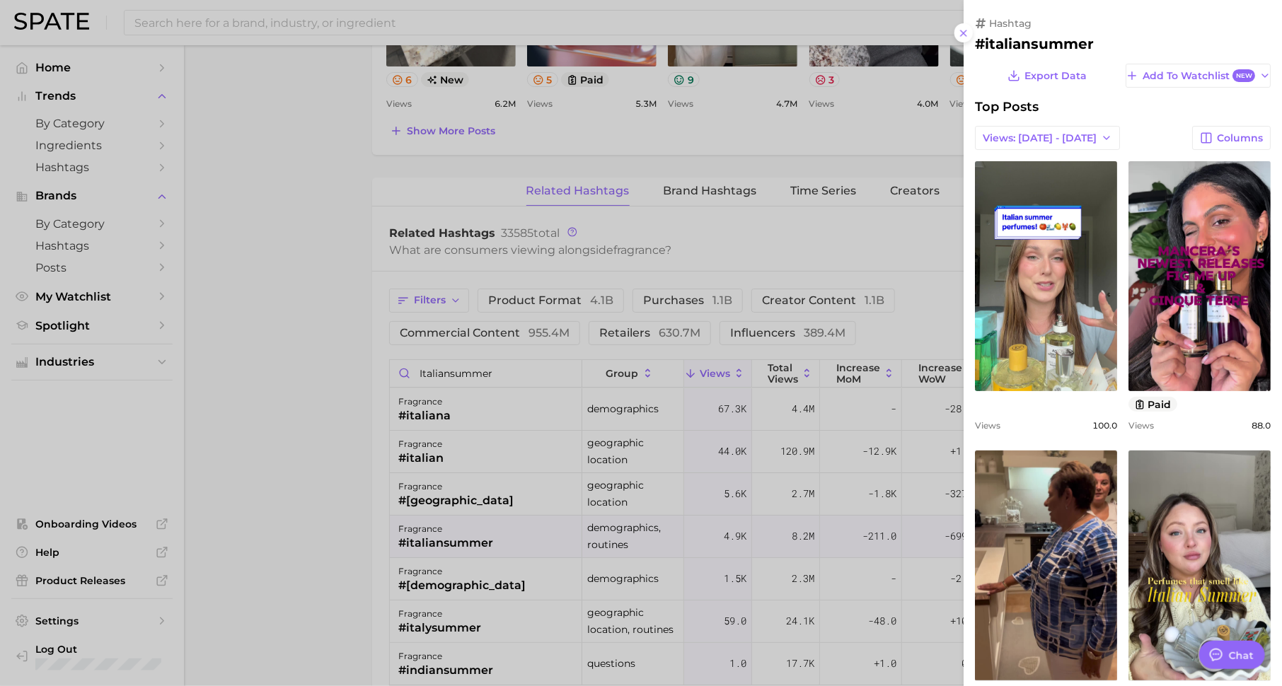
scroll to position [0, 0]
click at [366, 477] on div at bounding box center [641, 343] width 1282 height 686
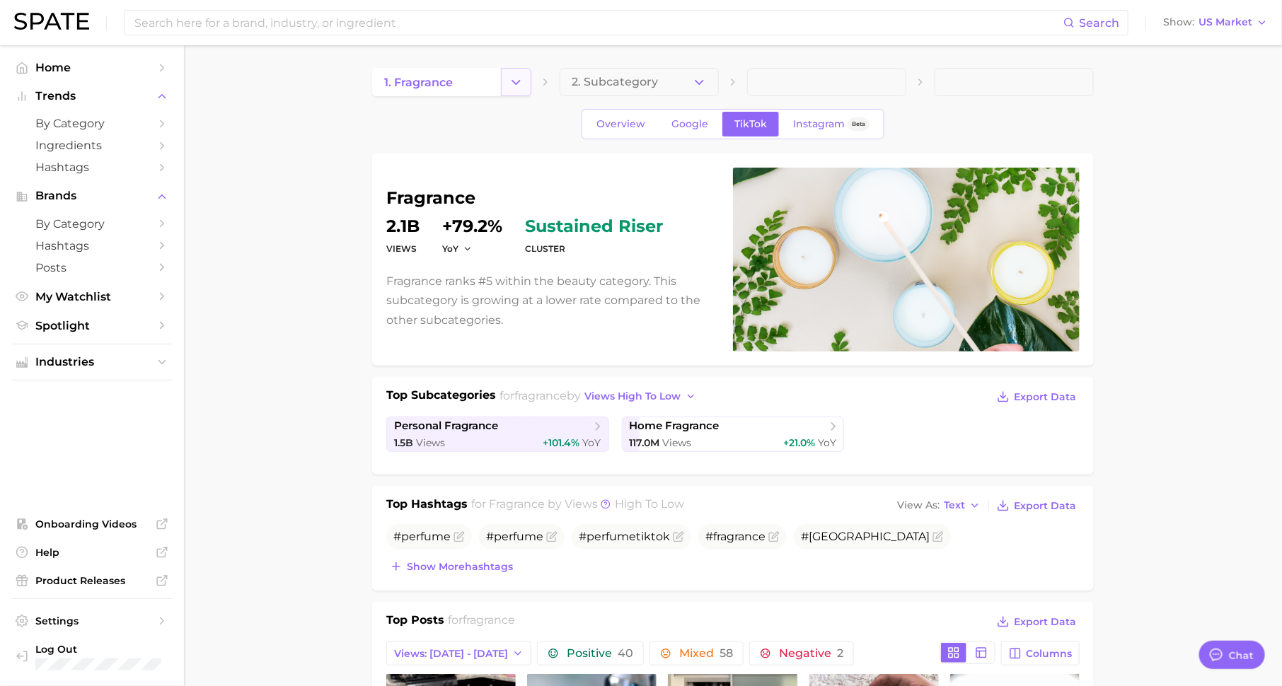
click at [513, 83] on icon "Change Category" at bounding box center [516, 82] width 15 height 15
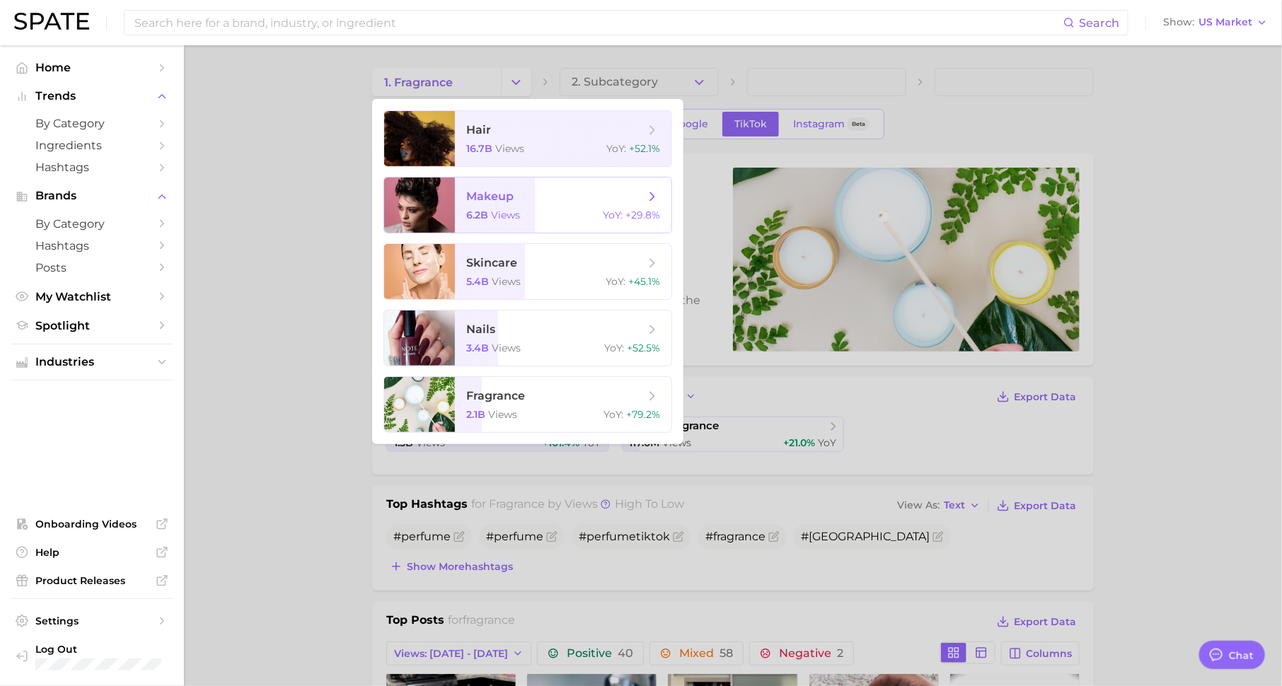
click at [534, 186] on span "makeup 6.2b views YoY : +29.8%" at bounding box center [563, 205] width 216 height 55
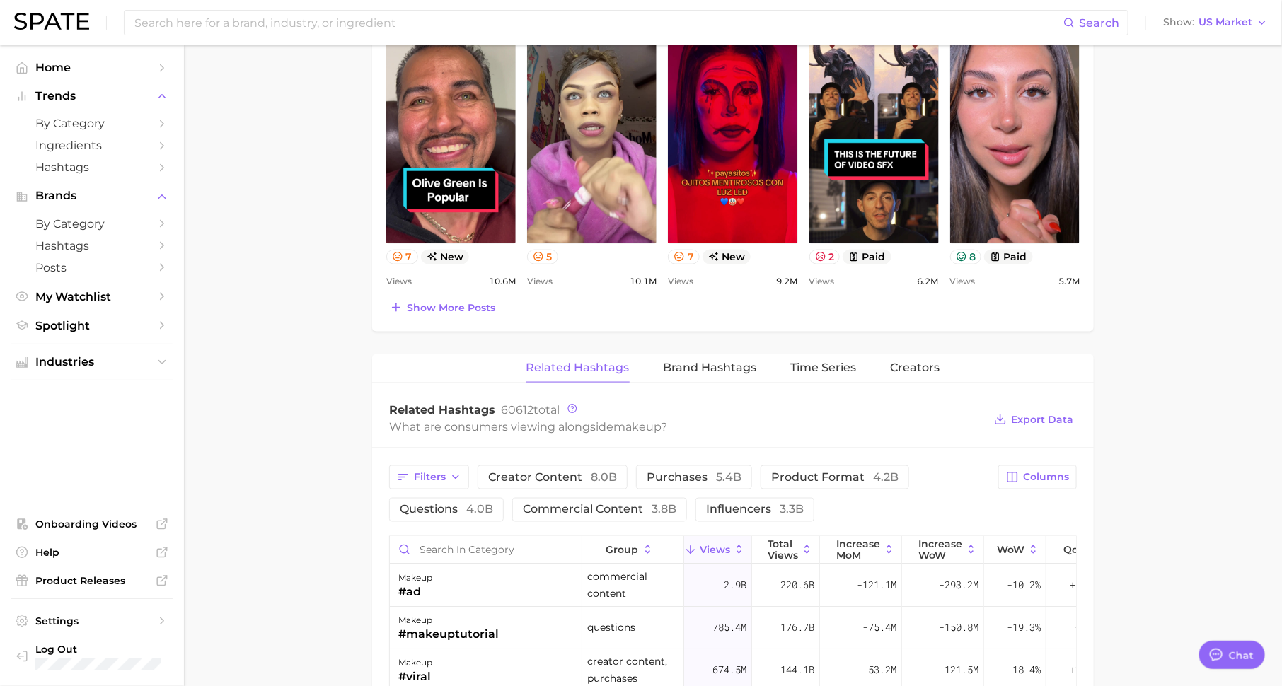
scroll to position [808, 0]
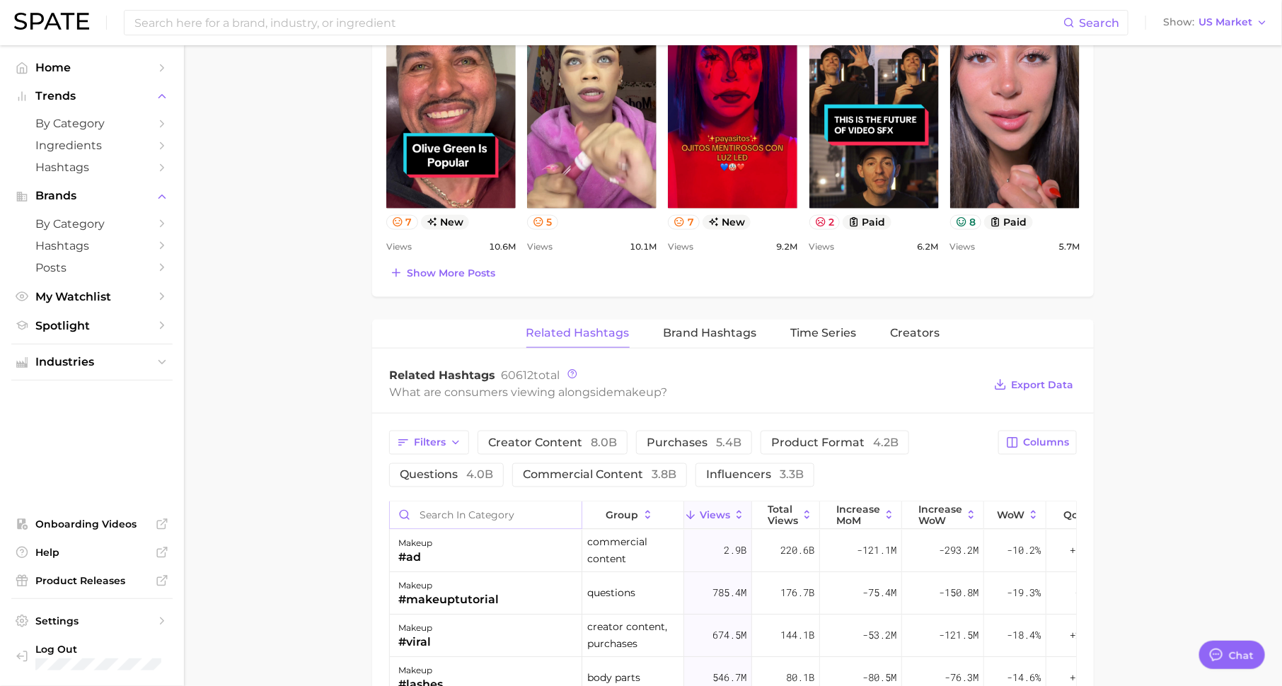
click at [567, 513] on input "Search in category" at bounding box center [486, 515] width 192 height 27
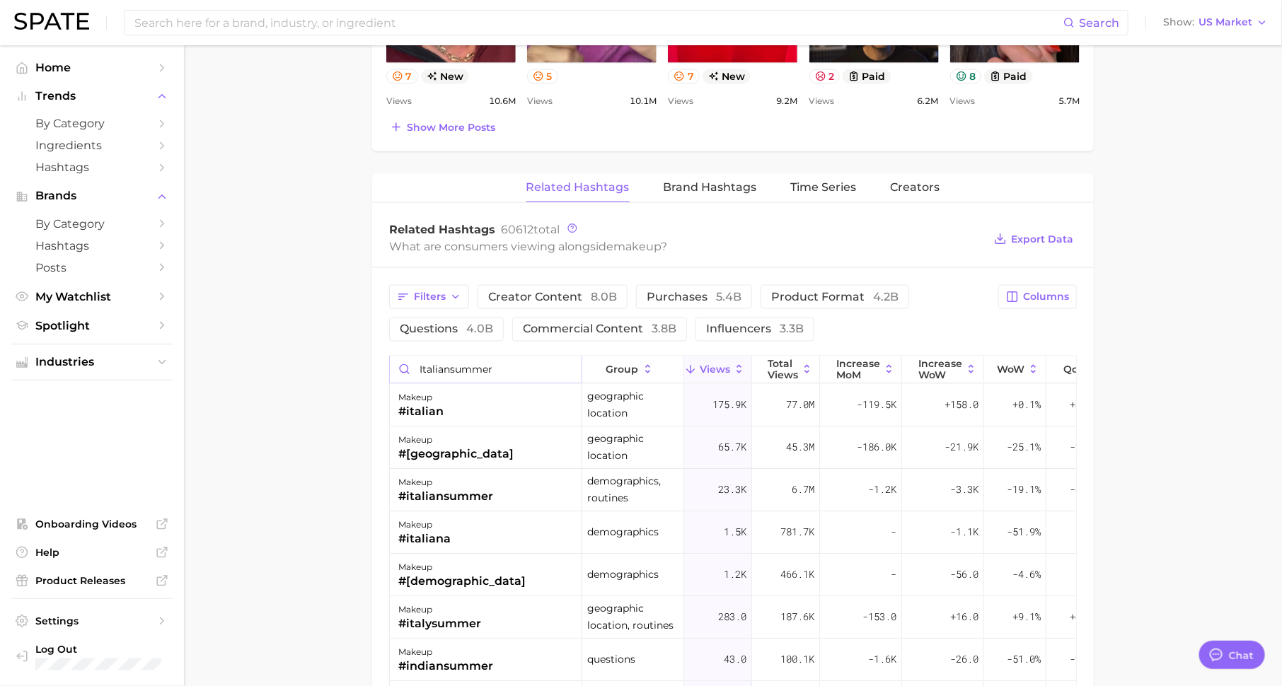
scroll to position [994, 0]
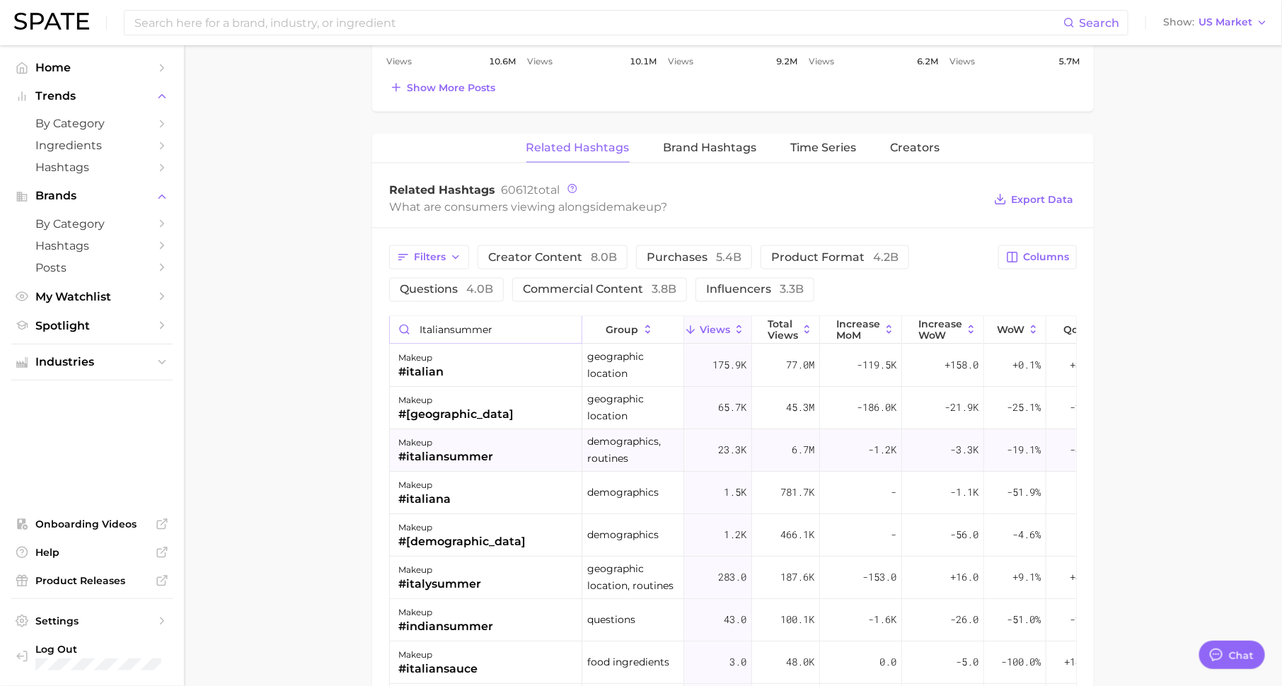
type input "italiansummer"
click at [540, 454] on div "makeup #italiansummer" at bounding box center [486, 451] width 192 height 42
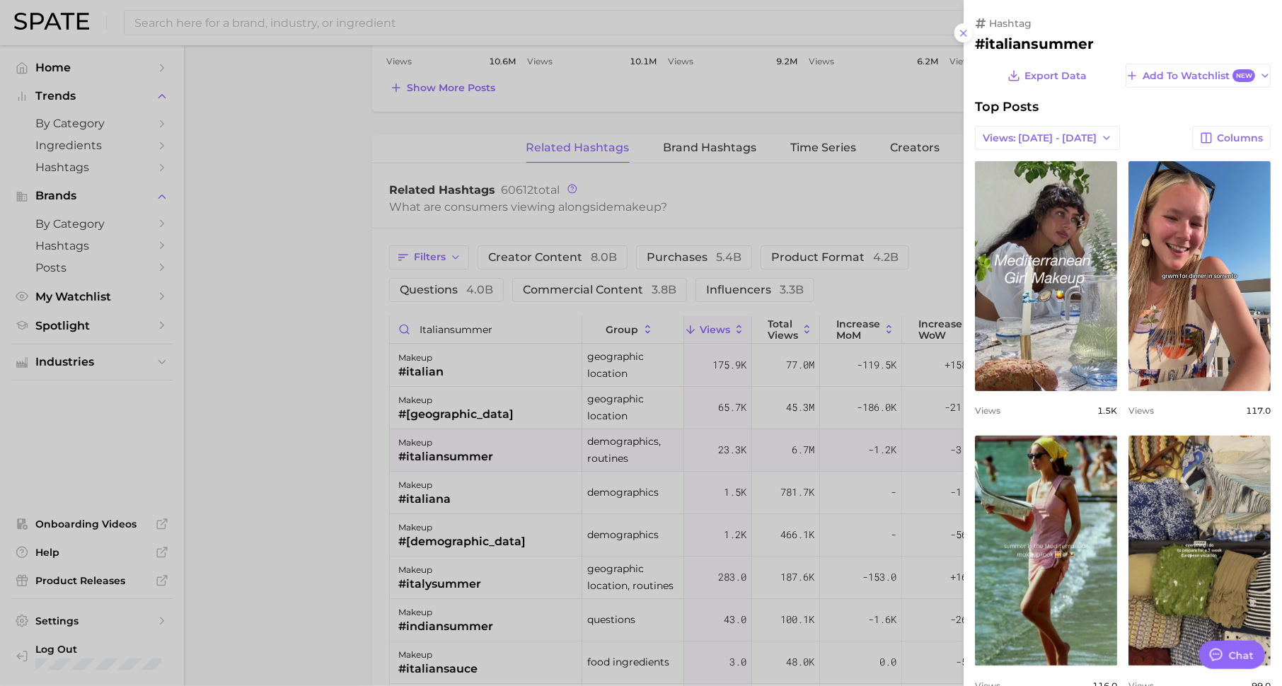
scroll to position [0, 0]
click at [281, 74] on div at bounding box center [641, 343] width 1282 height 686
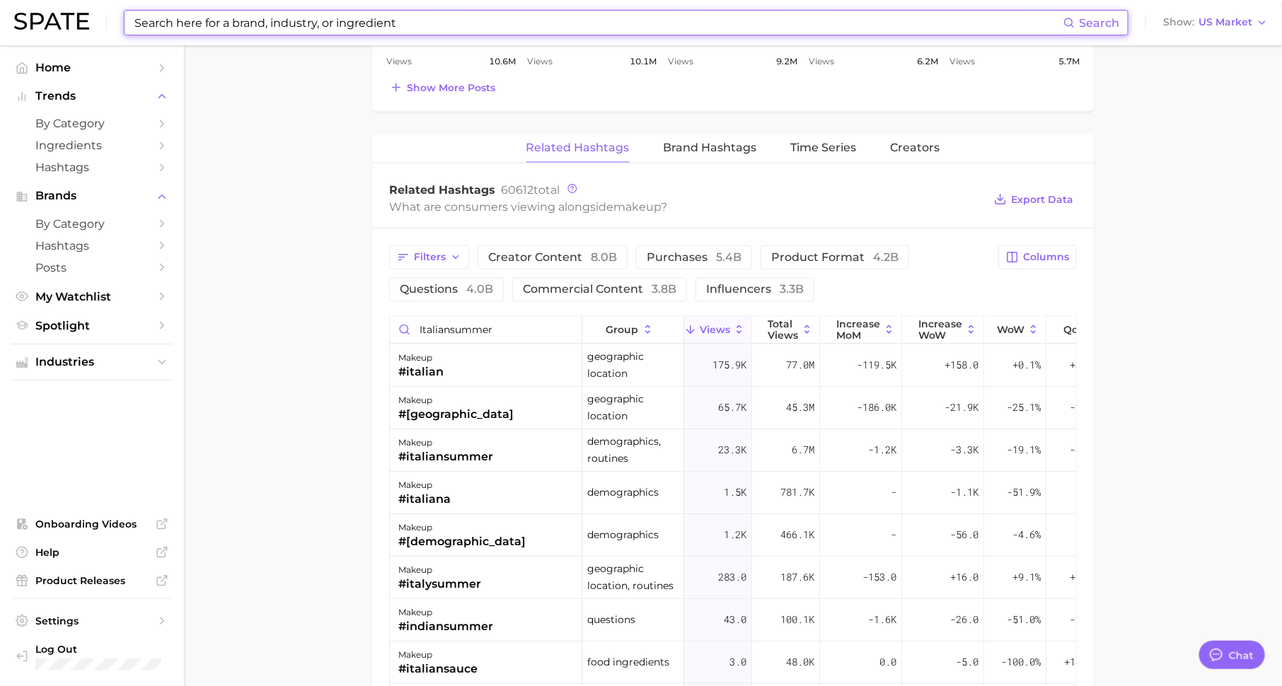
click at [315, 16] on input at bounding box center [598, 23] width 930 height 24
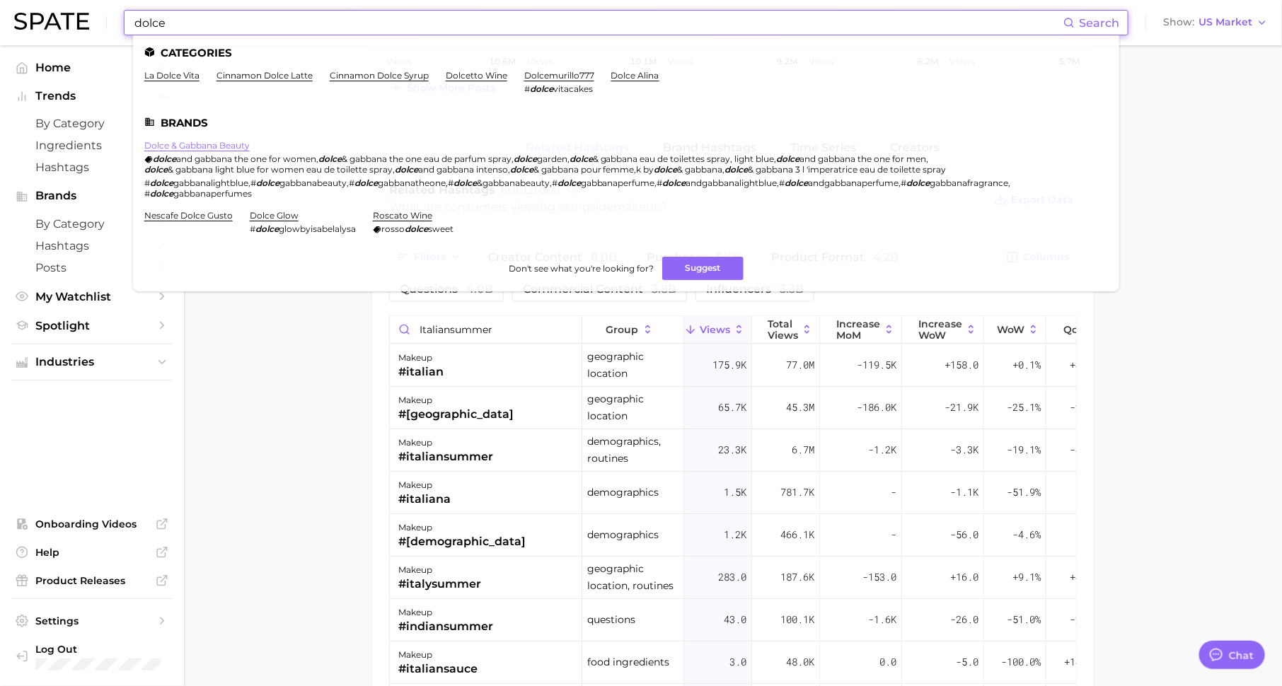
type input "dolce"
click at [217, 146] on link "dolce & gabbana beauty" at bounding box center [196, 145] width 105 height 11
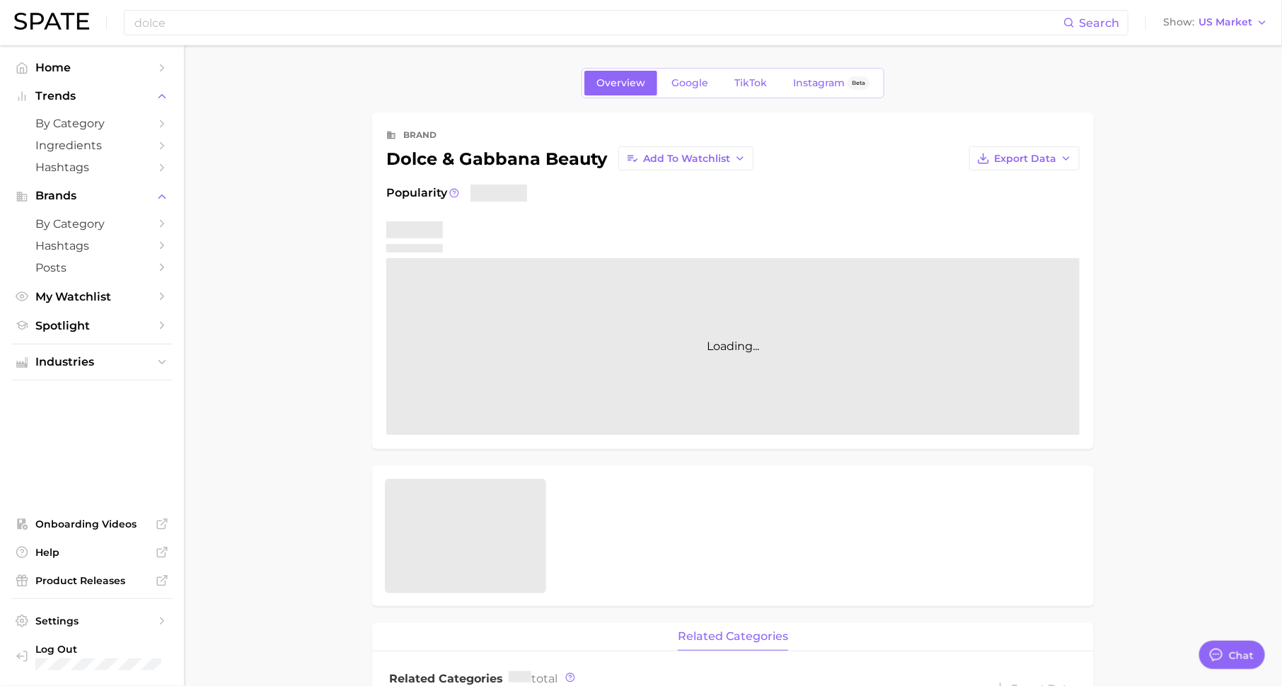
click at [745, 69] on div "Overview Google TikTok Instagram Beta" at bounding box center [732, 83] width 303 height 30
click at [745, 77] on span "TikTok" at bounding box center [750, 83] width 33 height 12
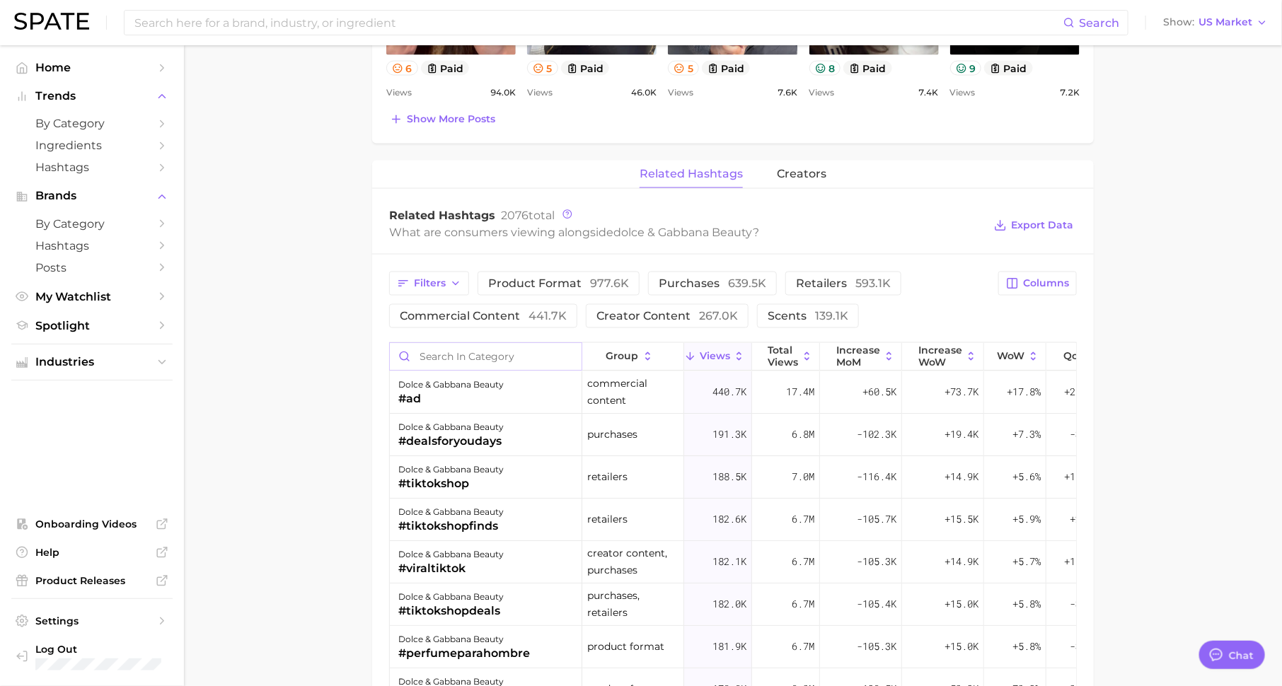
click at [539, 355] on input "Search in category" at bounding box center [486, 356] width 192 height 27
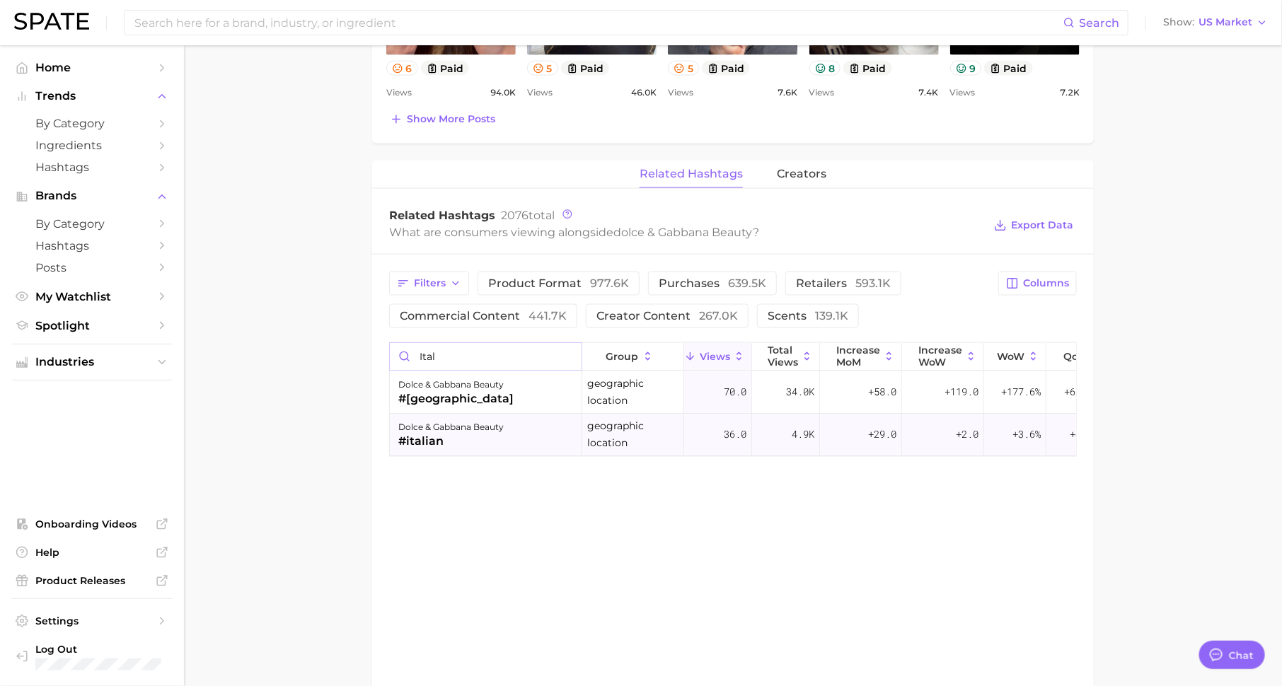
type input "ital"
click at [511, 420] on div "dolce & gabbana beauty #italian" at bounding box center [486, 435] width 192 height 42
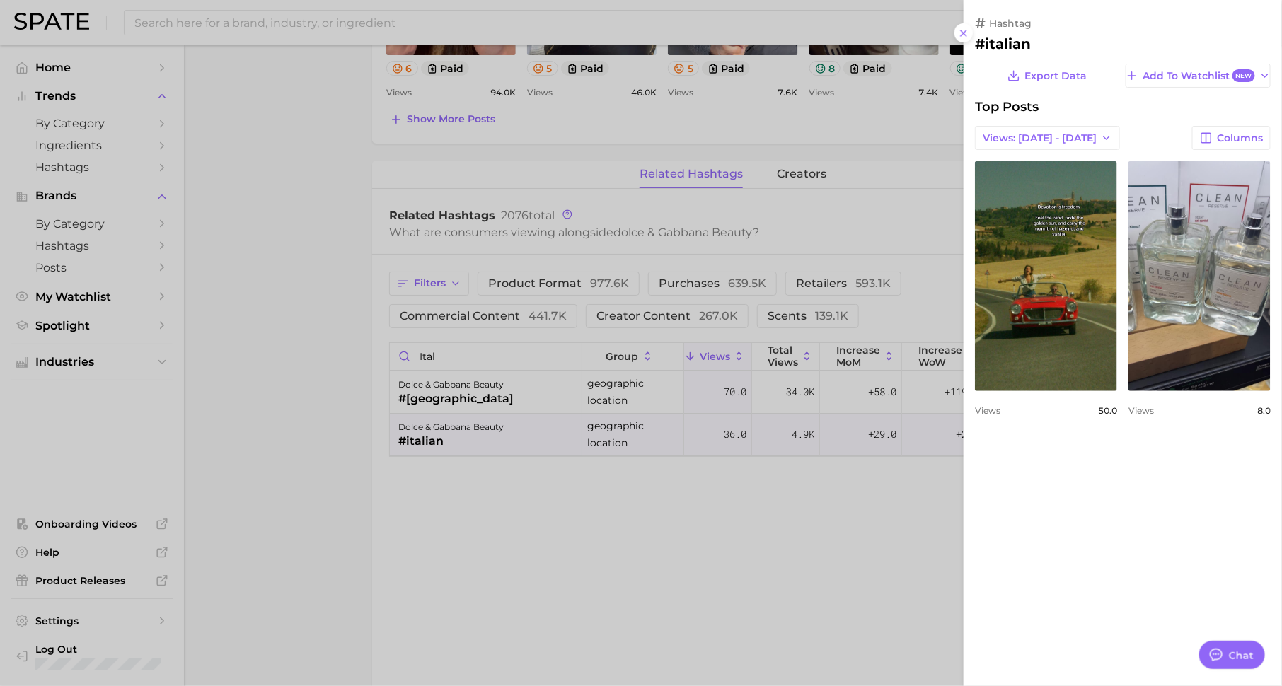
click at [526, 492] on div at bounding box center [641, 343] width 1282 height 686
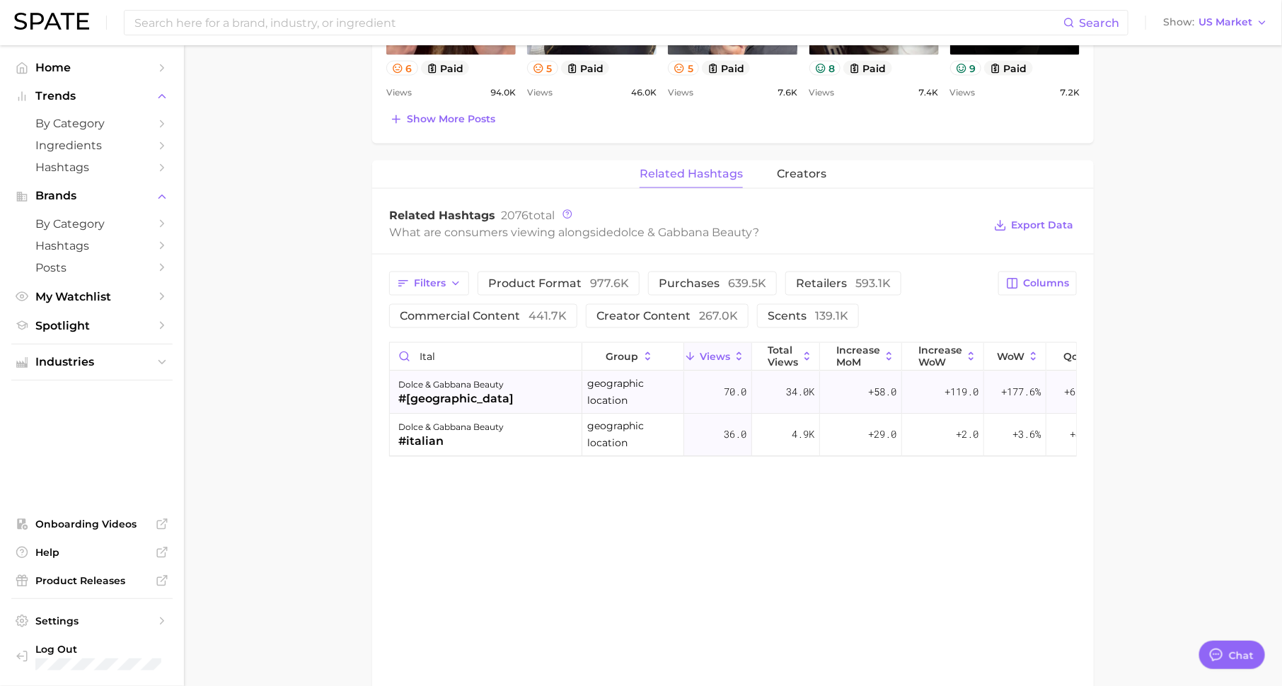
click at [526, 394] on div "dolce & gabbana beauty #italy" at bounding box center [486, 392] width 192 height 42
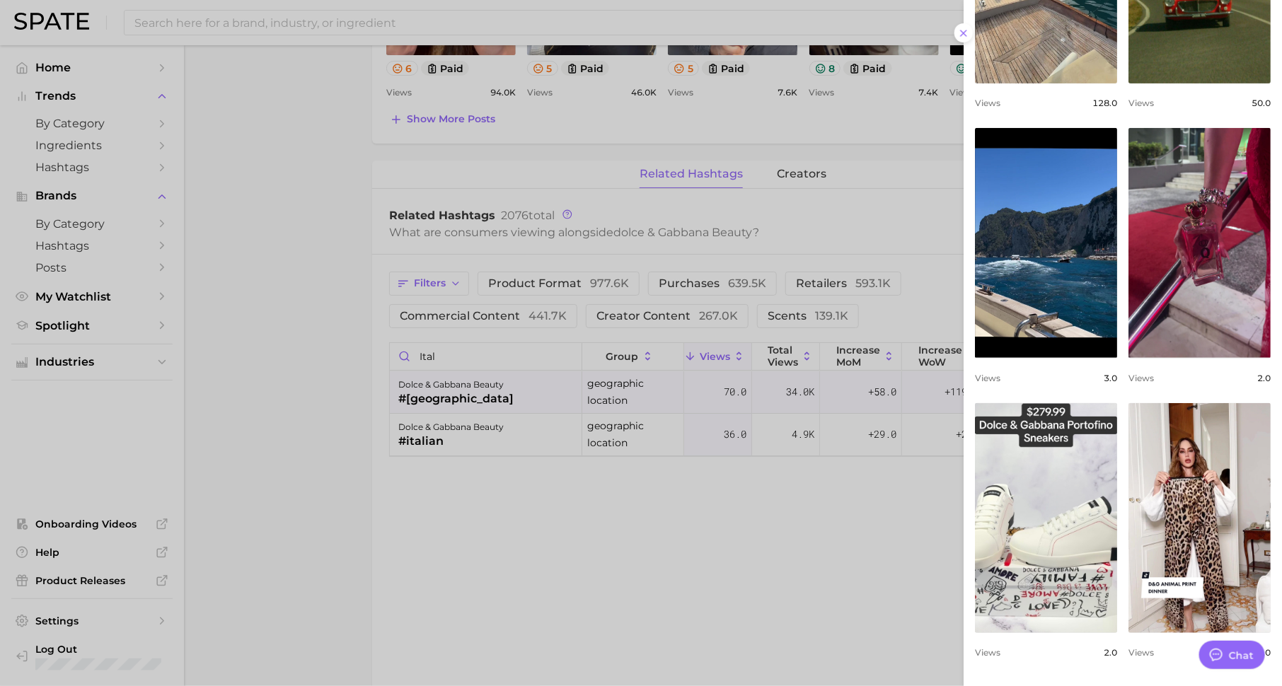
click at [620, 565] on div at bounding box center [641, 343] width 1282 height 686
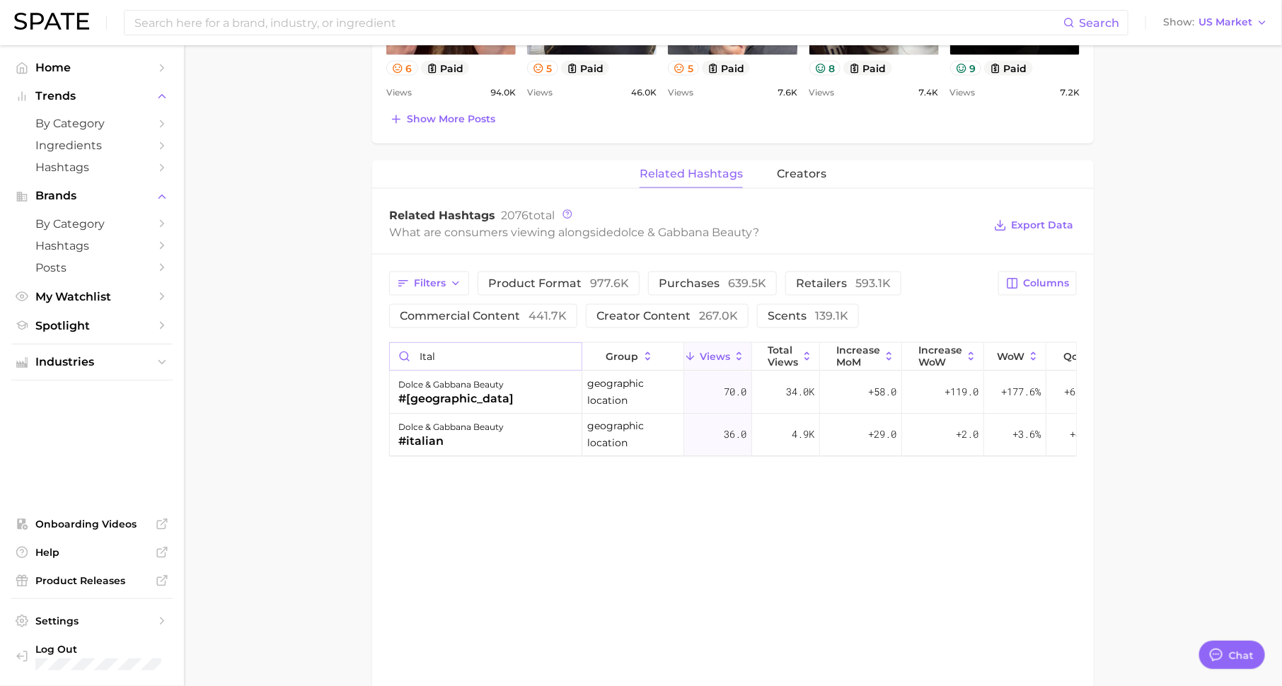
click at [567, 352] on input "ital" at bounding box center [486, 356] width 192 height 27
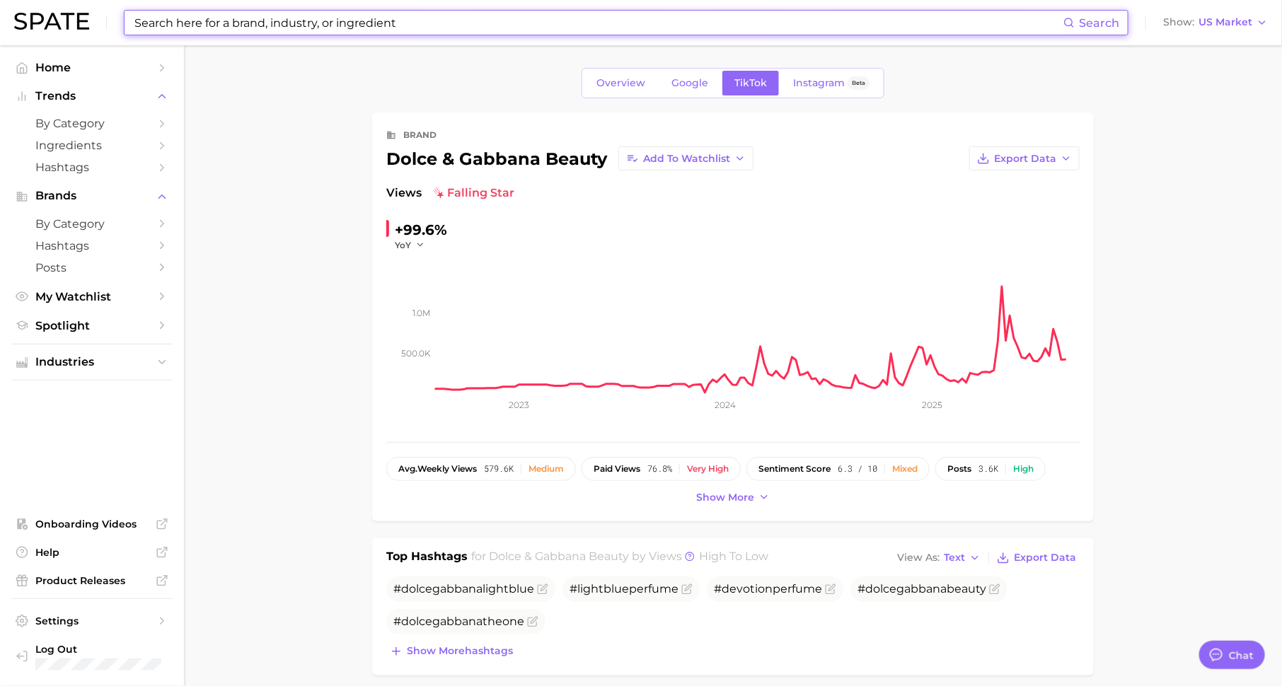
click at [390, 25] on input at bounding box center [598, 23] width 930 height 24
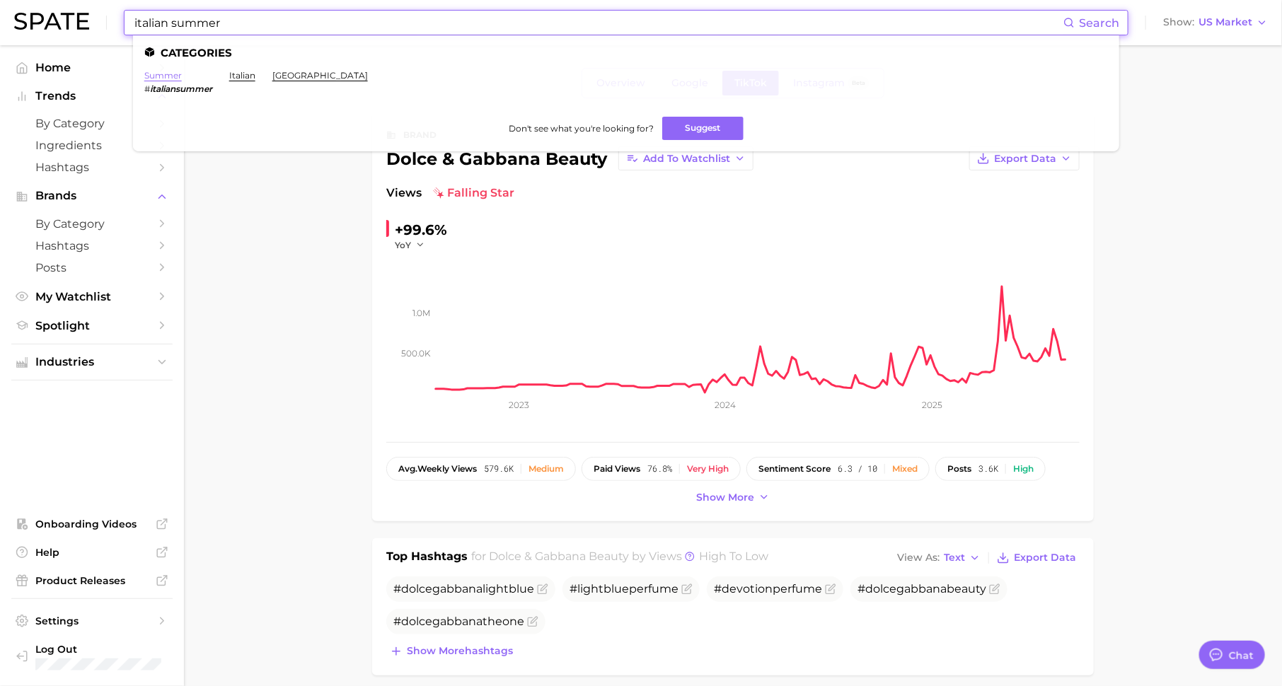
type input "italian summer"
click at [166, 71] on link "summer" at bounding box center [162, 75] width 37 height 11
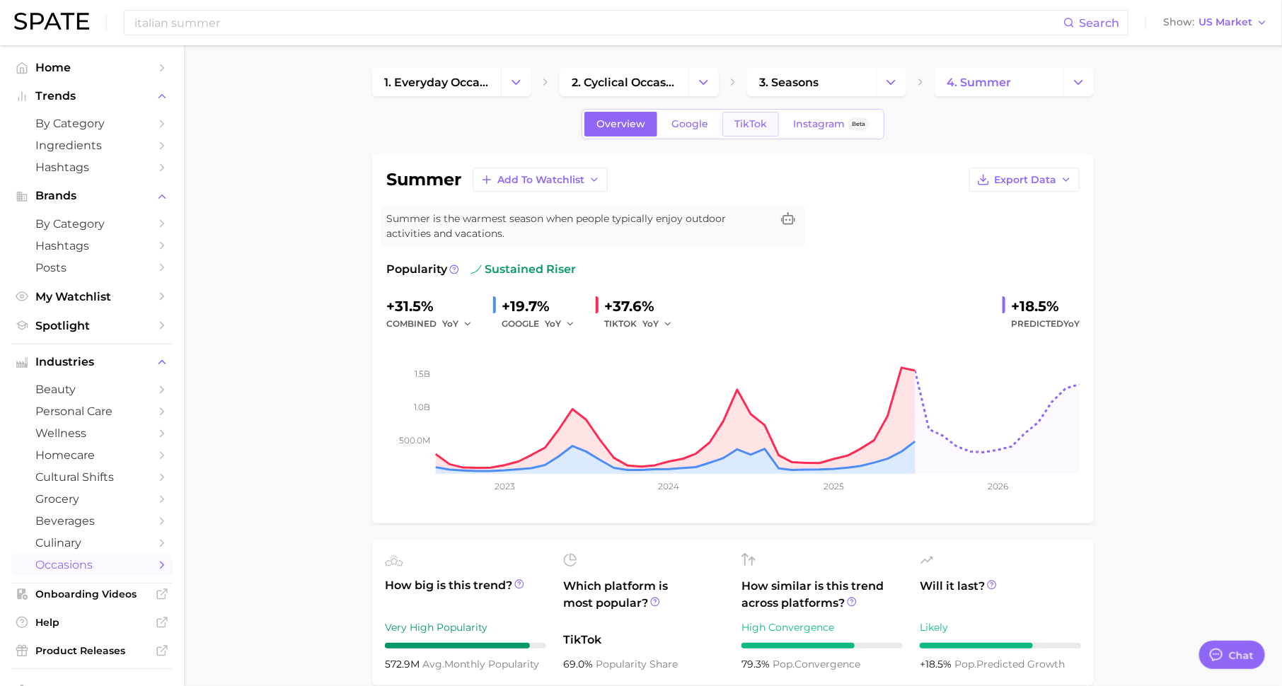
click at [753, 129] on span "TikTok" at bounding box center [750, 124] width 33 height 12
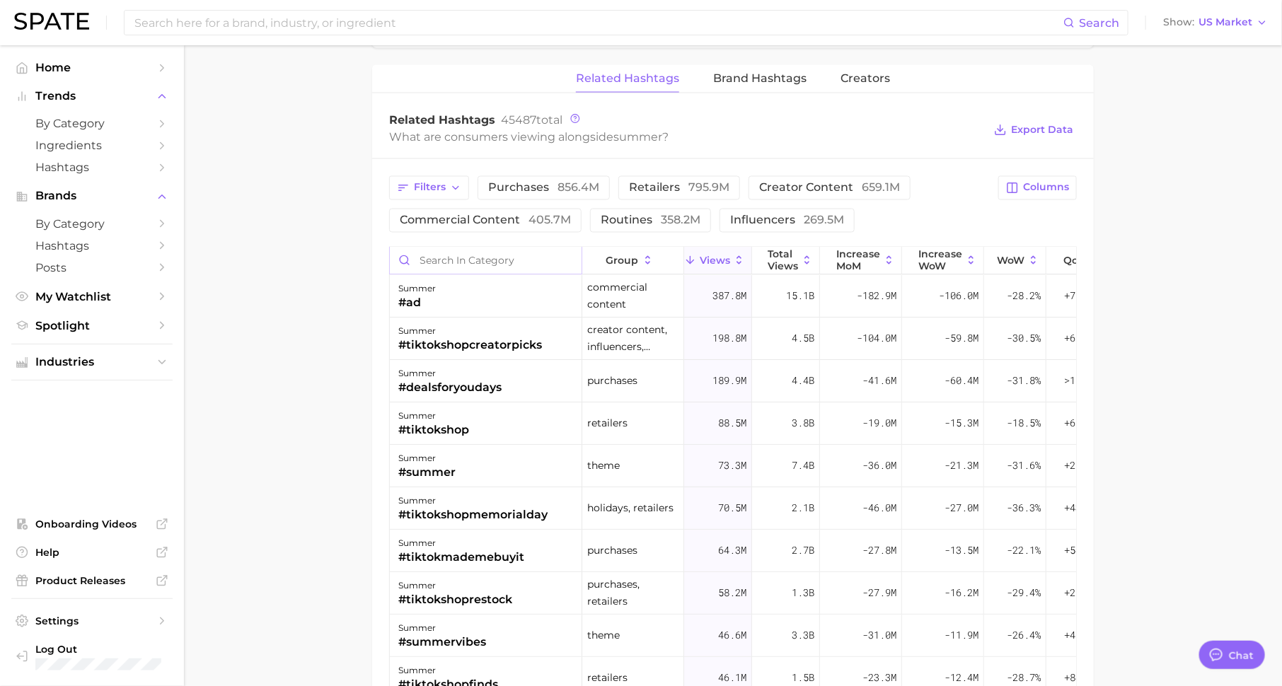
click at [521, 257] on input "Search in category" at bounding box center [486, 261] width 192 height 27
type input "italian"
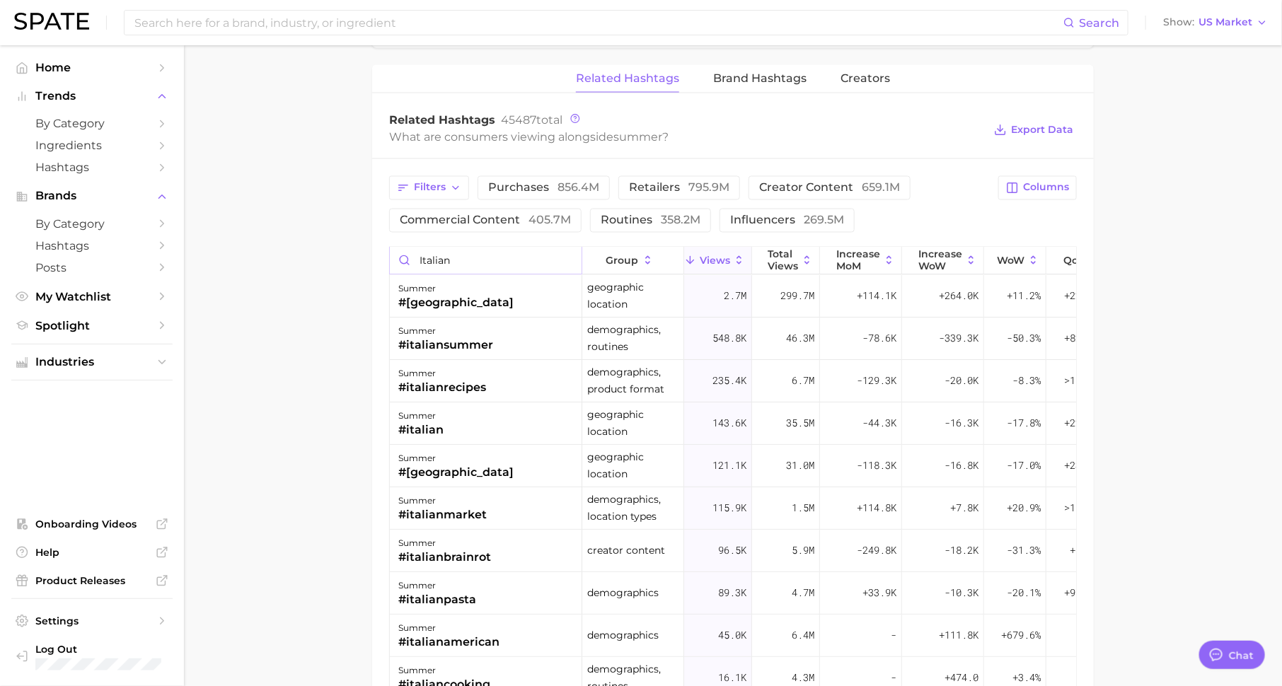
click at [568, 255] on input "italian" at bounding box center [486, 261] width 192 height 27
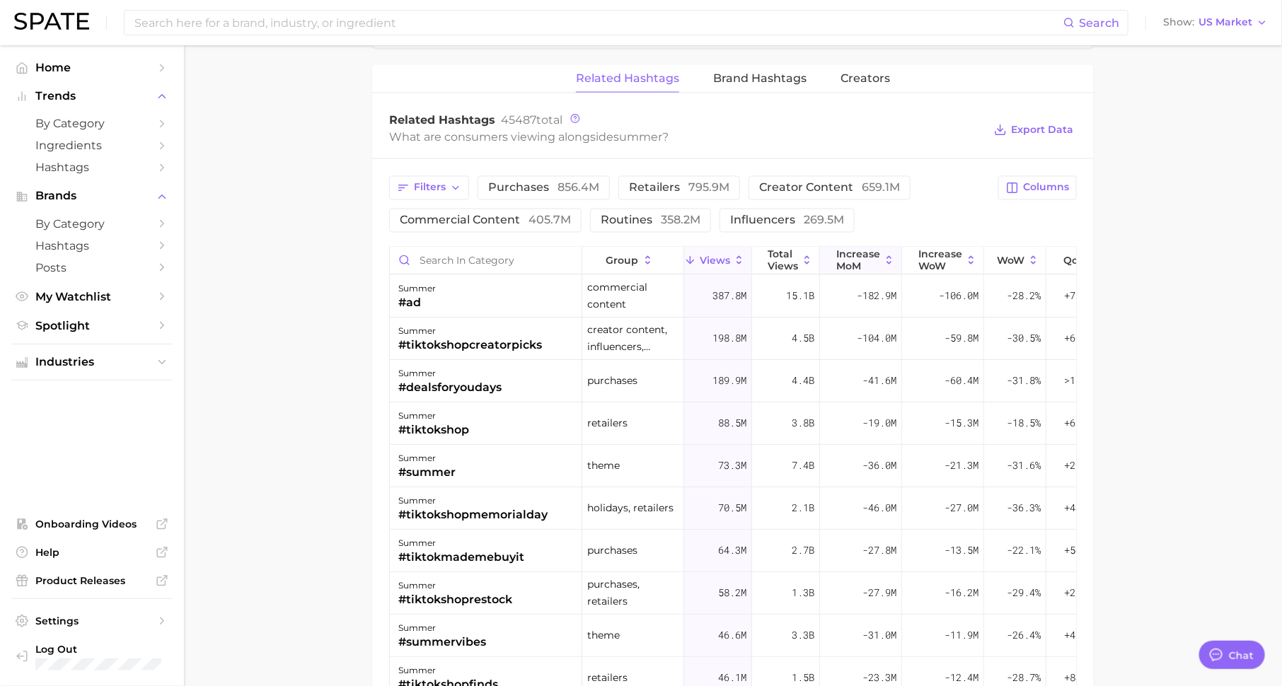
click at [858, 261] on span "increase MoM" at bounding box center [858, 260] width 44 height 23
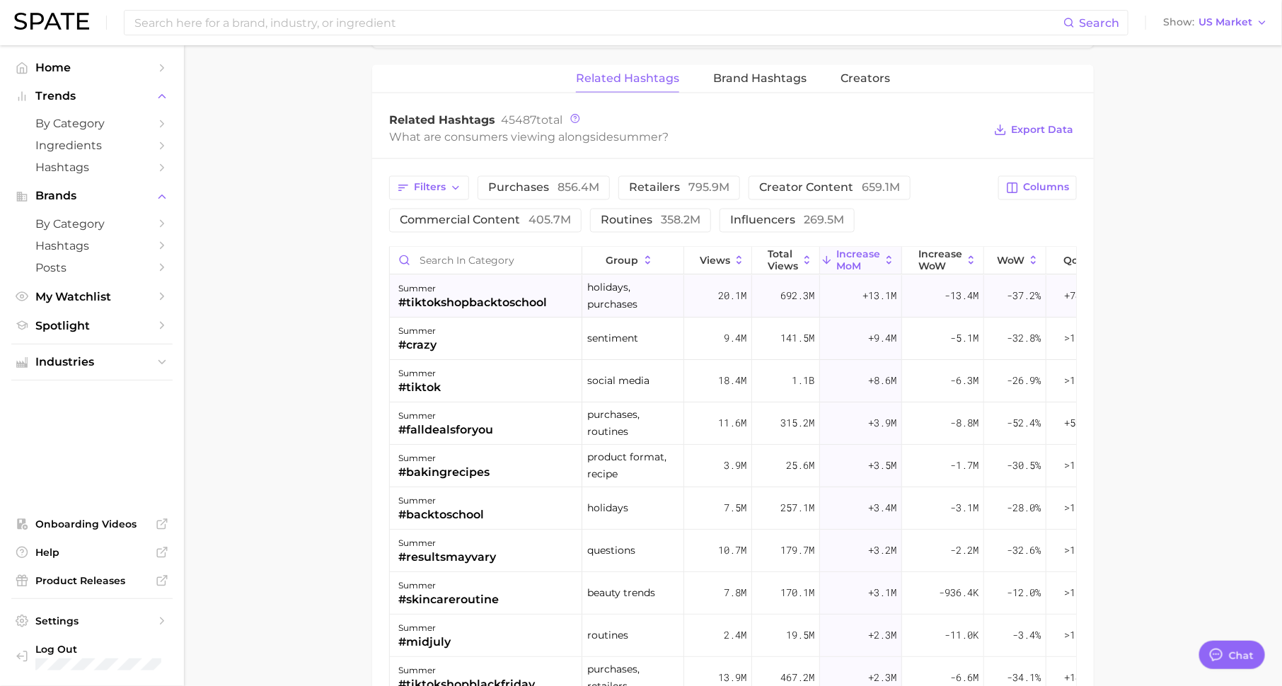
click at [841, 290] on div "+13.1m" at bounding box center [861, 297] width 82 height 42
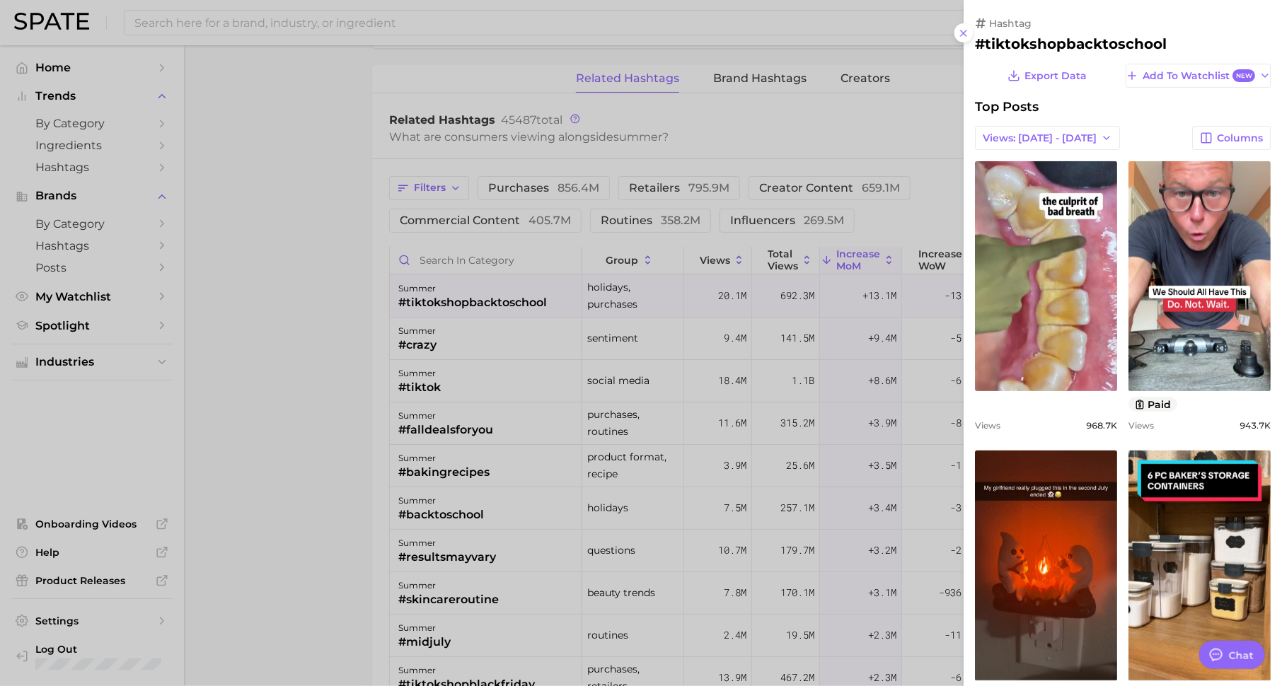
click at [841, 340] on div at bounding box center [641, 343] width 1282 height 686
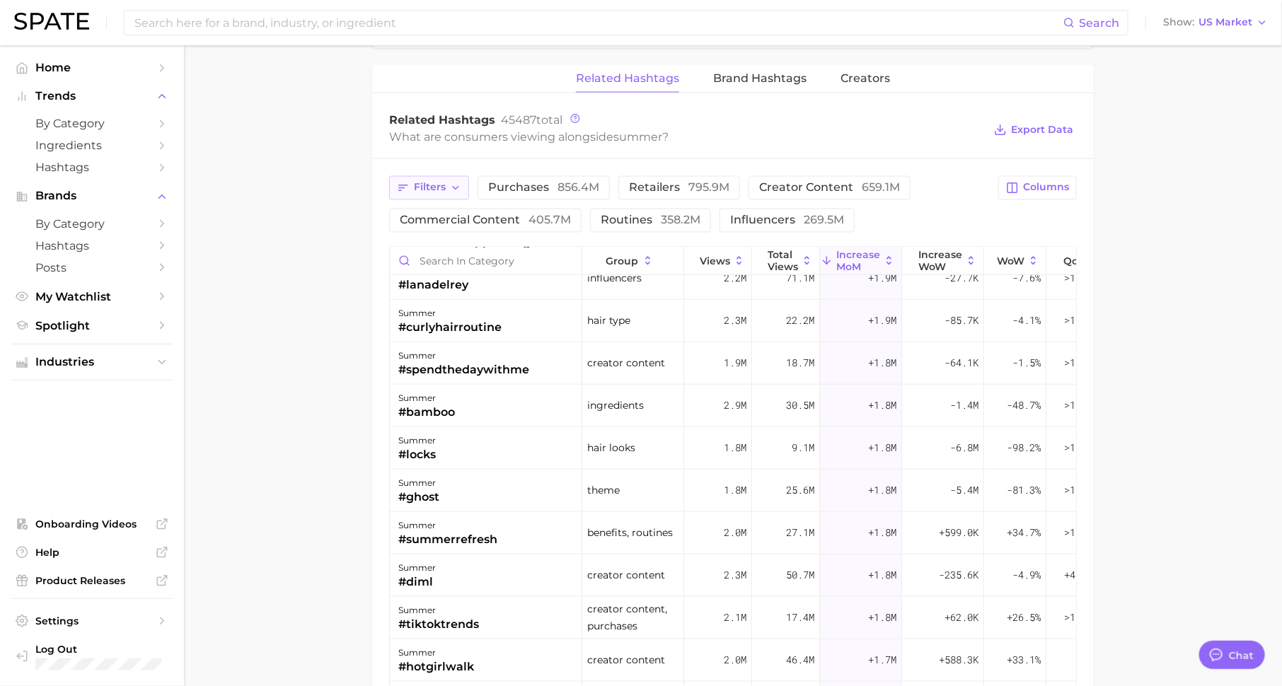
click at [425, 176] on button "Filters" at bounding box center [429, 188] width 80 height 24
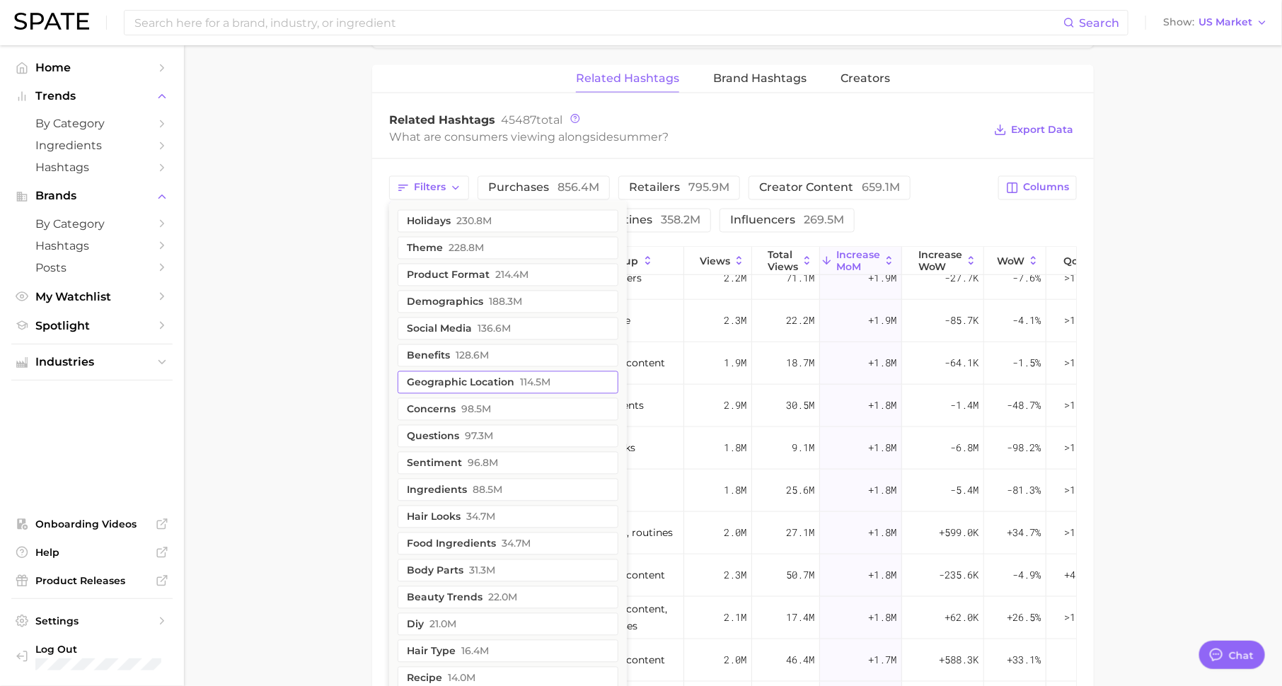
click at [488, 378] on button "geographic location 114.5m" at bounding box center [507, 382] width 221 height 23
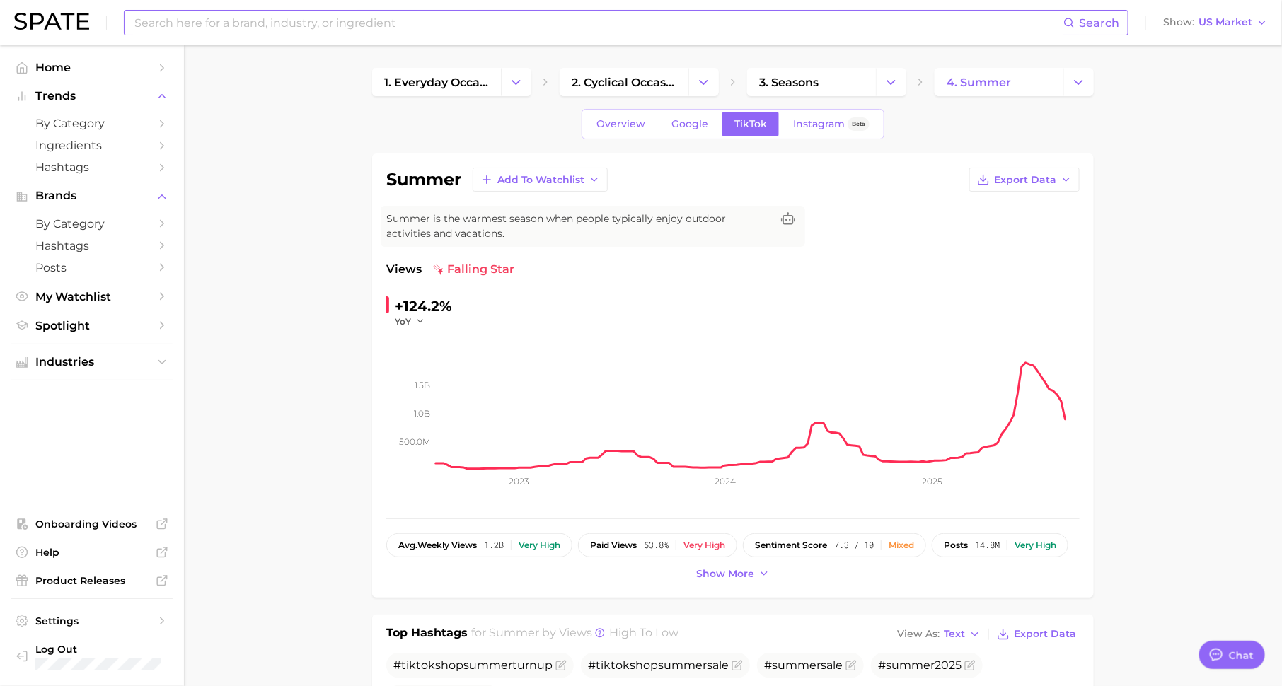
click at [323, 23] on input at bounding box center [598, 23] width 930 height 24
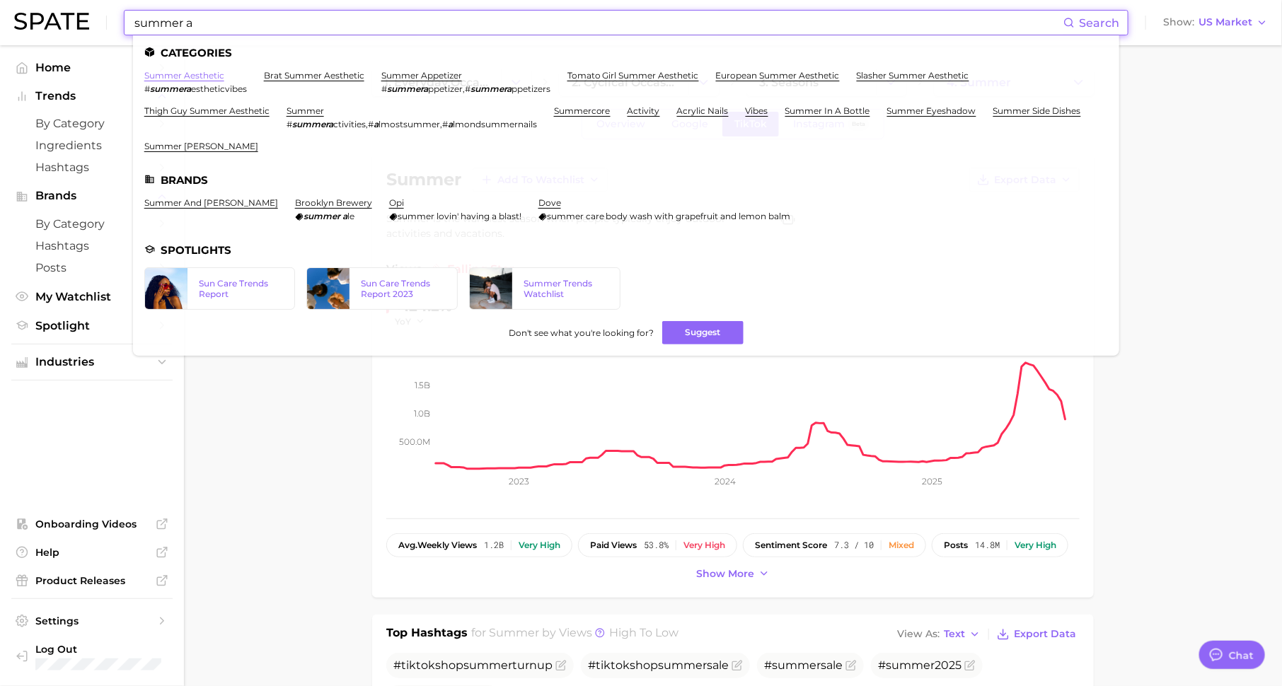
type input "summer a"
click at [213, 72] on link "summer aesthetic" at bounding box center [184, 75] width 80 height 11
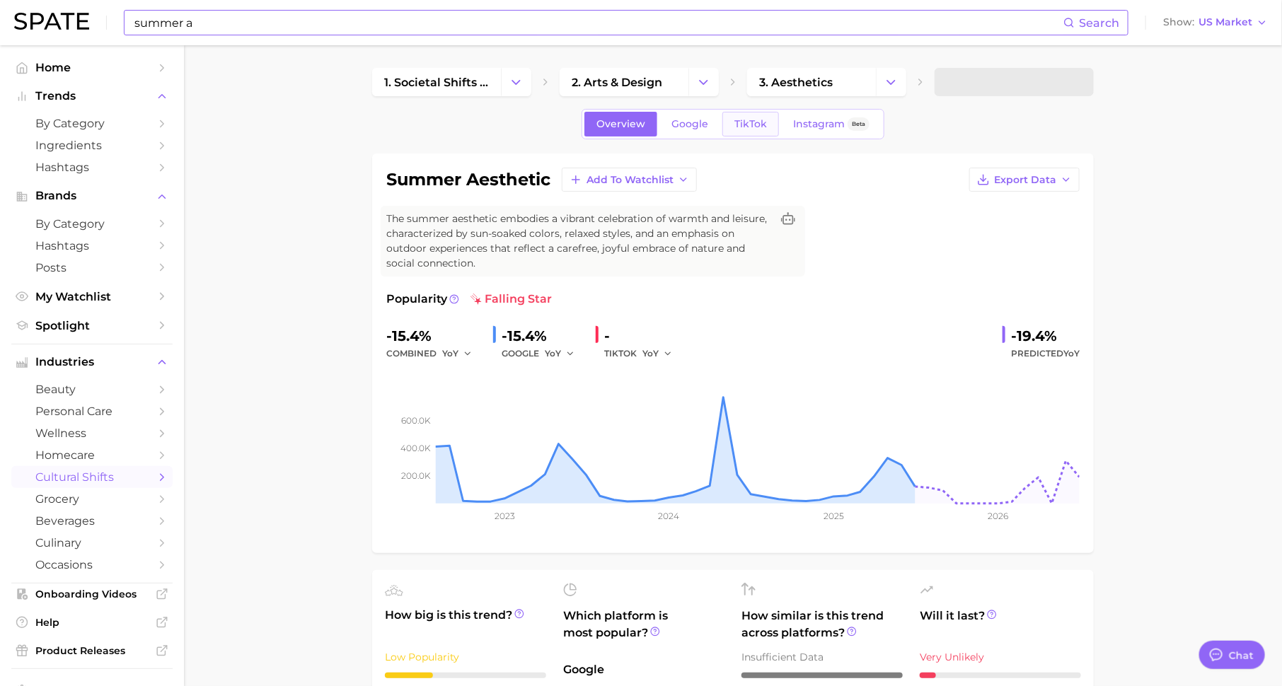
click at [747, 119] on span "TikTok" at bounding box center [750, 124] width 33 height 12
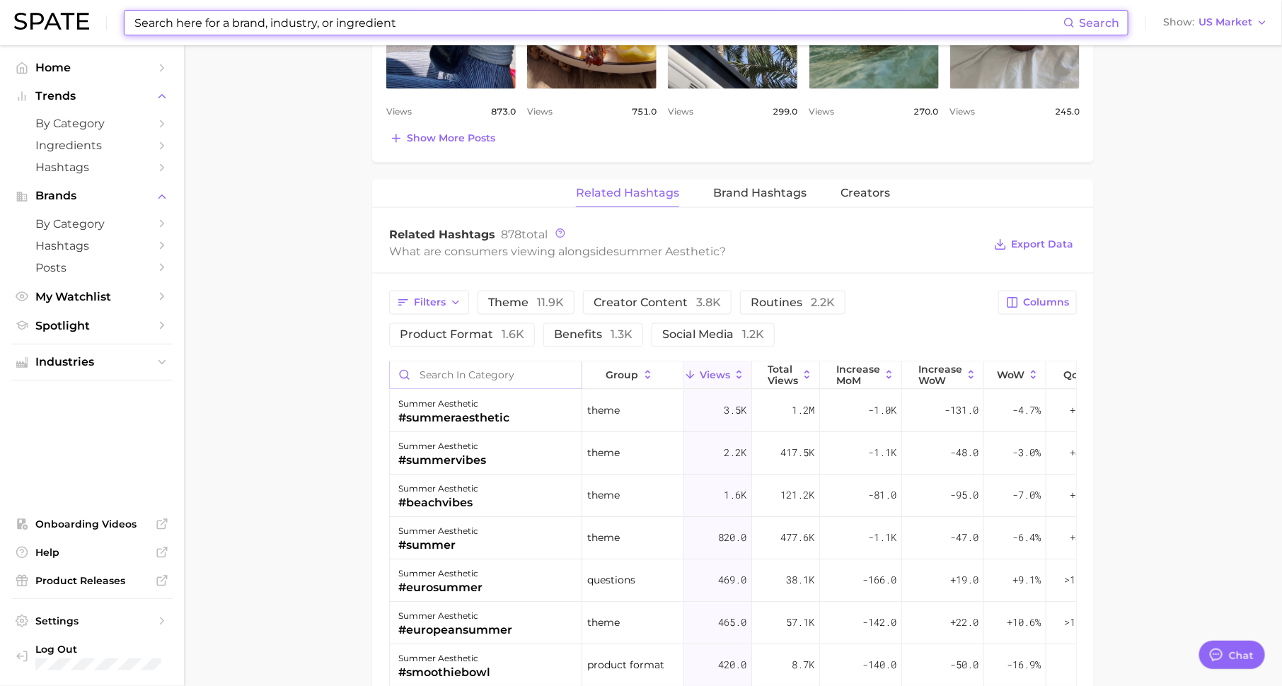
click at [518, 370] on input "Search in category" at bounding box center [486, 375] width 192 height 27
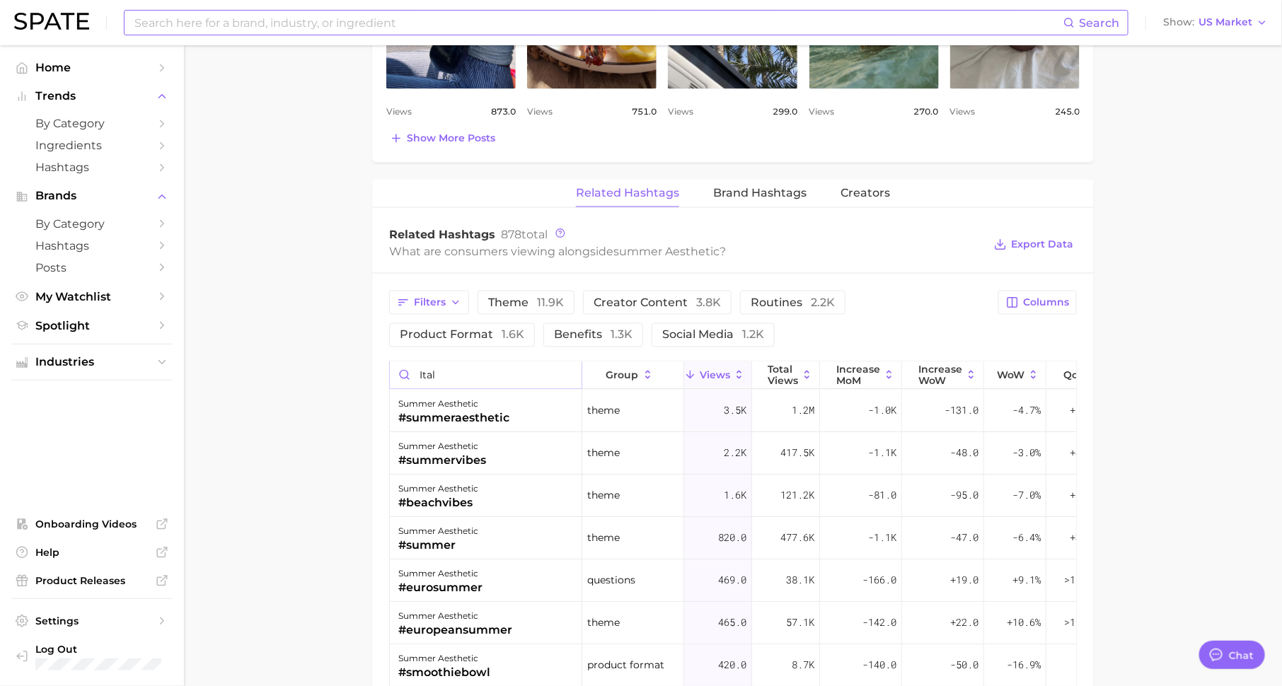
type input "italy"
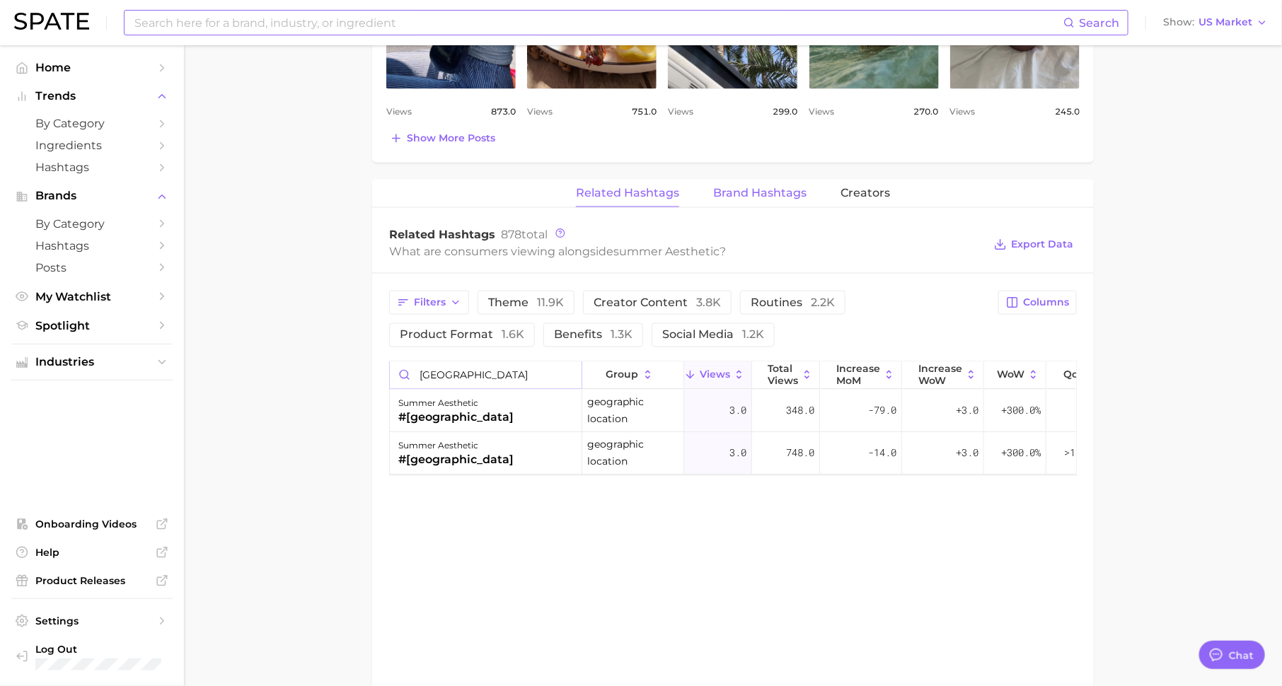
click at [747, 187] on span "Brand Hashtags" at bounding box center [759, 193] width 93 height 13
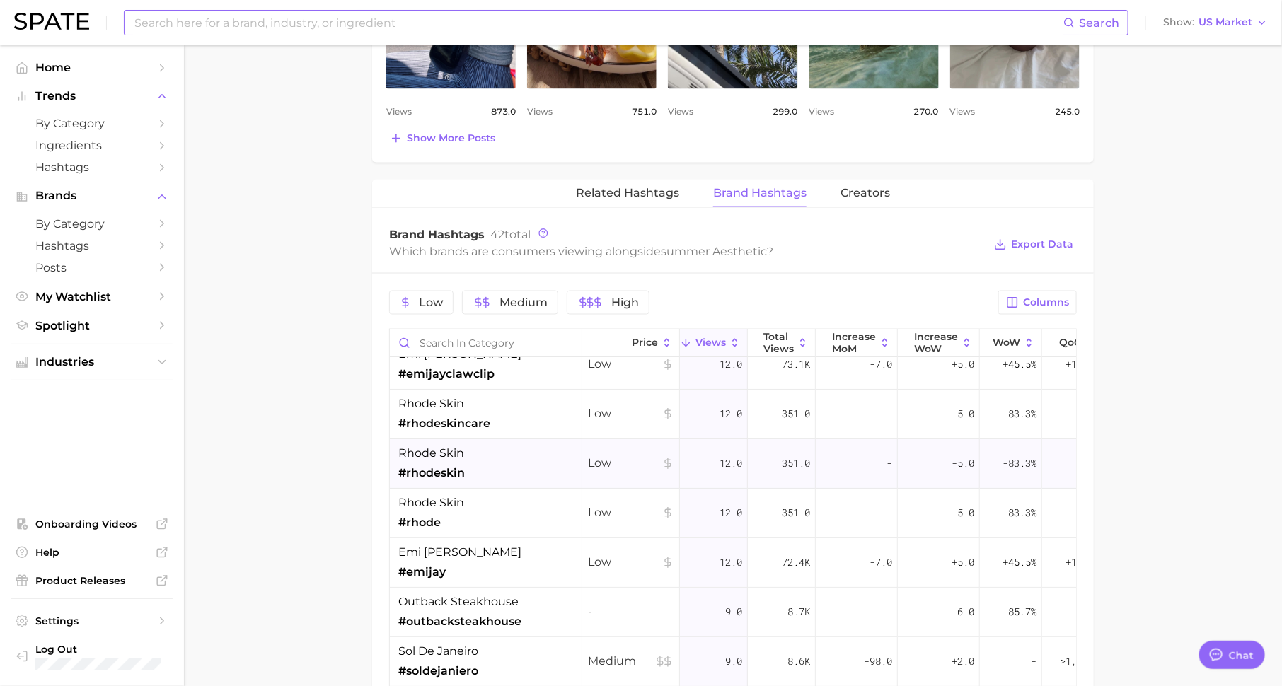
click at [585, 470] on div "Low" at bounding box center [631, 464] width 98 height 50
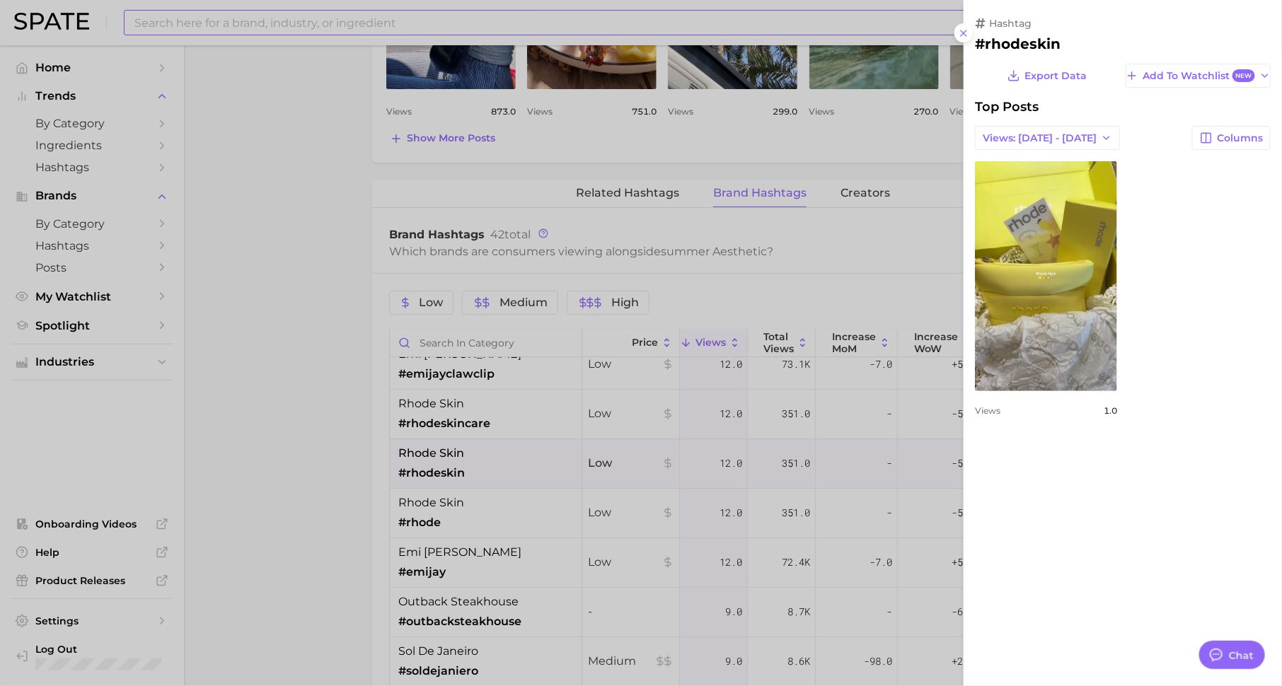
click at [569, 534] on div at bounding box center [641, 343] width 1282 height 686
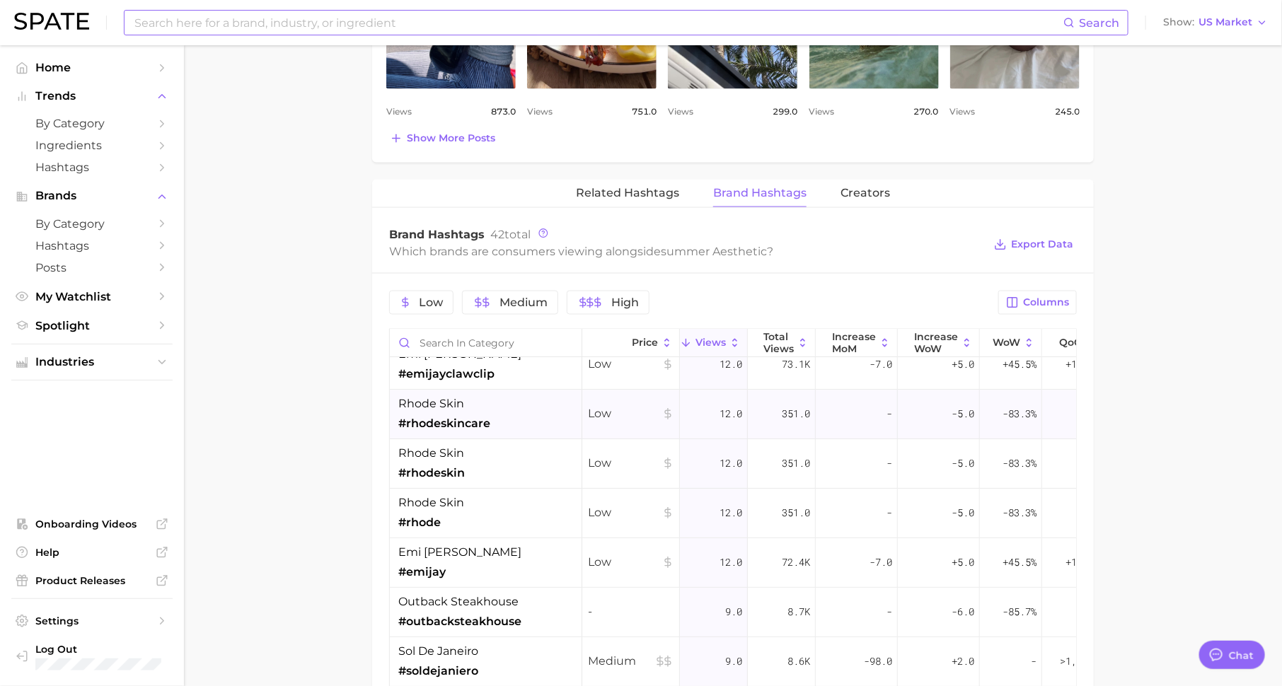
click at [538, 412] on div "rhode skin #rhodeskincare" at bounding box center [486, 415] width 192 height 50
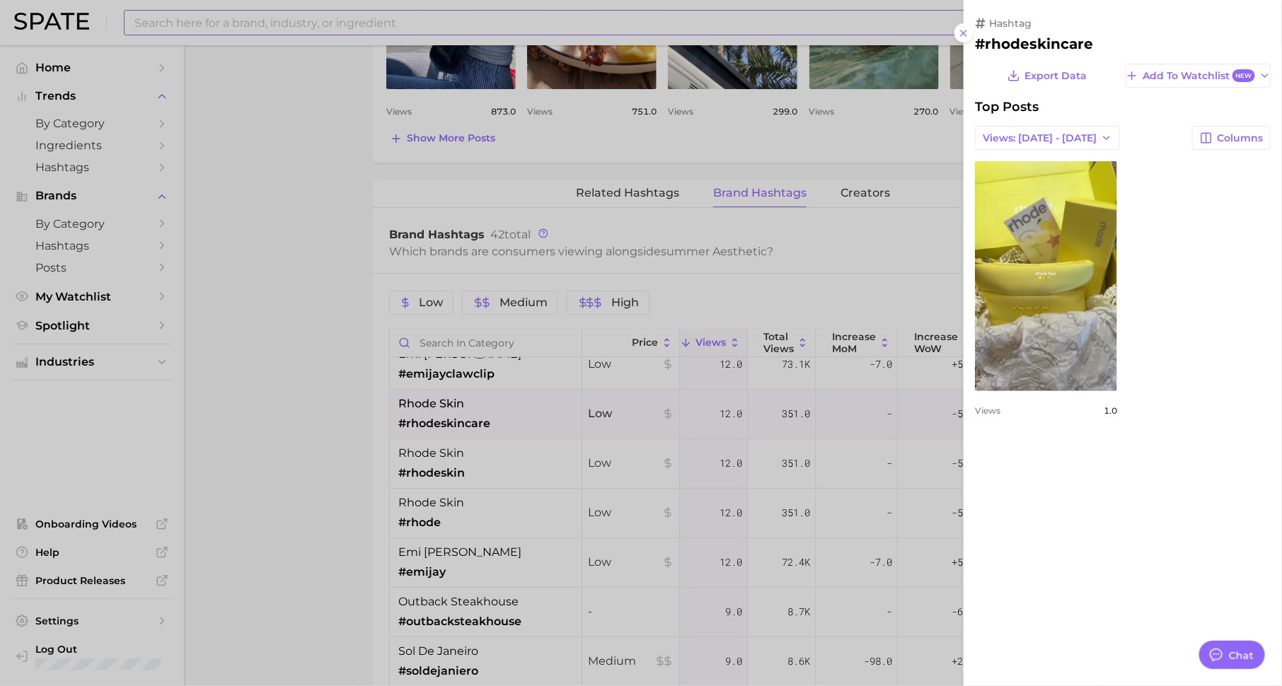
click at [538, 412] on div at bounding box center [641, 343] width 1282 height 686
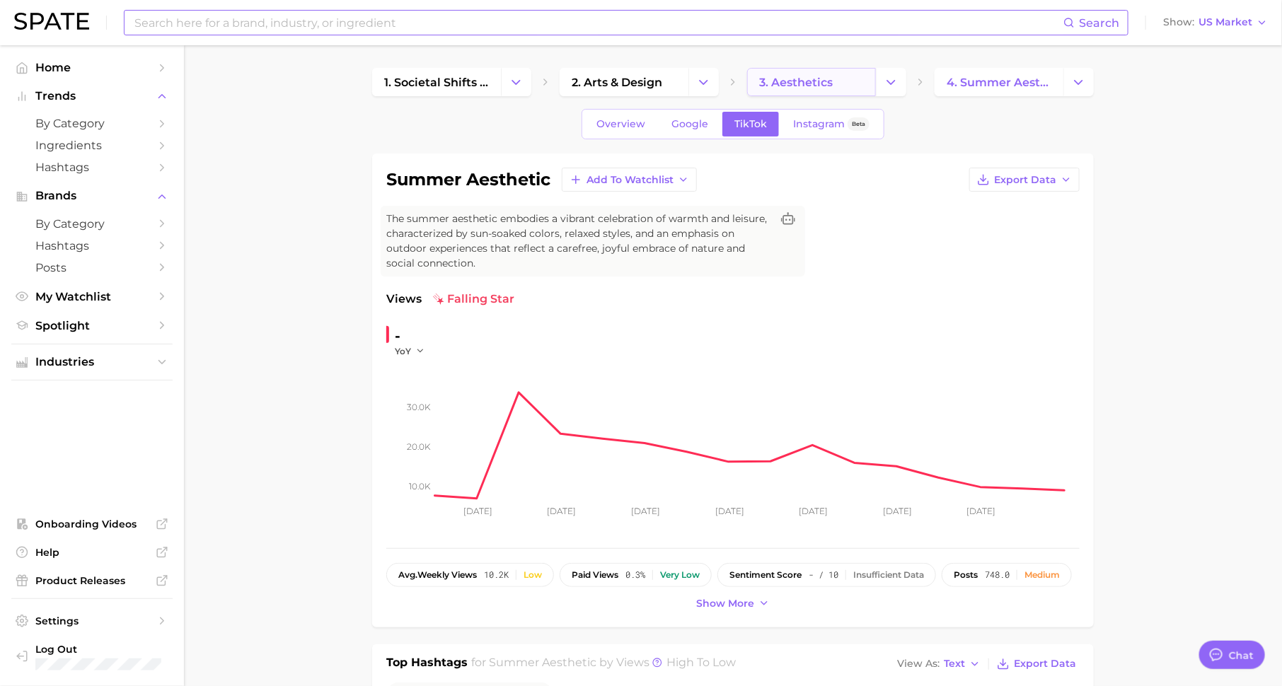
click at [783, 74] on link "3. aesthetics" at bounding box center [811, 82] width 129 height 28
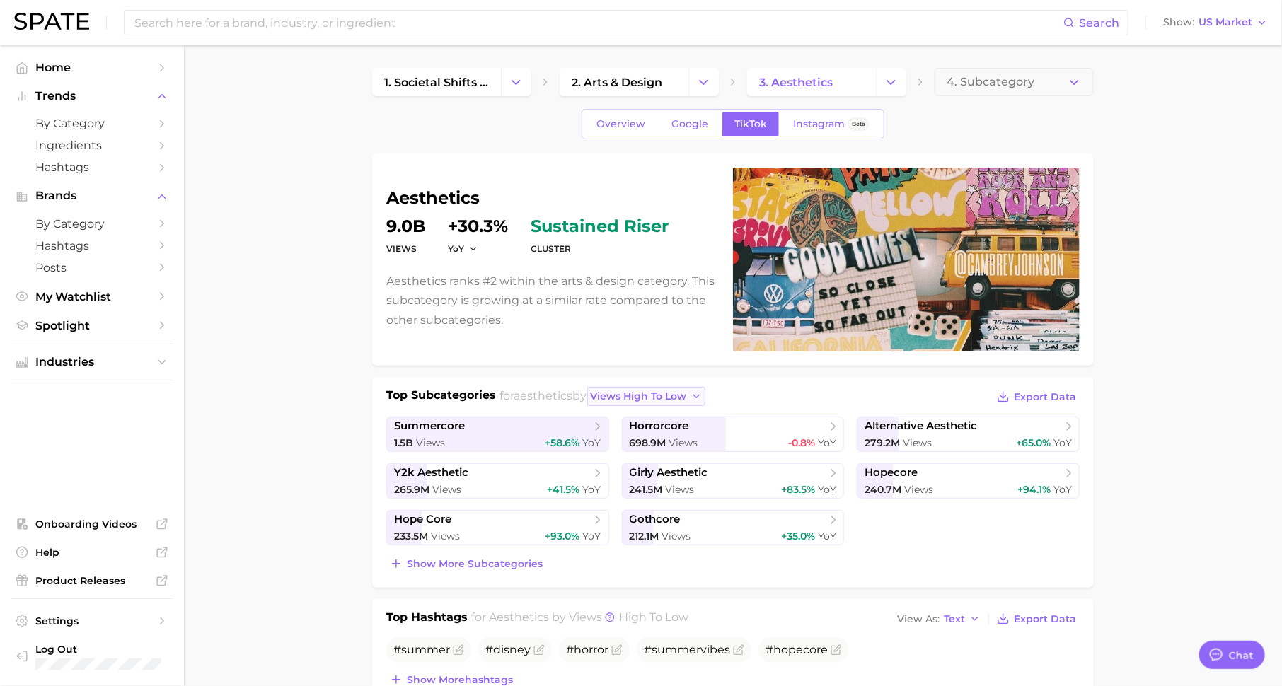
click at [679, 393] on span "views high to low" at bounding box center [639, 396] width 96 height 12
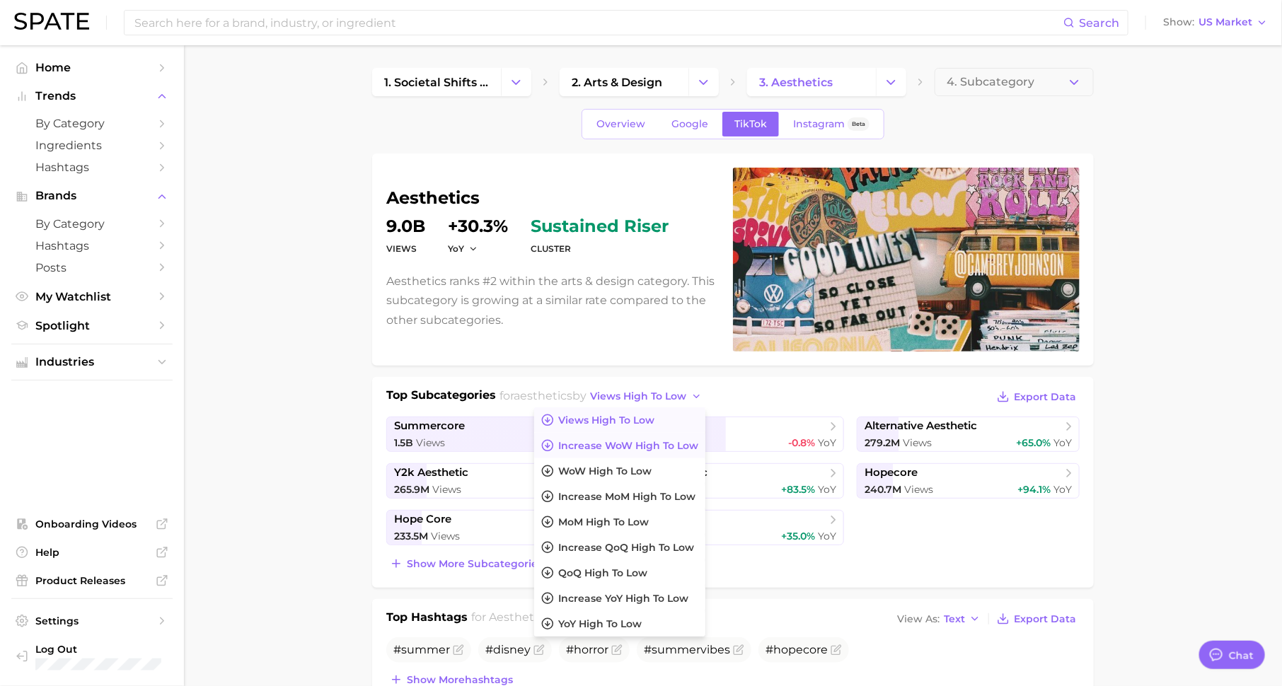
click at [678, 440] on span "Increase WoW high to low" at bounding box center [628, 446] width 140 height 12
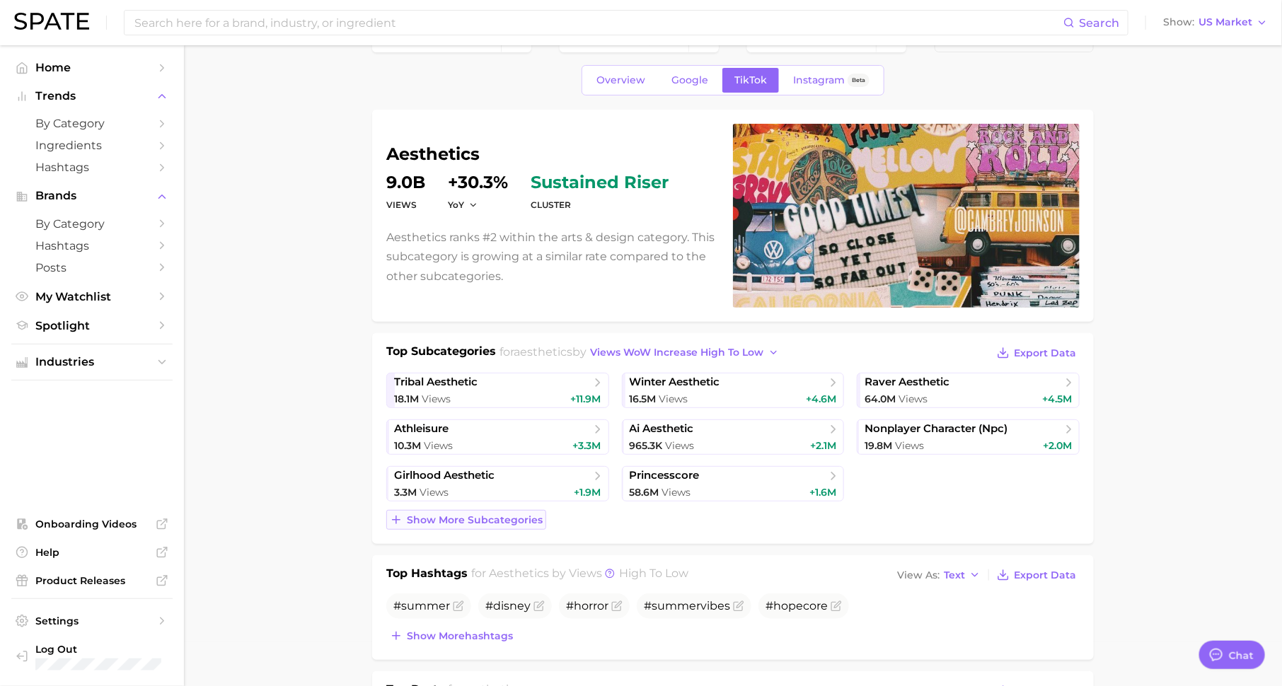
click at [535, 518] on span "Show more subcategories" at bounding box center [475, 520] width 136 height 12
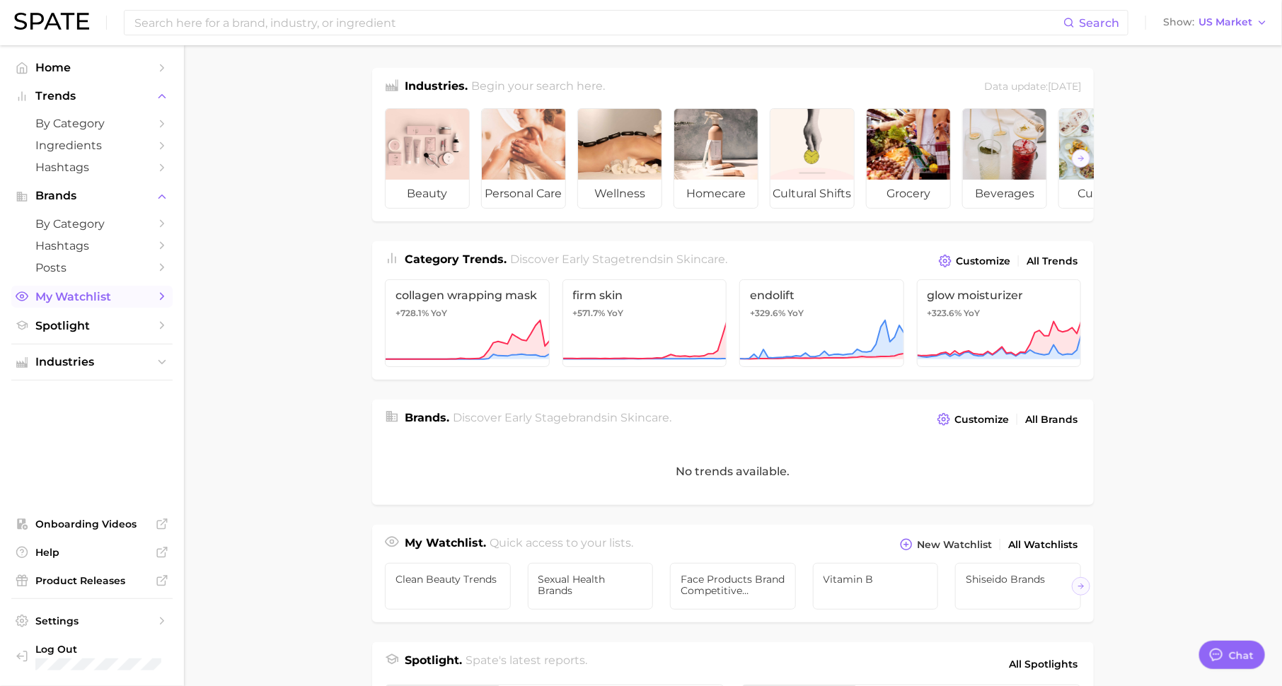
click at [87, 298] on span "My Watchlist" at bounding box center [91, 296] width 113 height 13
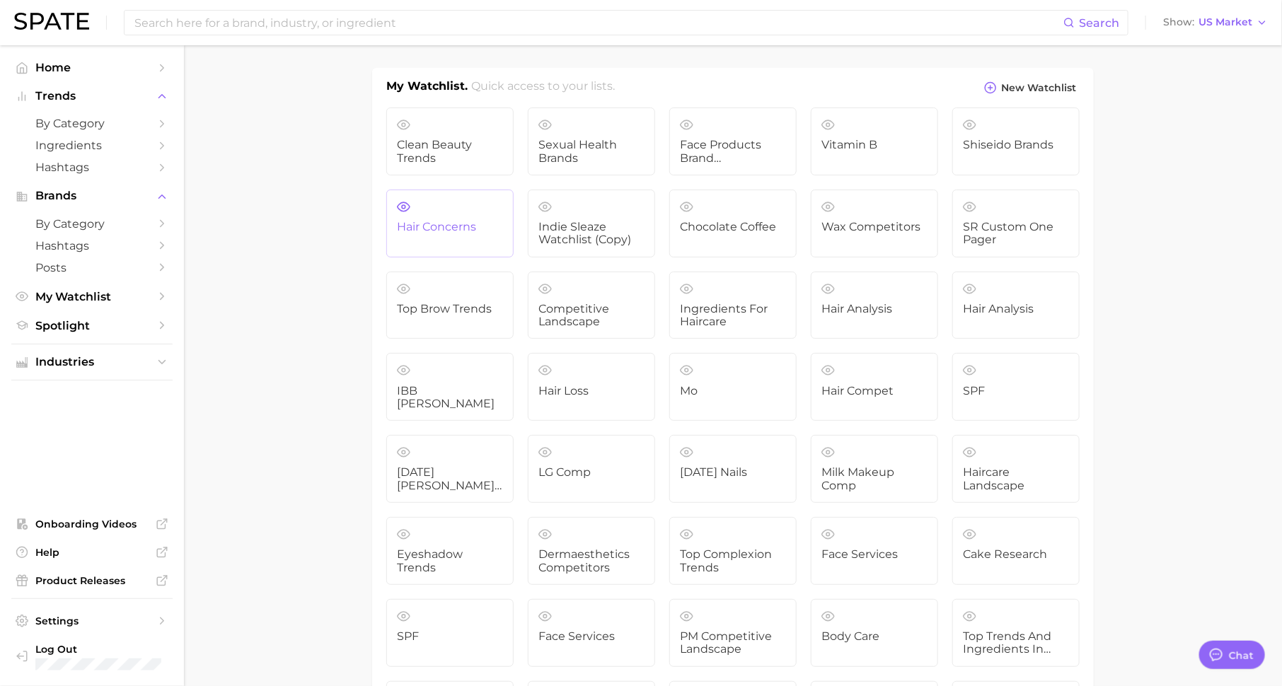
scroll to position [18, 0]
click at [460, 150] on span "clean beauty trends" at bounding box center [450, 152] width 106 height 26
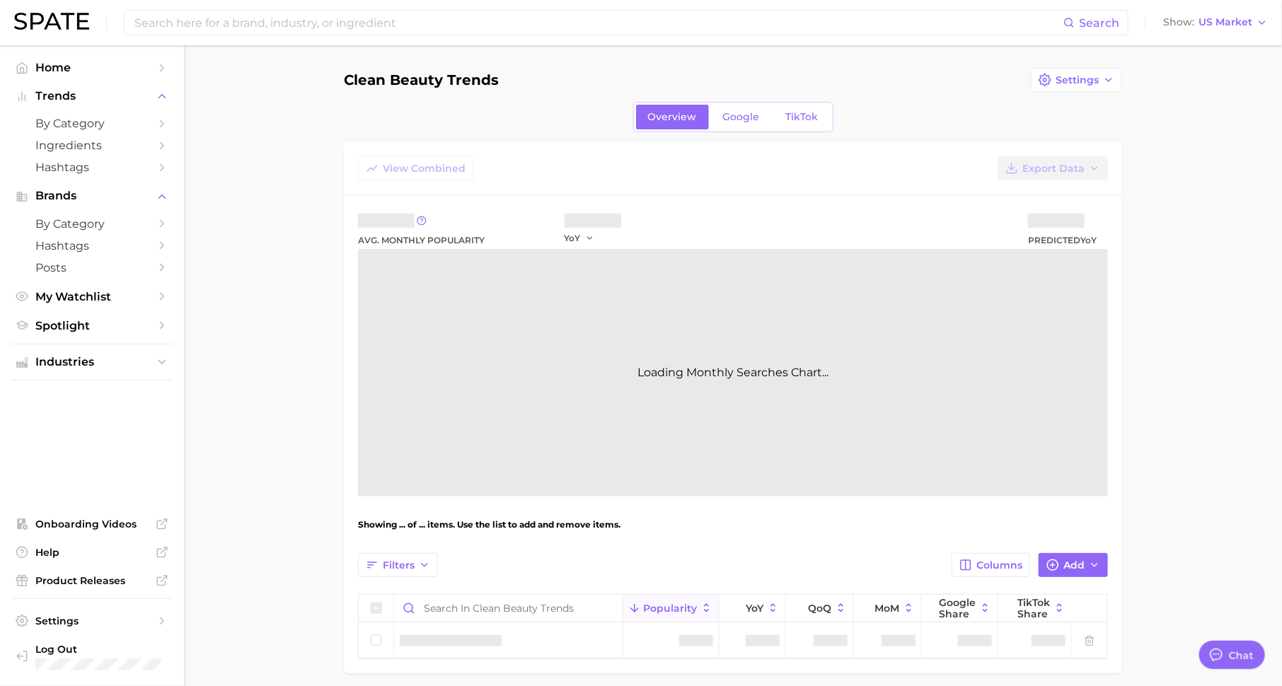
type textarea "x"
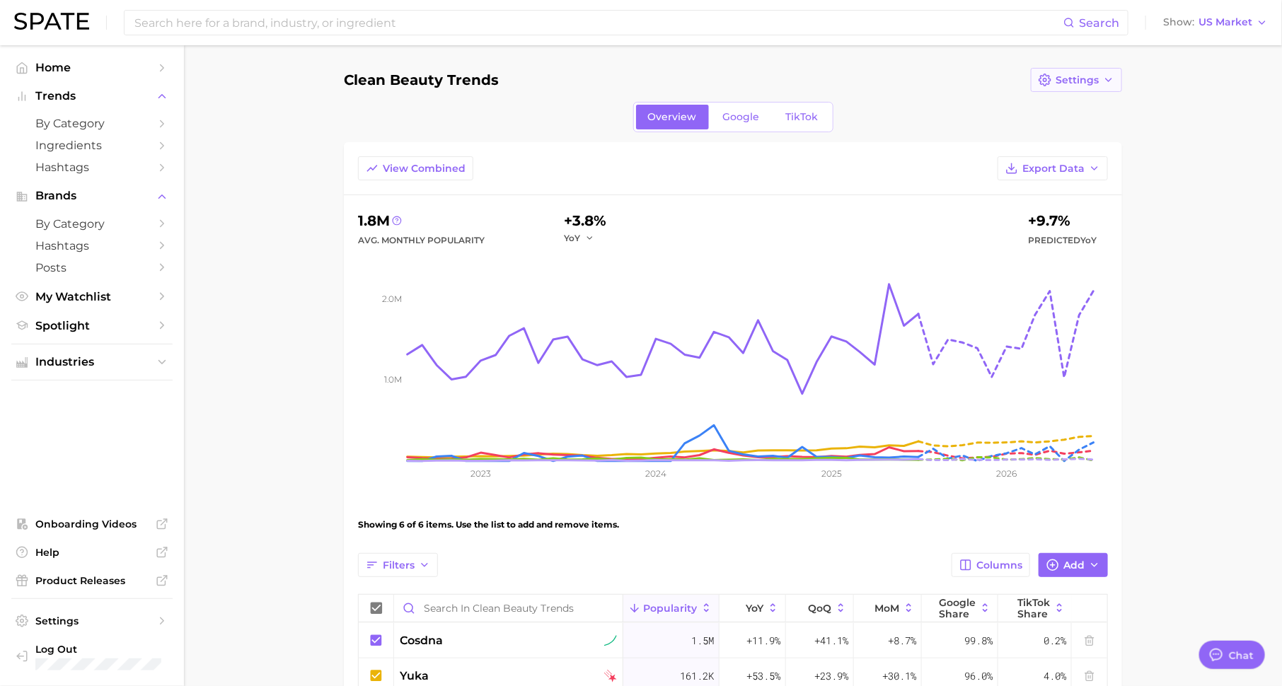
click at [1068, 81] on span "Settings" at bounding box center [1076, 80] width 43 height 12
click at [1050, 127] on button "Share Link" at bounding box center [1044, 131] width 156 height 25
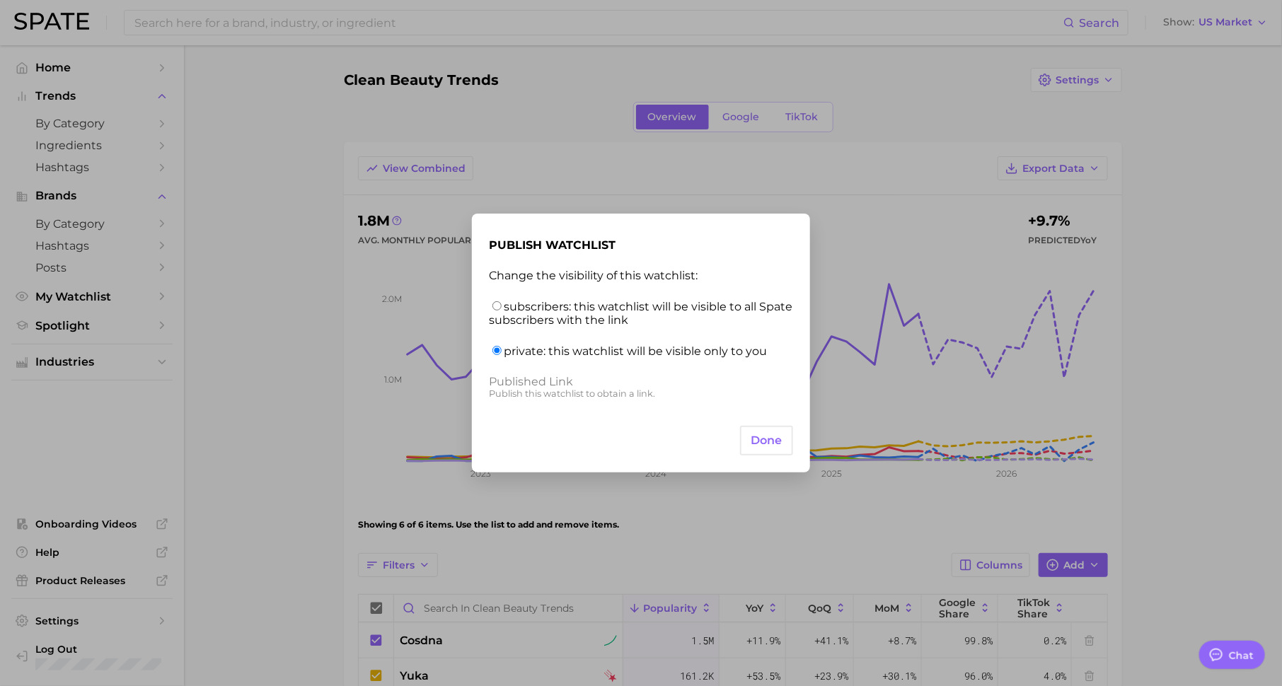
click at [496, 301] on input "subscribers: this watchlist will be visible to all Spate subscribers with the l…" at bounding box center [496, 305] width 9 height 9
radio input "true"
drag, startPoint x: 554, startPoint y: 402, endPoint x: 482, endPoint y: 397, distance: 71.7
click at [482, 397] on div "publish watchlist Change the visibility of this watchlist: subscribers: this wa…" at bounding box center [641, 343] width 338 height 259
copy div "https://app.spate.nyc/watchlist/published/0ce5ea7c-1dc2-4c19-8a81-6df9037e7c01"
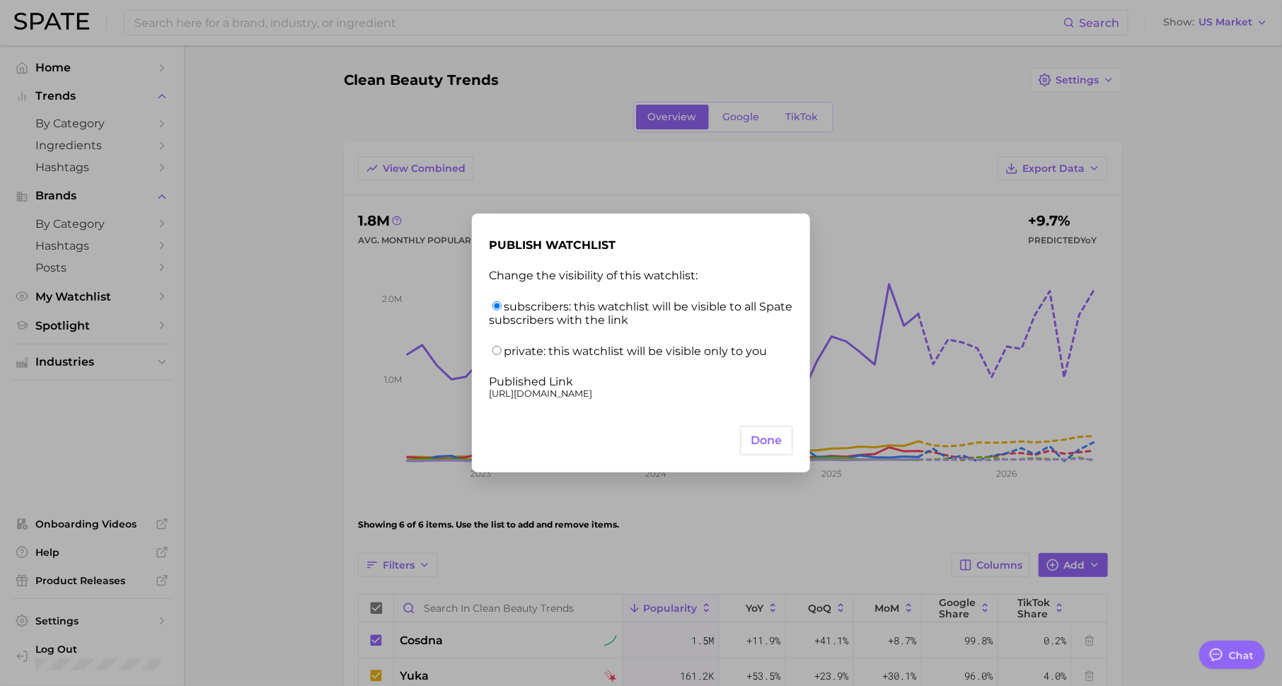
click at [369, 16] on div "publish watchlist Change the visibility of this watchlist: subscribers: this wa…" at bounding box center [641, 343] width 1282 height 686
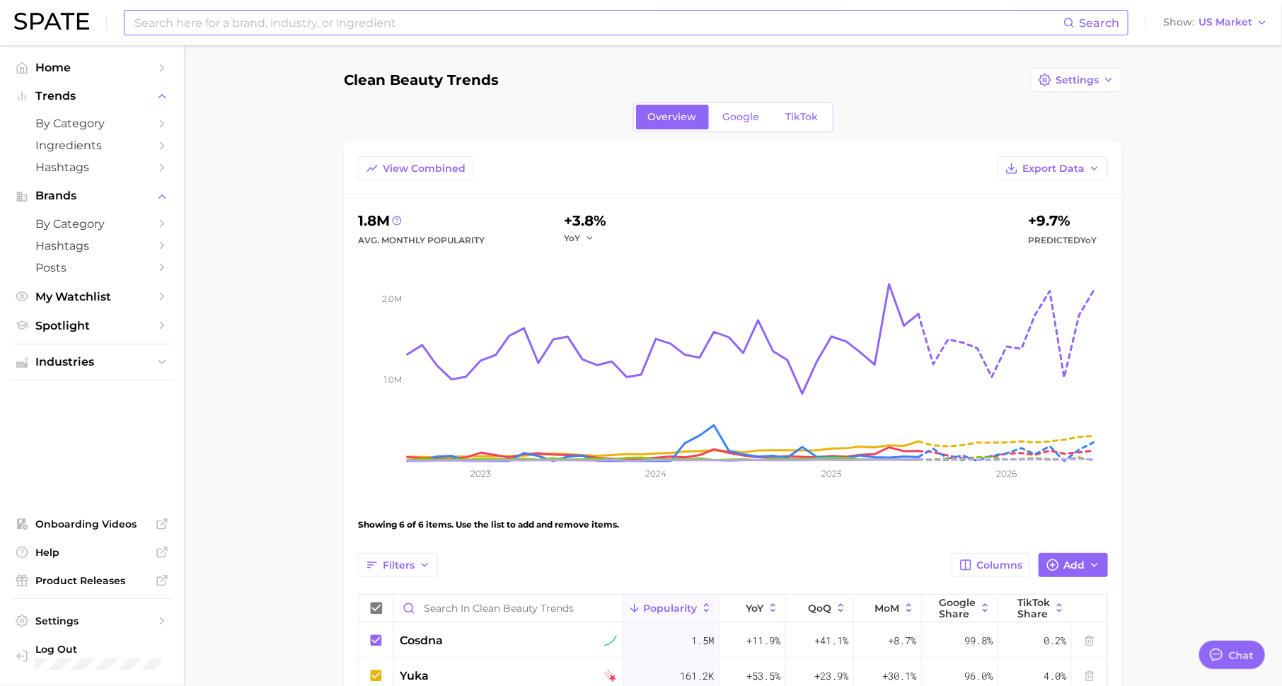
click at [369, 26] on input at bounding box center [598, 23] width 930 height 24
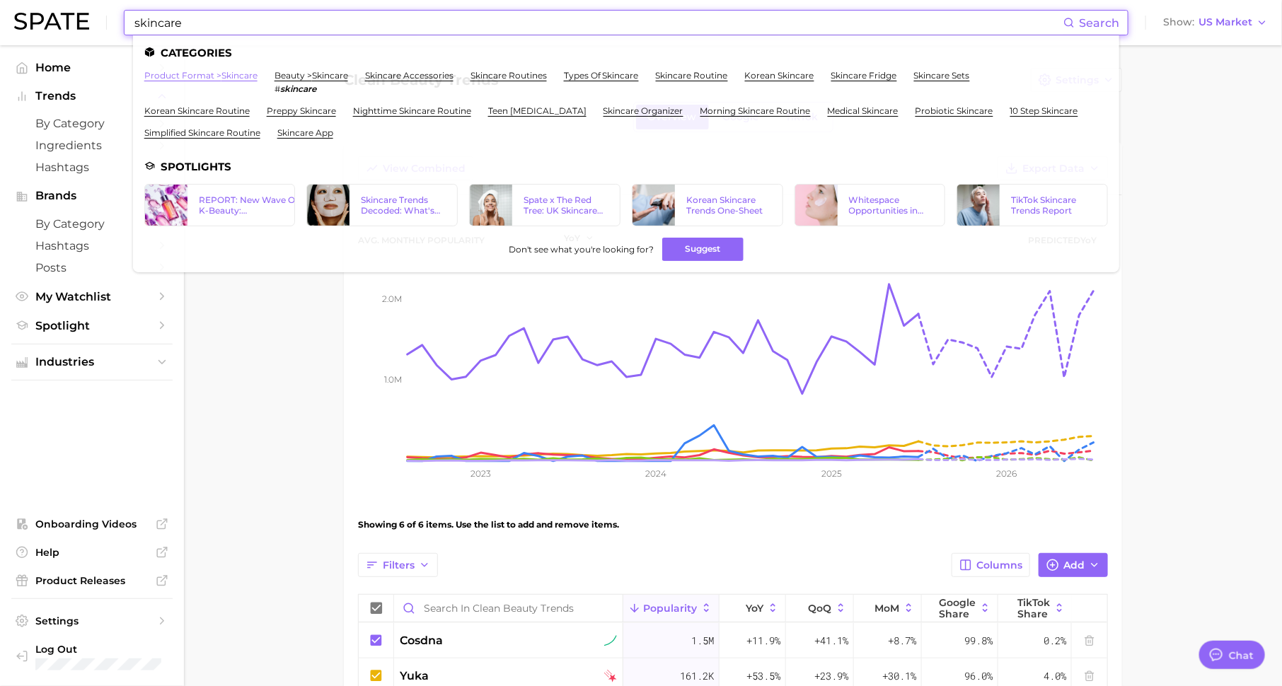
type input "skincare"
click at [206, 73] on link "product format > skincare" at bounding box center [200, 75] width 113 height 11
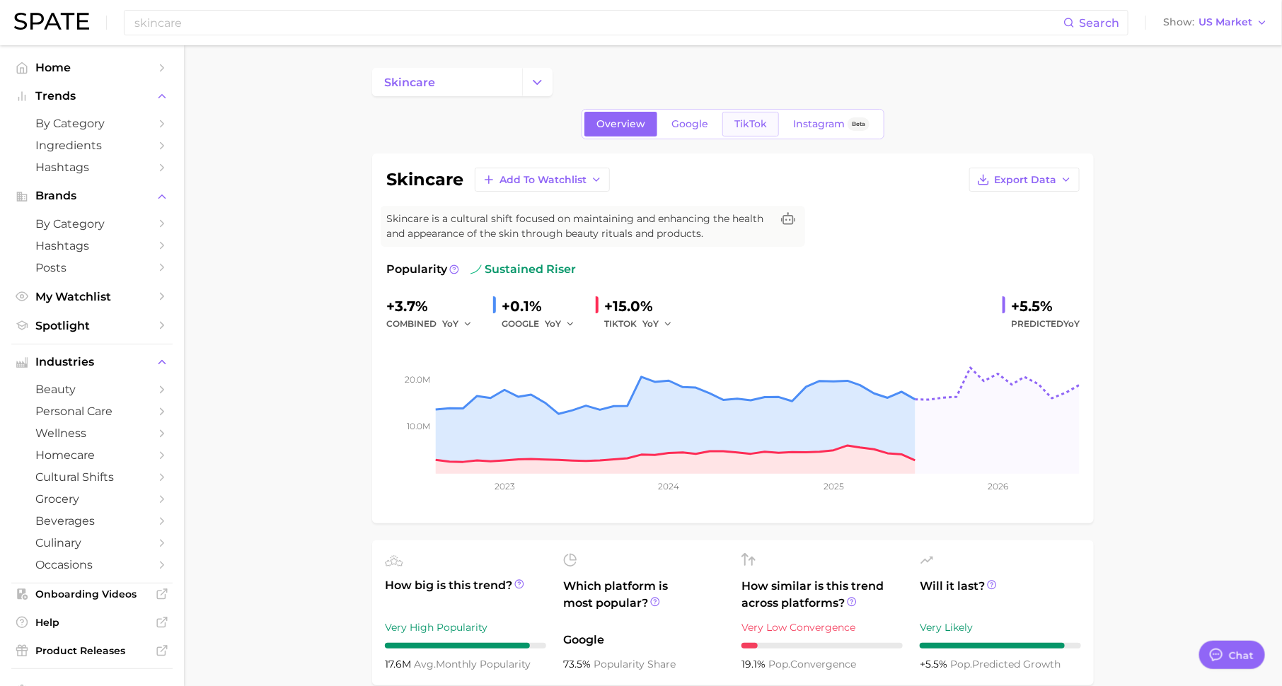
click at [750, 120] on span "TikTok" at bounding box center [750, 124] width 33 height 12
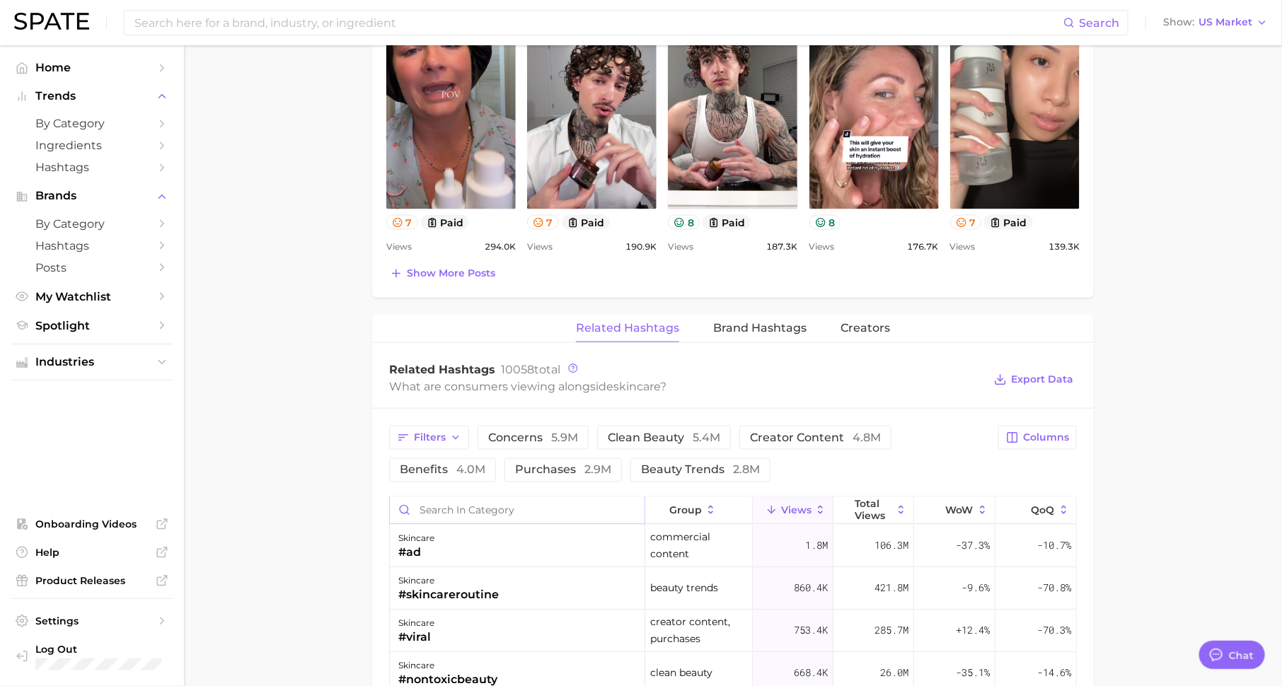
scroll to position [859, 0]
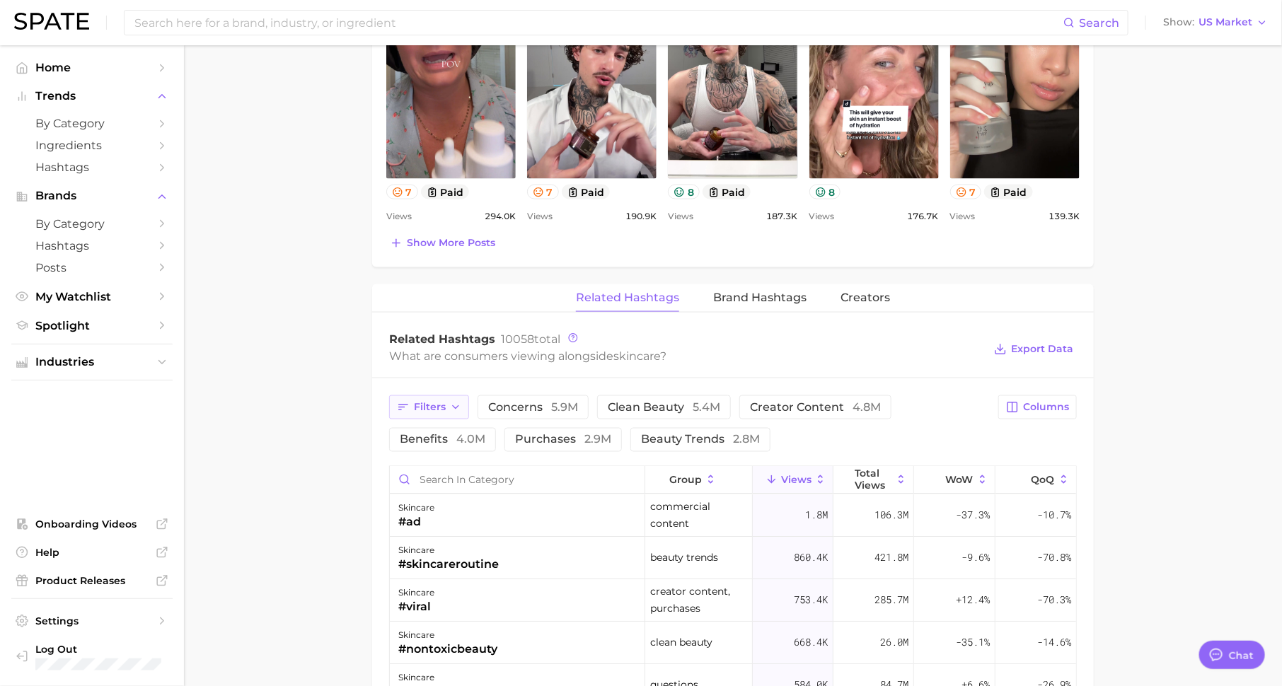
click at [455, 407] on button "Filters" at bounding box center [429, 407] width 80 height 24
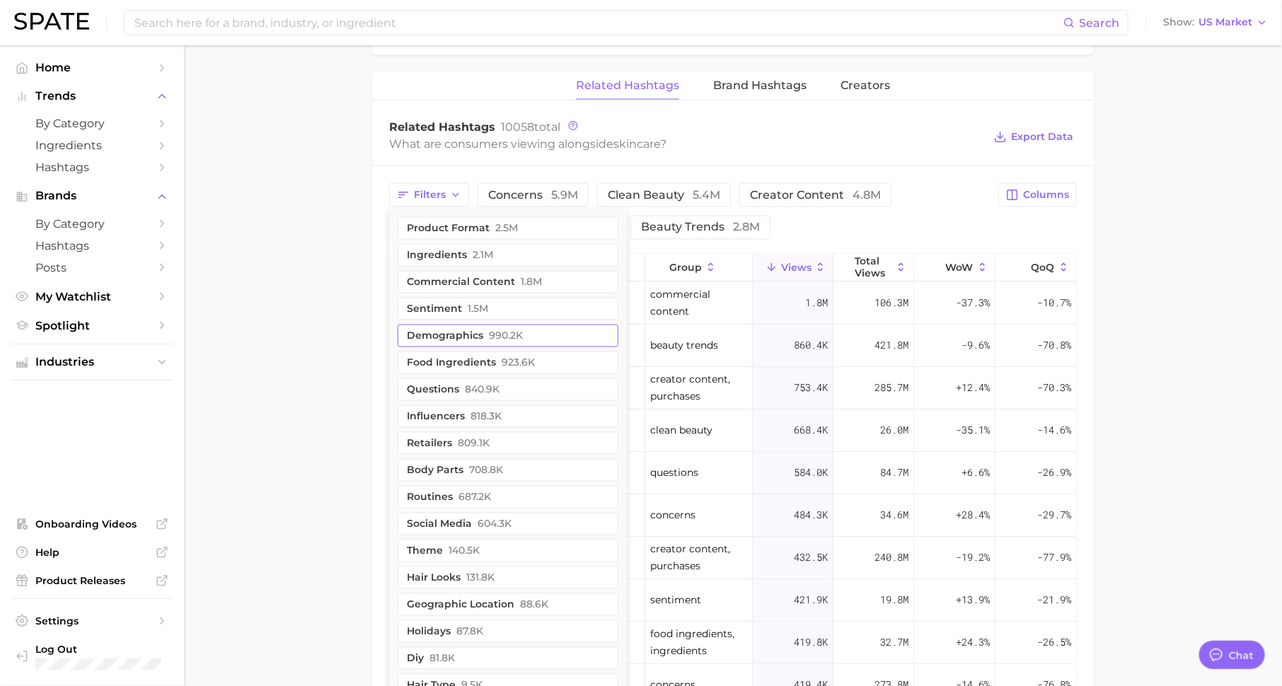
scroll to position [1076, 0]
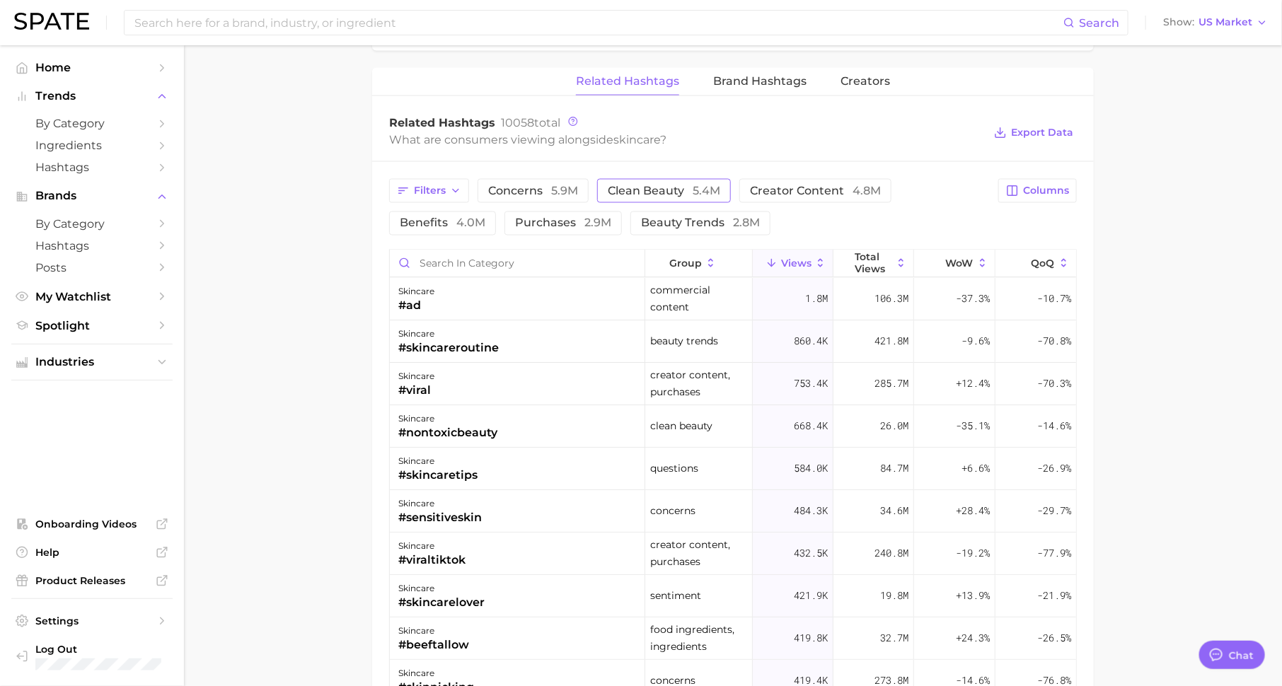
click at [666, 179] on button "clean beauty 5.4m" at bounding box center [664, 191] width 134 height 24
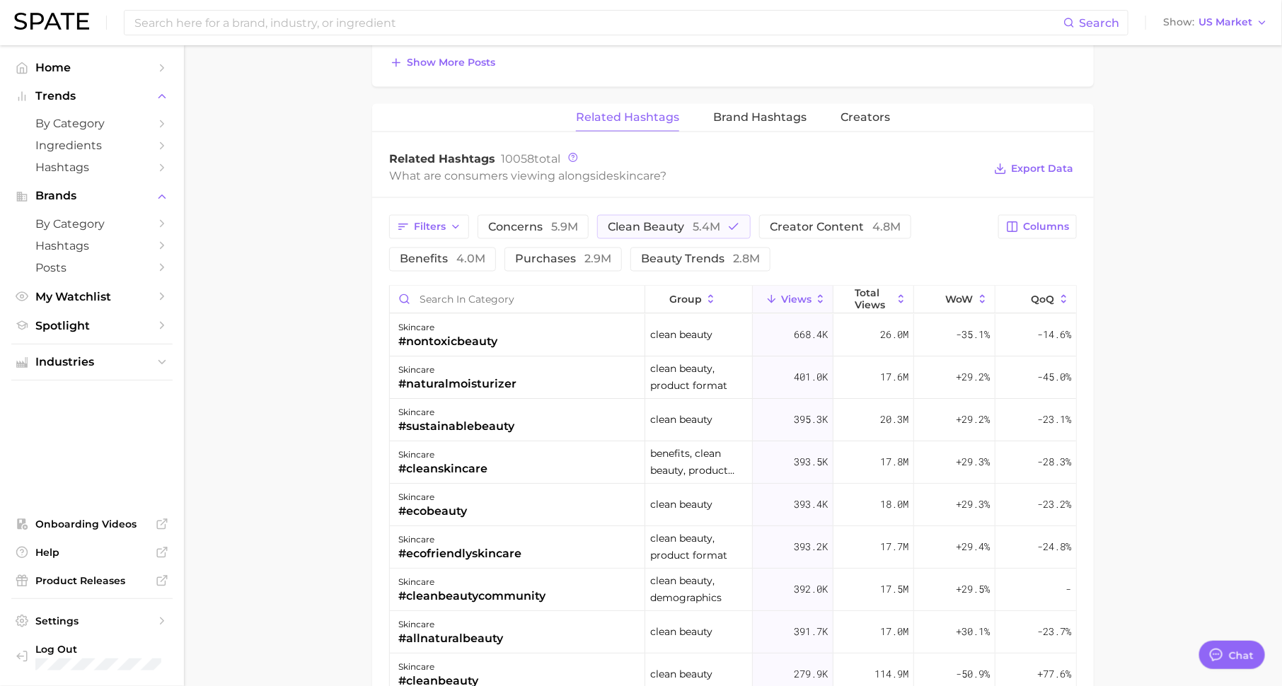
scroll to position [1033, 0]
